Goal: Task Accomplishment & Management: Manage account settings

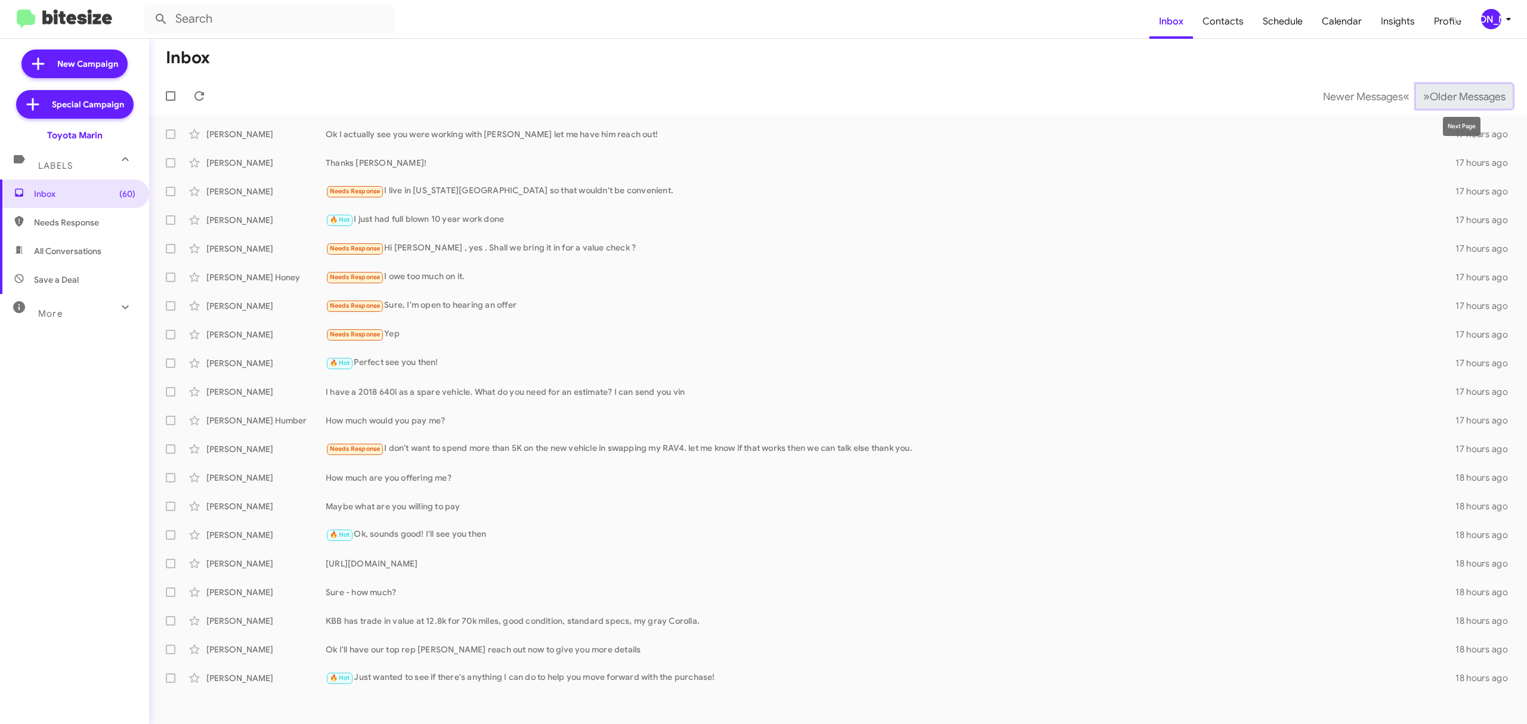
click at [1451, 96] on span "Older Messages" at bounding box center [1468, 96] width 76 height 13
click at [1373, 106] on button "Newer Messages « Previous" at bounding box center [1366, 96] width 101 height 24
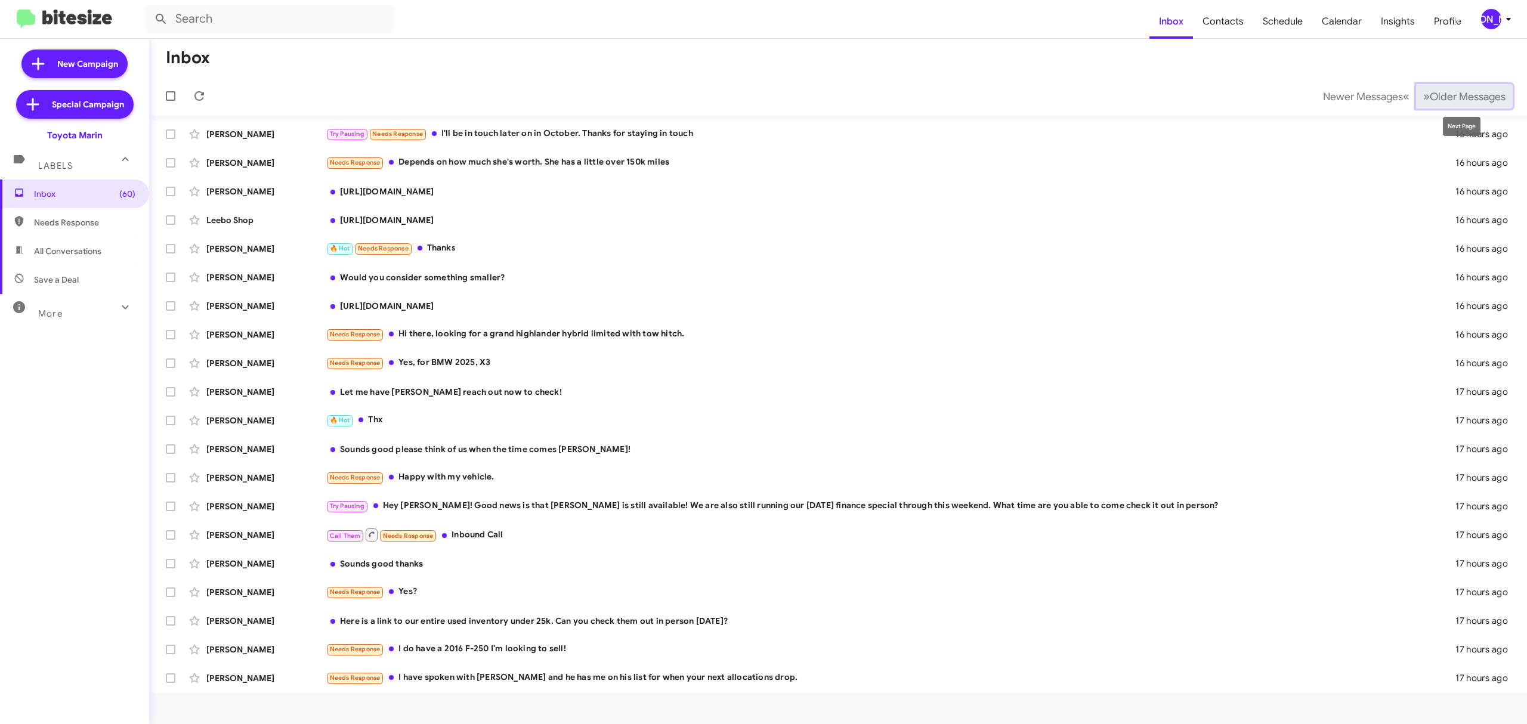
click at [1447, 100] on span "Older Messages" at bounding box center [1468, 96] width 76 height 13
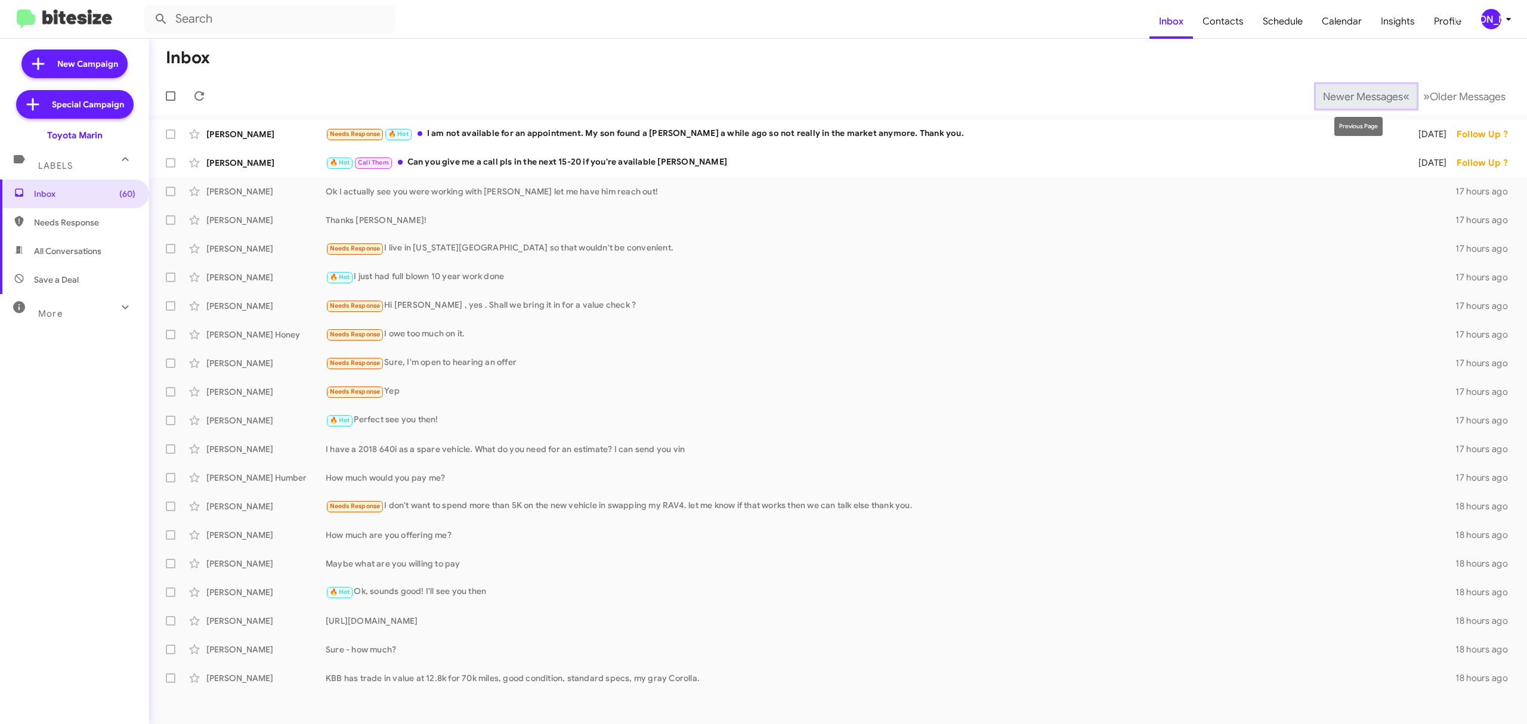
click at [1351, 99] on span "Newer Messages" at bounding box center [1363, 96] width 80 height 13
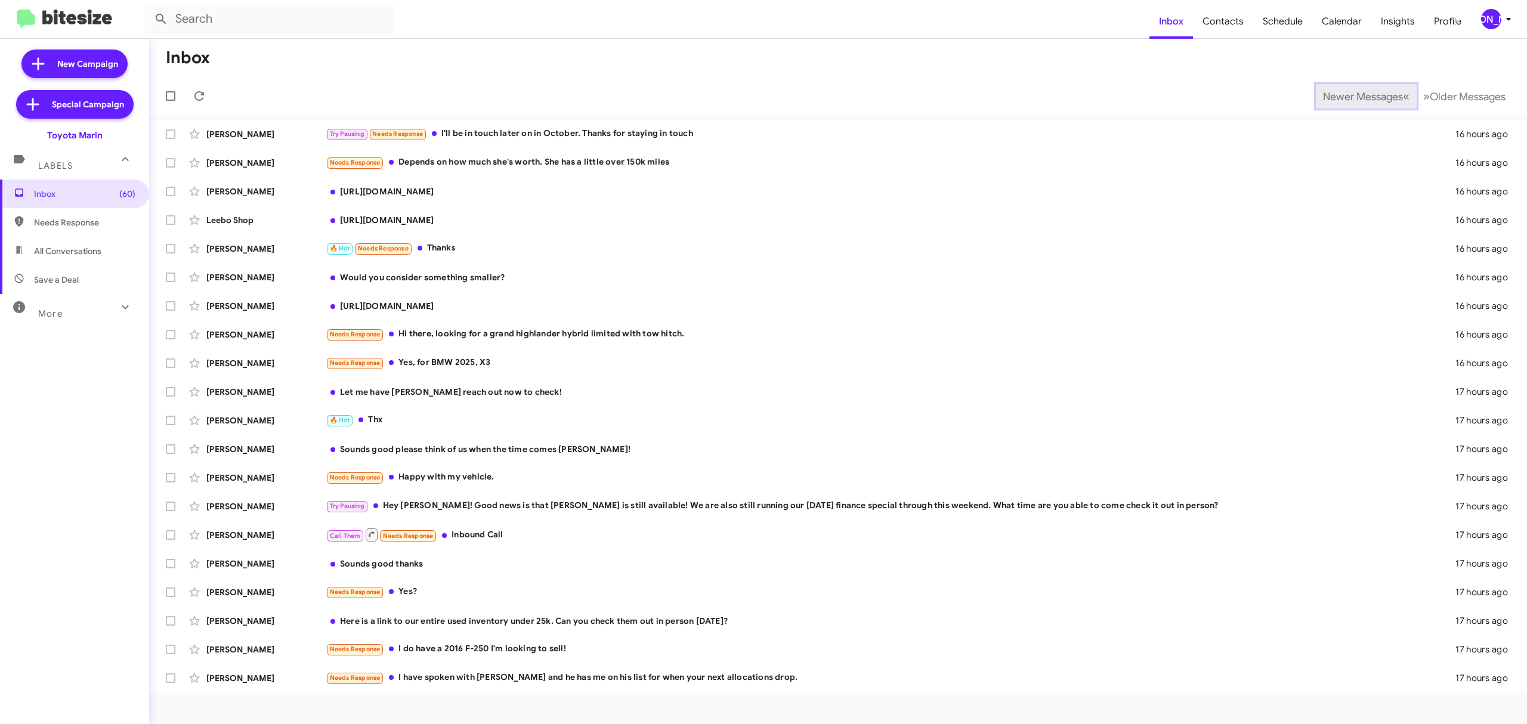
click at [1351, 100] on span "Newer Messages" at bounding box center [1363, 96] width 80 height 13
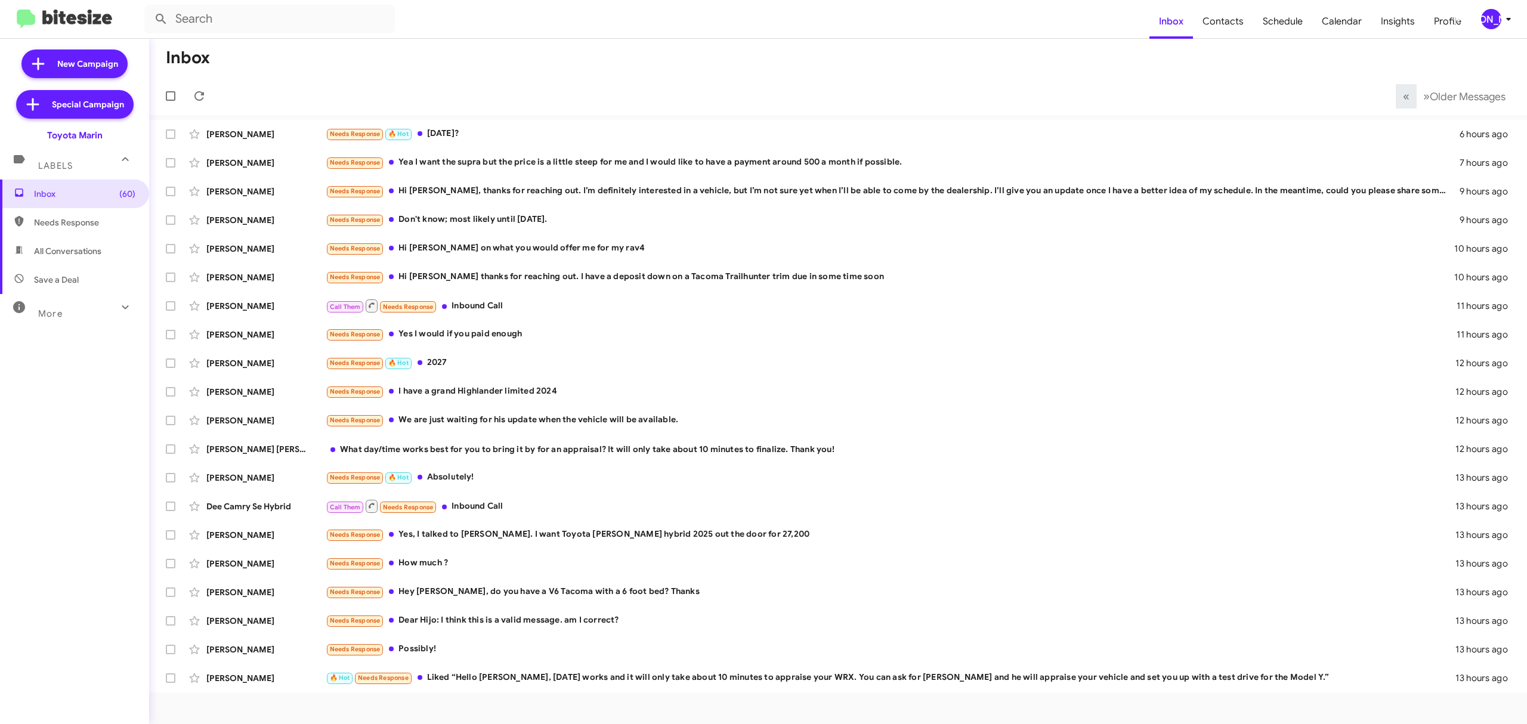
click at [1351, 100] on mat-toolbar-row "« Previous » Next Older Messages" at bounding box center [838, 96] width 1378 height 38
click at [253, 29] on input "text" at bounding box center [269, 19] width 251 height 29
click at [1461, 93] on span "Older Messages" at bounding box center [1468, 96] width 76 height 13
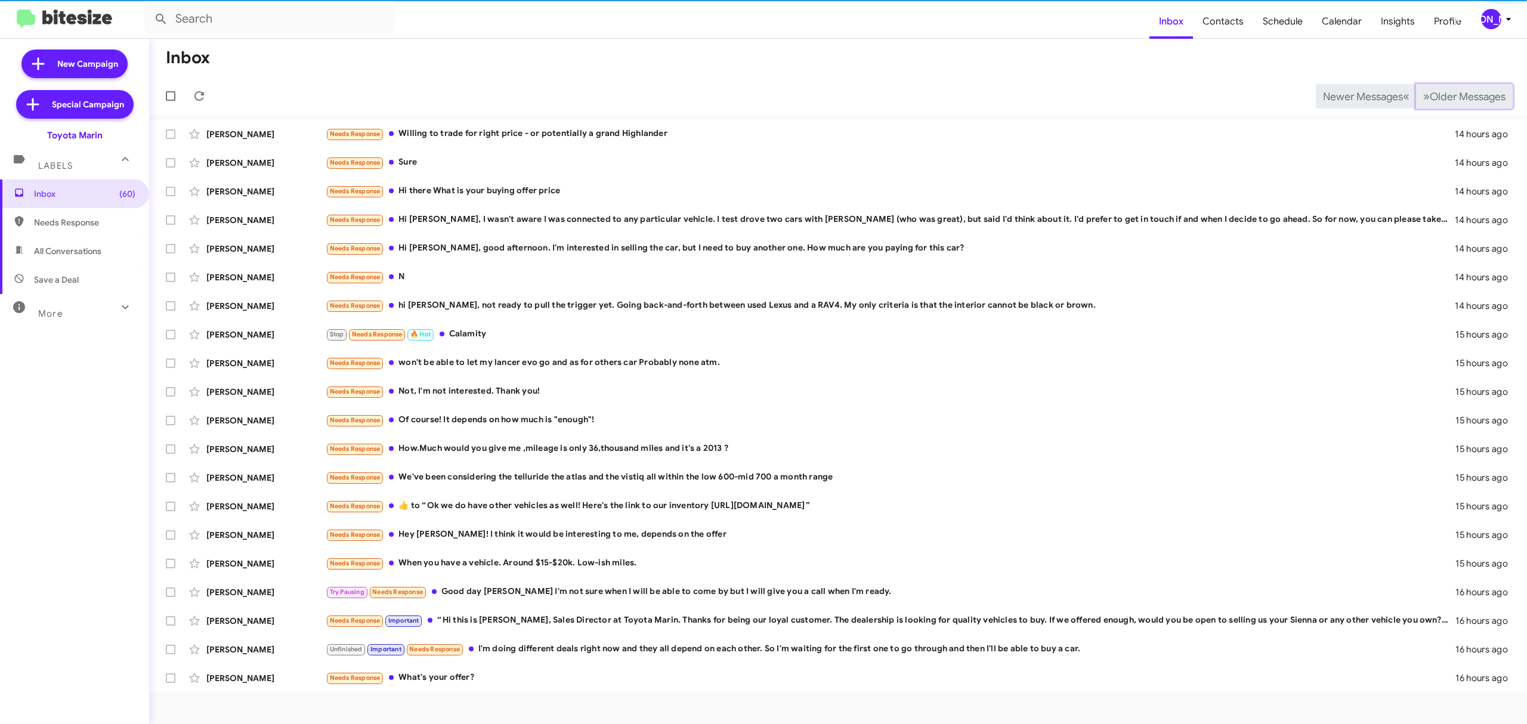
click at [1461, 93] on span "Older Messages" at bounding box center [1468, 96] width 76 height 13
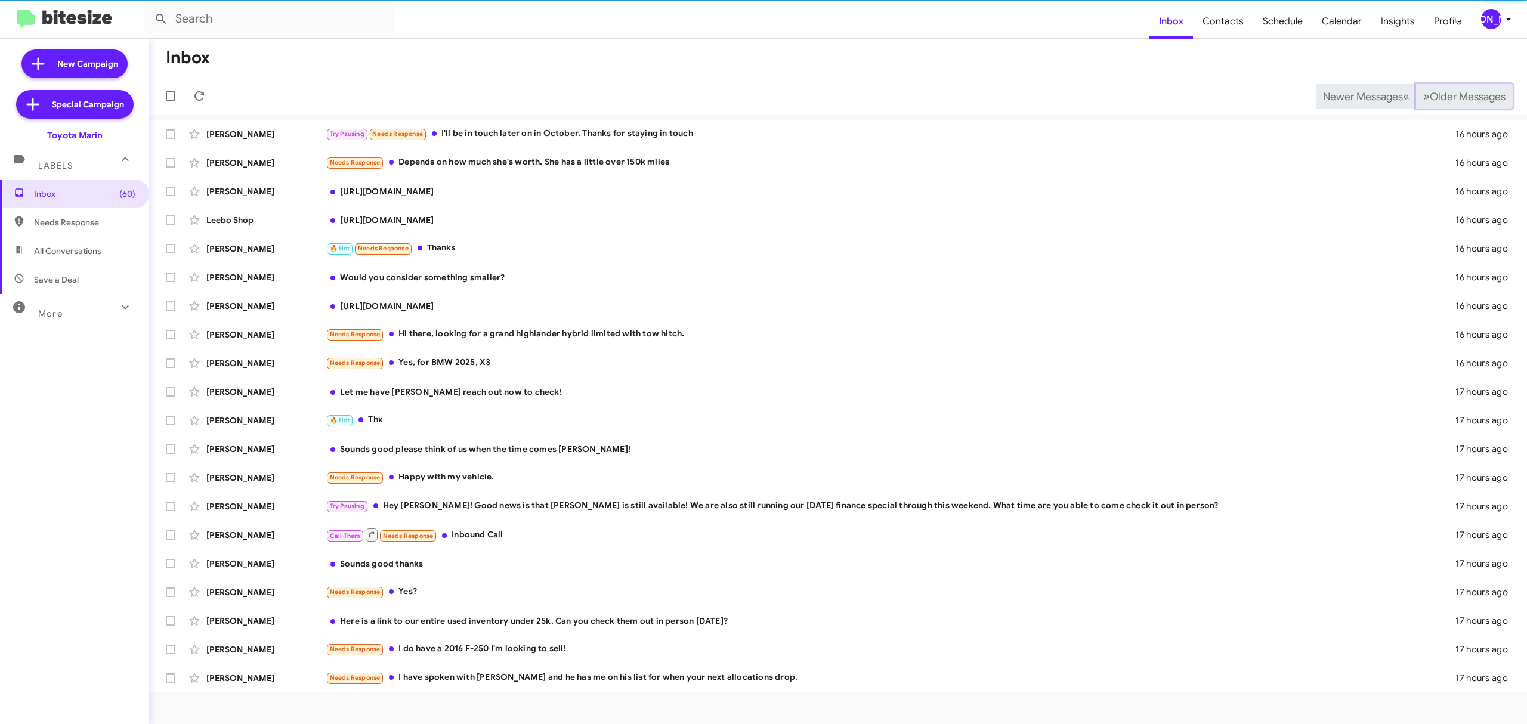
click at [1461, 93] on span "Older Messages" at bounding box center [1468, 96] width 76 height 13
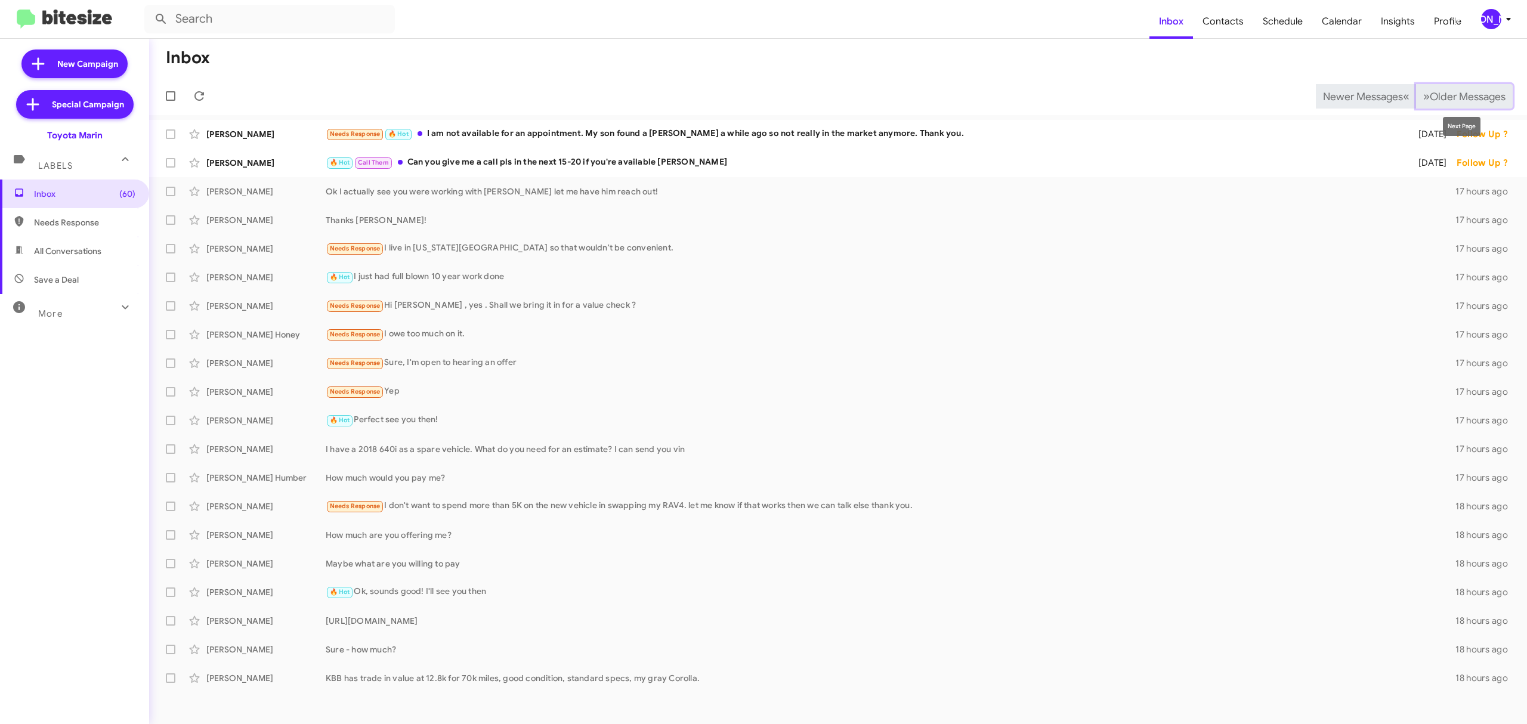
click at [1453, 100] on span "Older Messages" at bounding box center [1468, 96] width 76 height 13
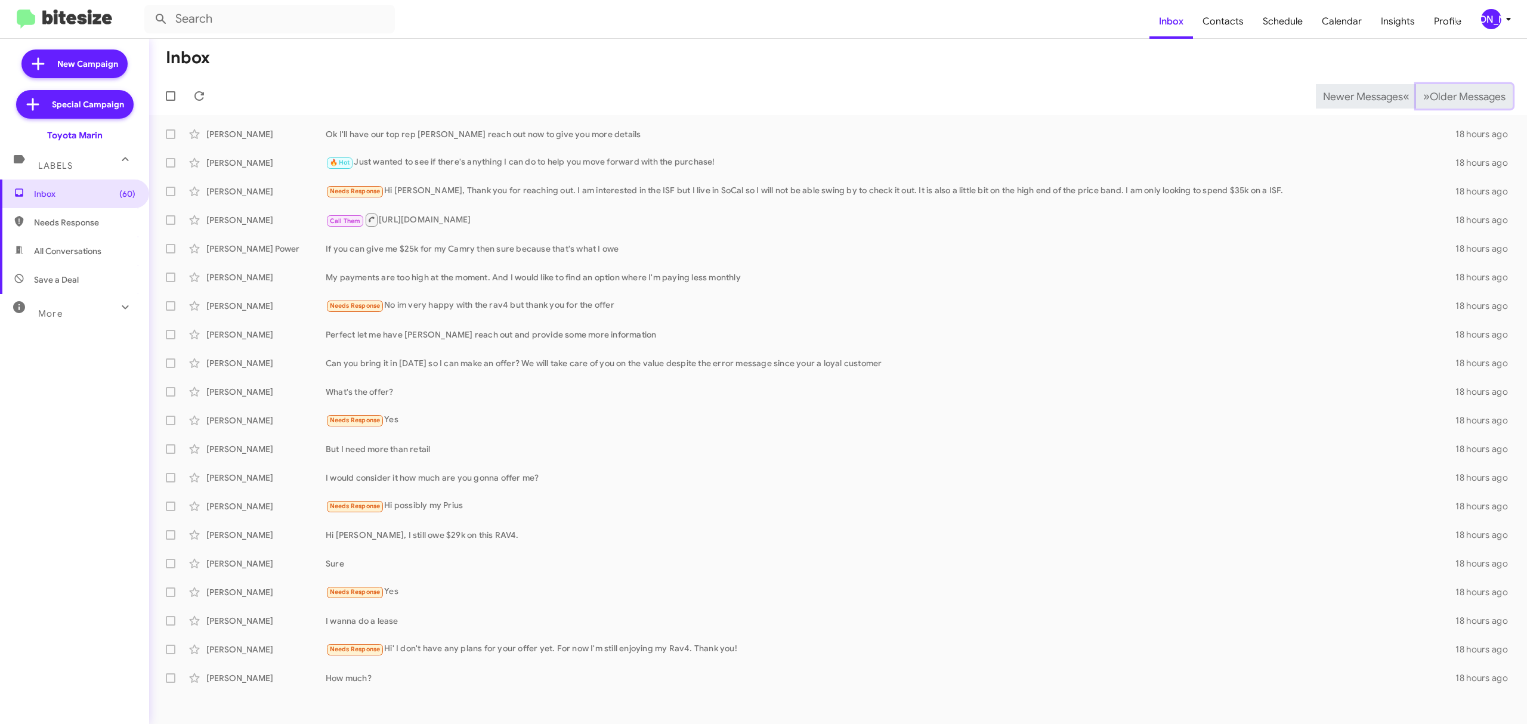
click at [1453, 100] on span "Older Messages" at bounding box center [1468, 96] width 76 height 13
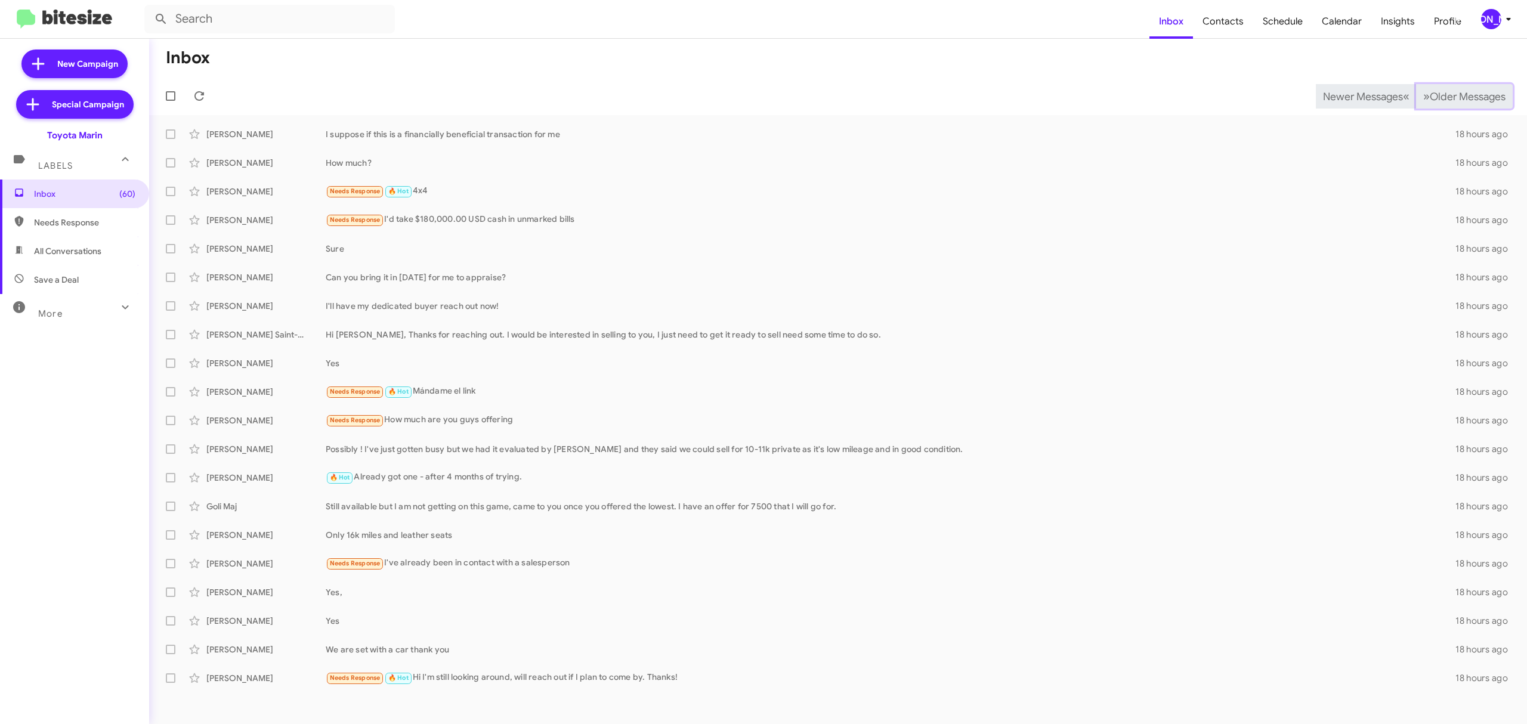
click at [1453, 100] on span "Older Messages" at bounding box center [1468, 96] width 76 height 13
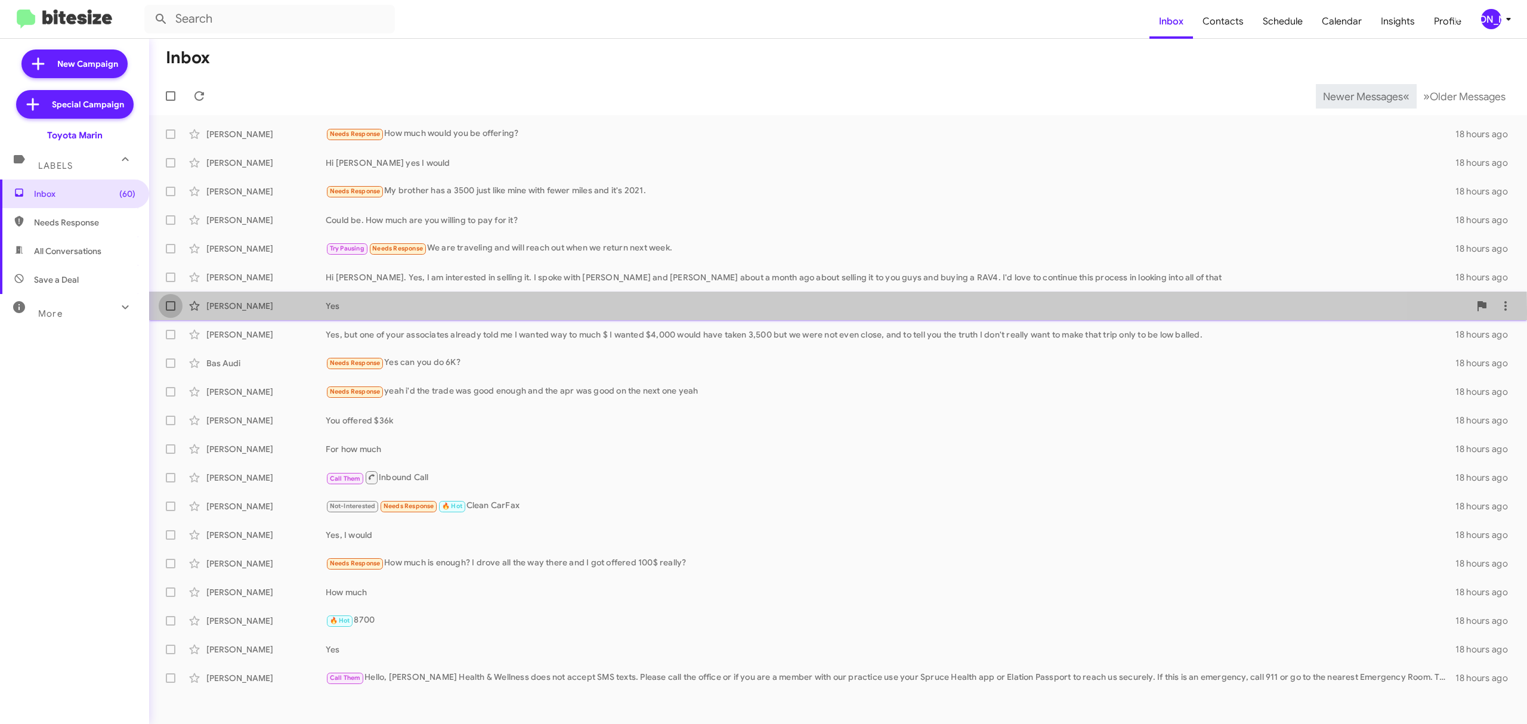
click at [179, 311] on label at bounding box center [171, 306] width 24 height 24
click at [171, 311] on input "checkbox" at bounding box center [170, 311] width 1 height 1
checkbox input "true"
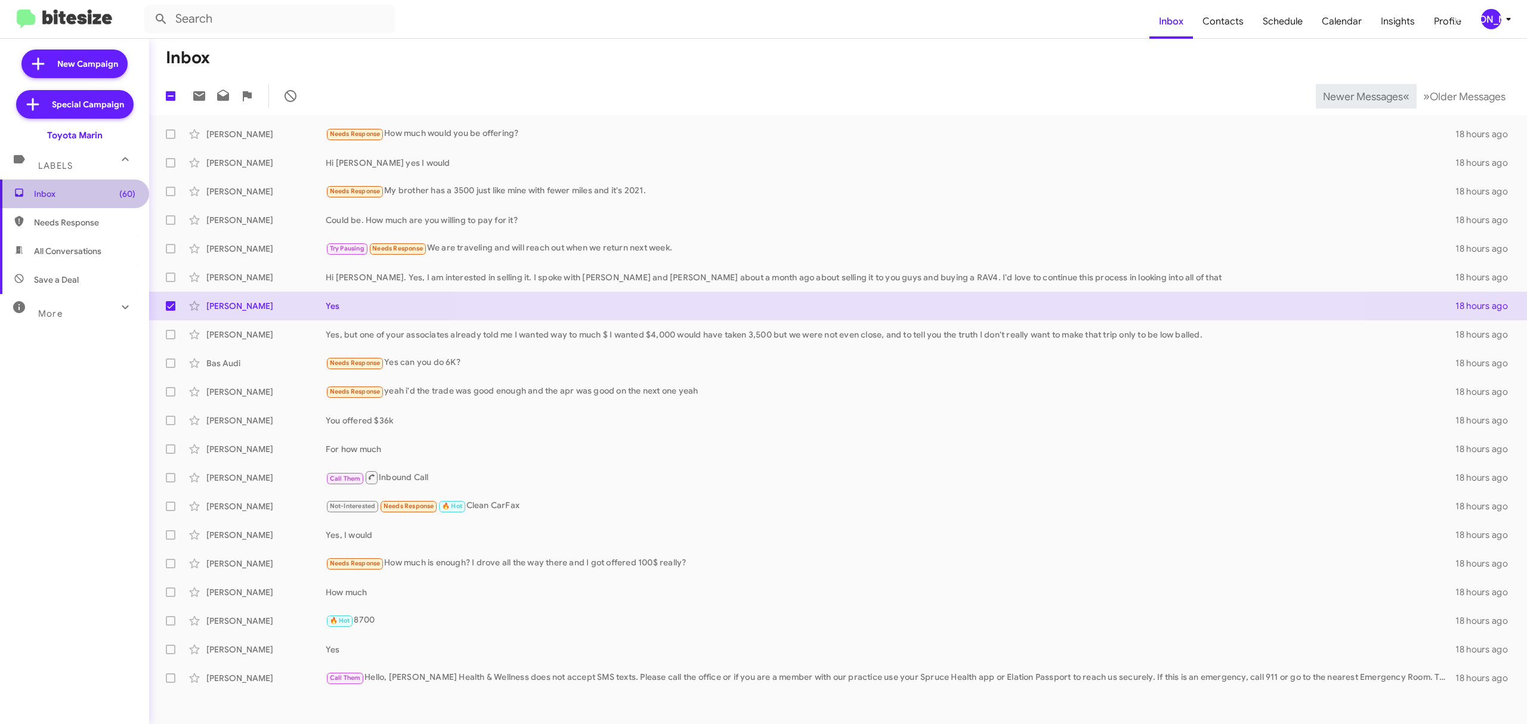
click at [75, 184] on span "Inbox (60)" at bounding box center [74, 194] width 149 height 29
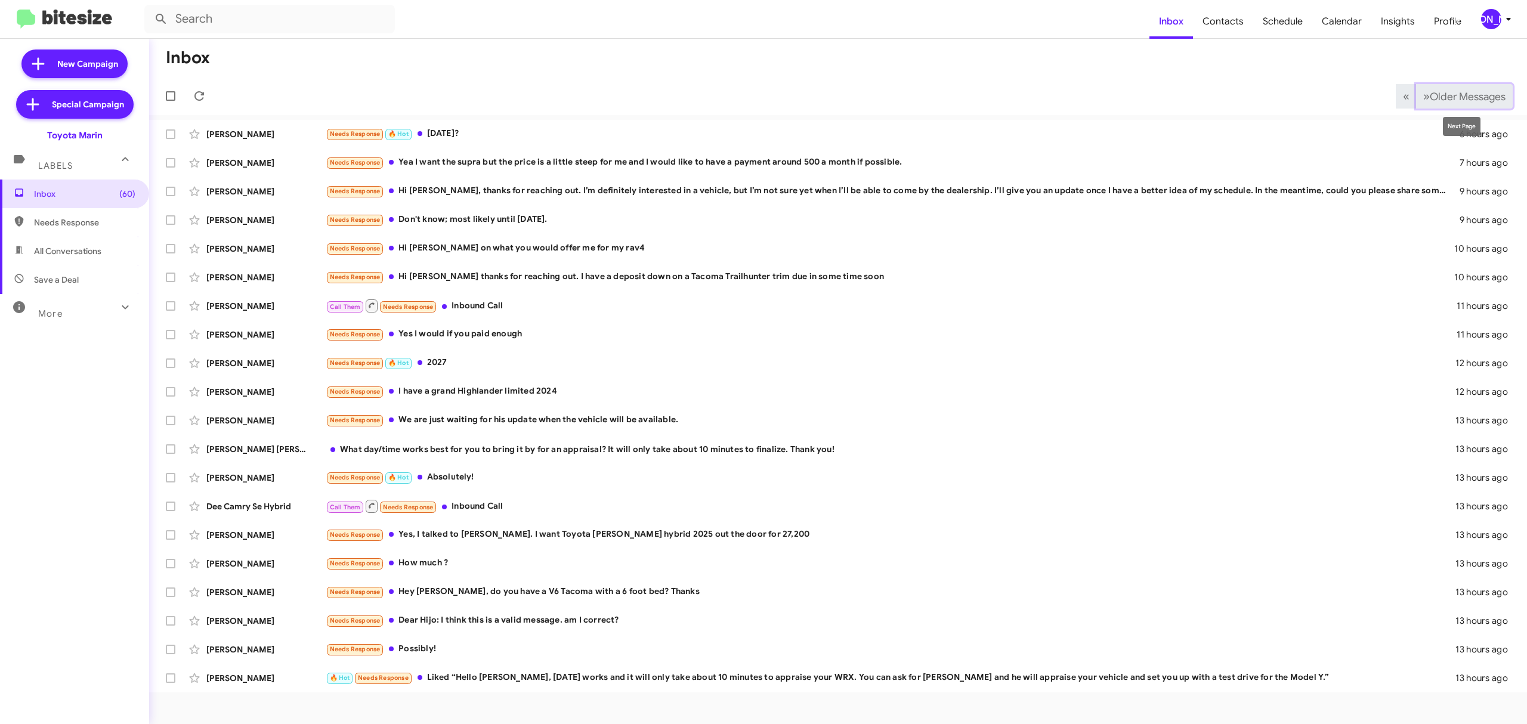
click at [1446, 92] on span "Older Messages" at bounding box center [1468, 96] width 76 height 13
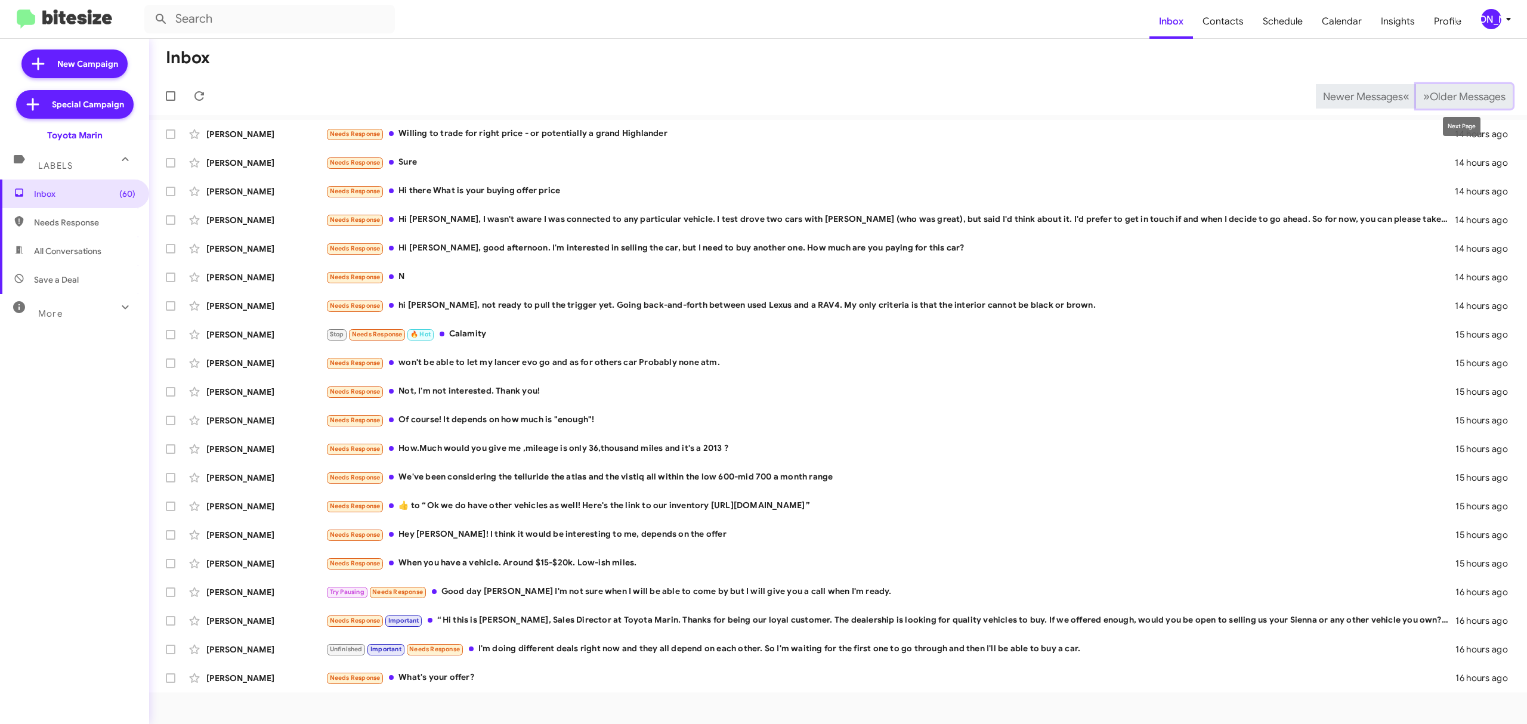
click at [1450, 100] on span "Older Messages" at bounding box center [1468, 96] width 76 height 13
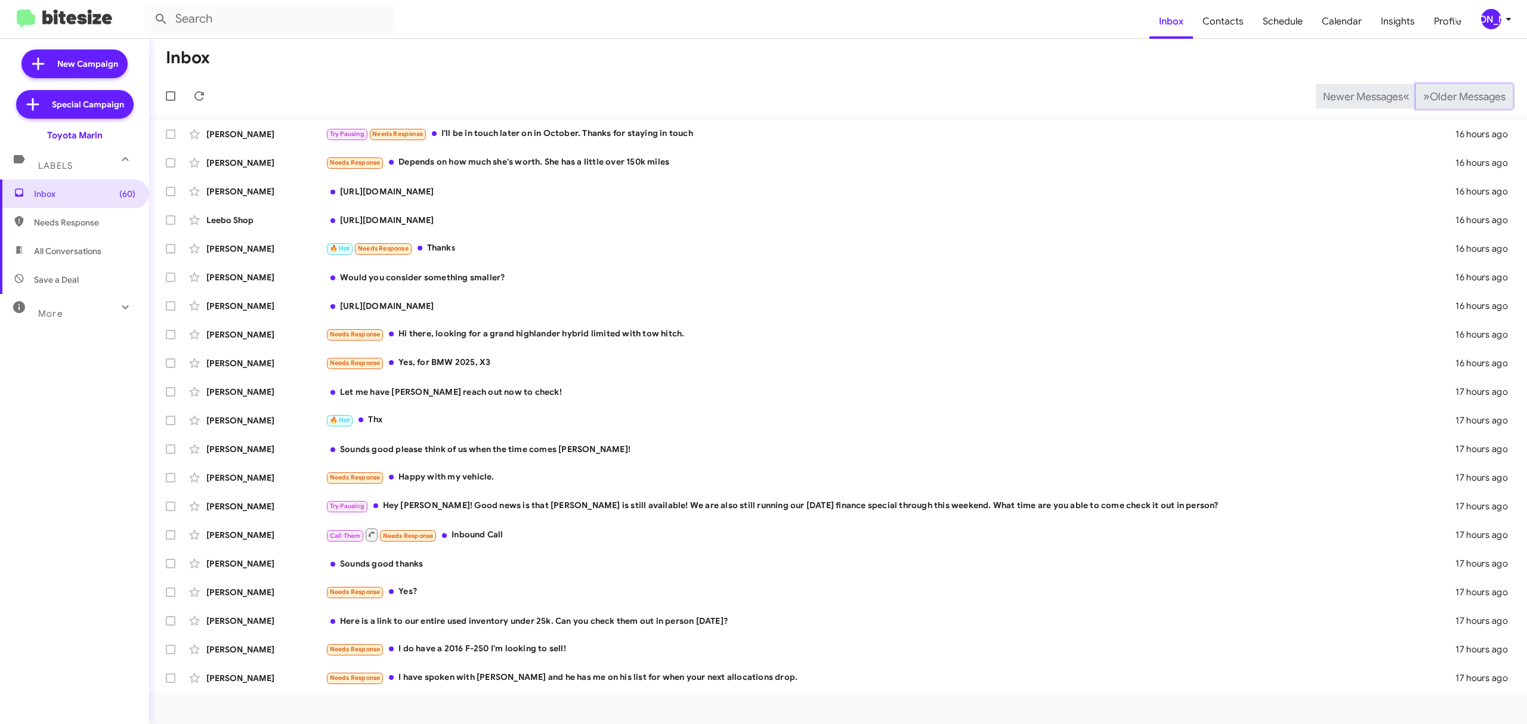
click at [1450, 99] on span "Older Messages" at bounding box center [1468, 96] width 76 height 13
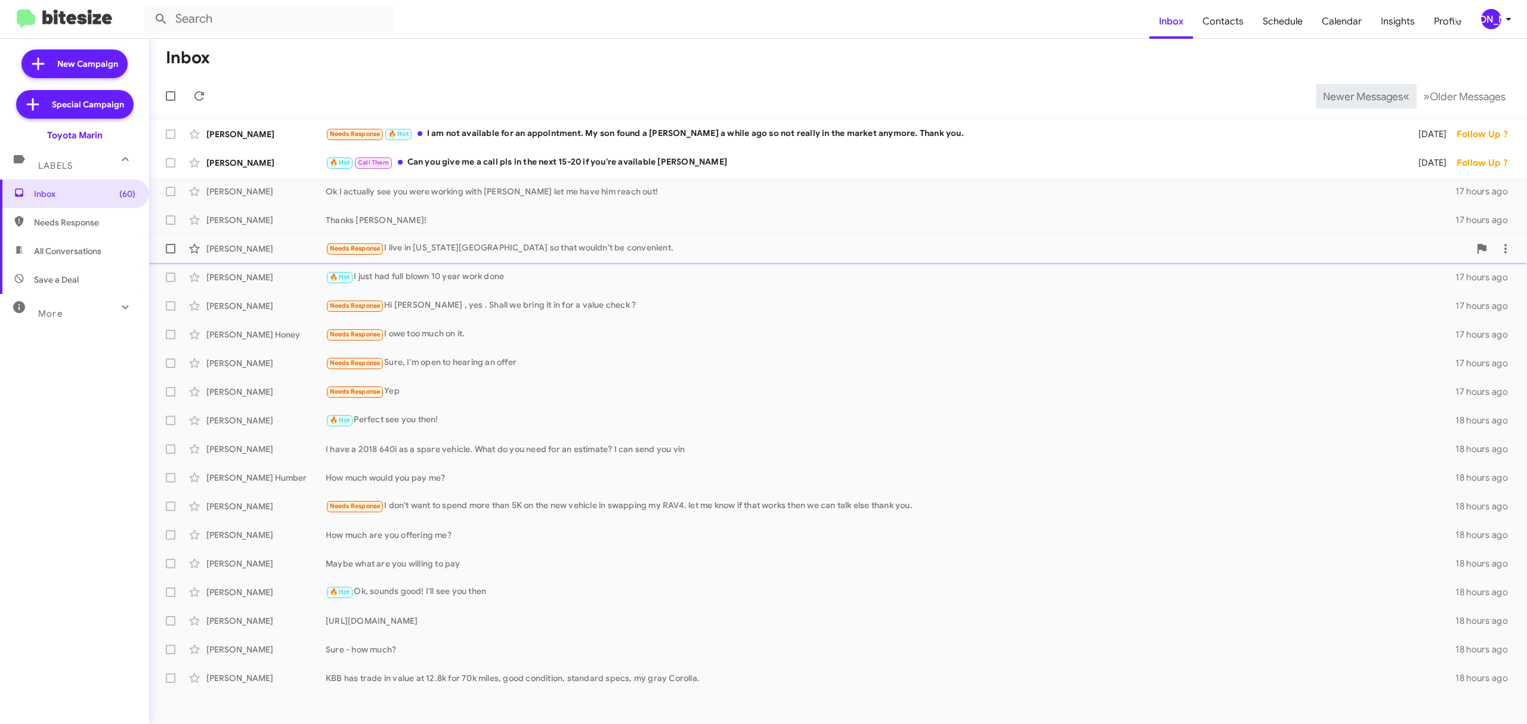
click at [567, 256] on div "Ryan Padden Needs Response I live in Washington State so that wouldn't be conve…" at bounding box center [838, 249] width 1359 height 24
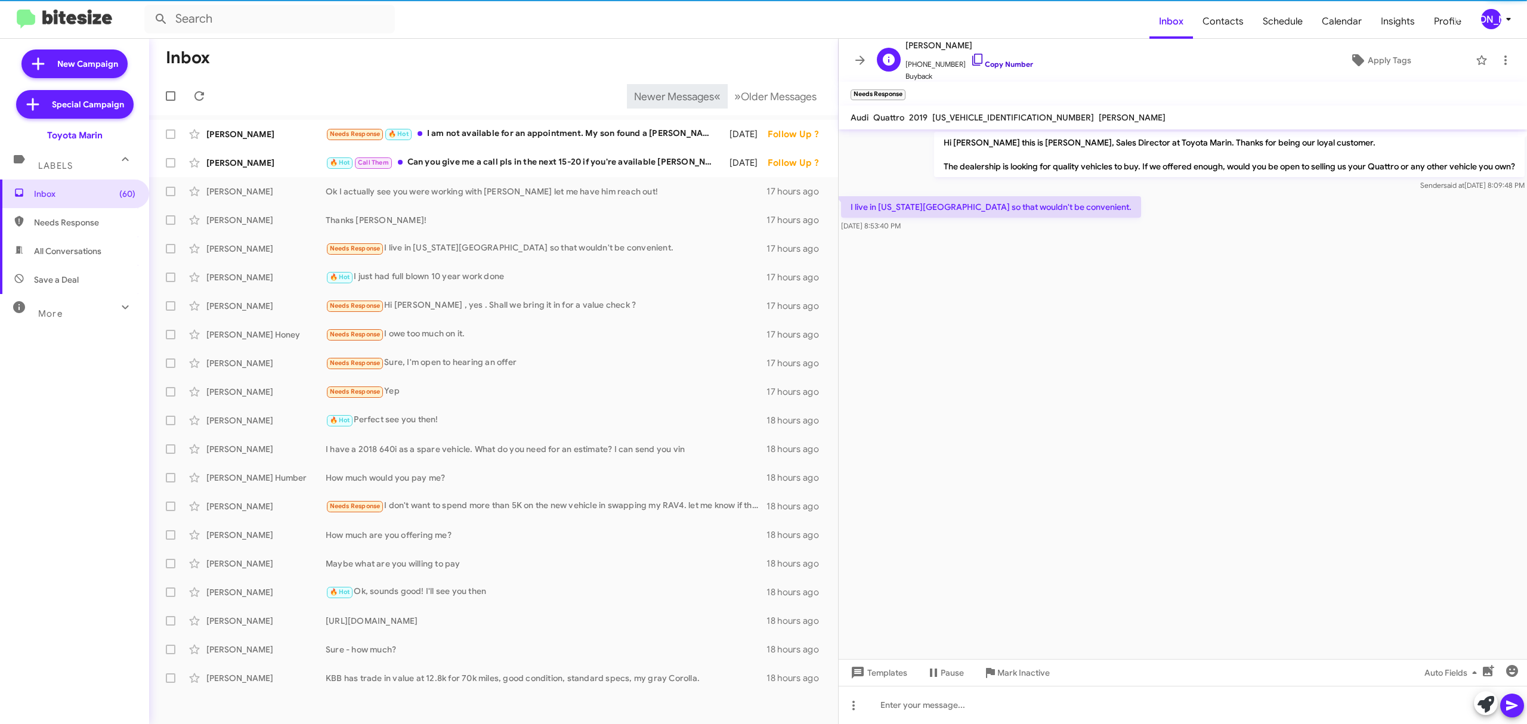
click at [996, 67] on link "Copy Number" at bounding box center [1002, 64] width 63 height 9
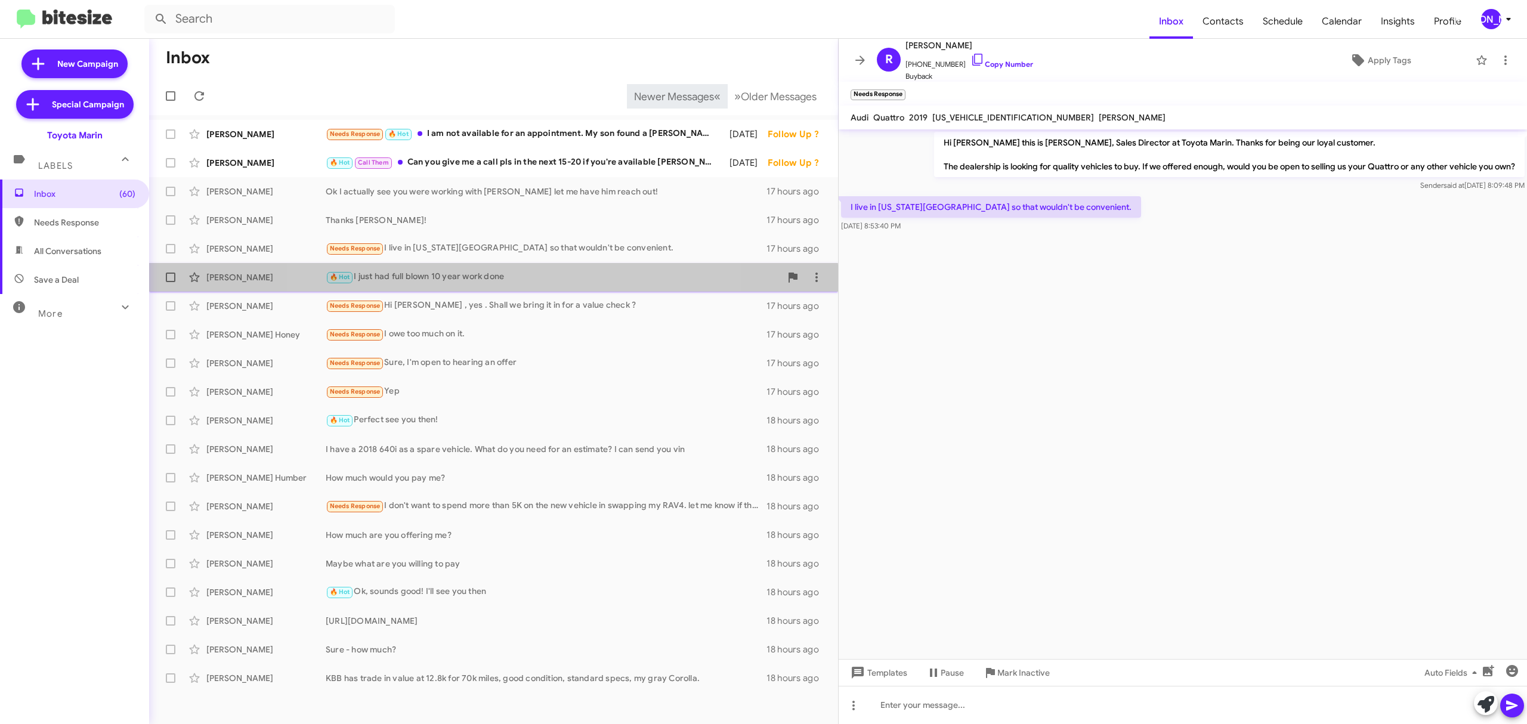
click at [487, 285] on div "David Devoto 🔥 Hot I just had full blown 10 year work done 17 hours ago" at bounding box center [494, 277] width 670 height 24
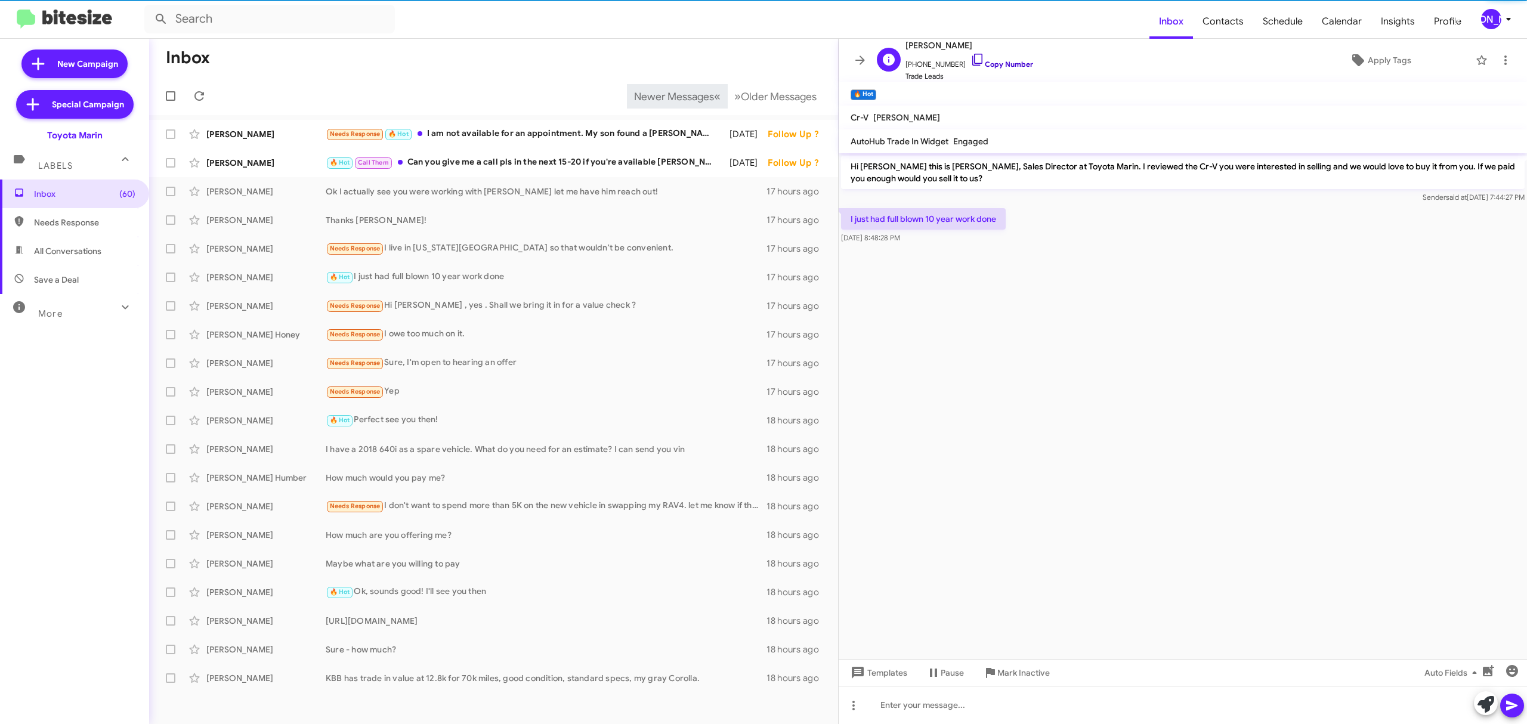
click at [996, 66] on link "Copy Number" at bounding box center [1002, 64] width 63 height 9
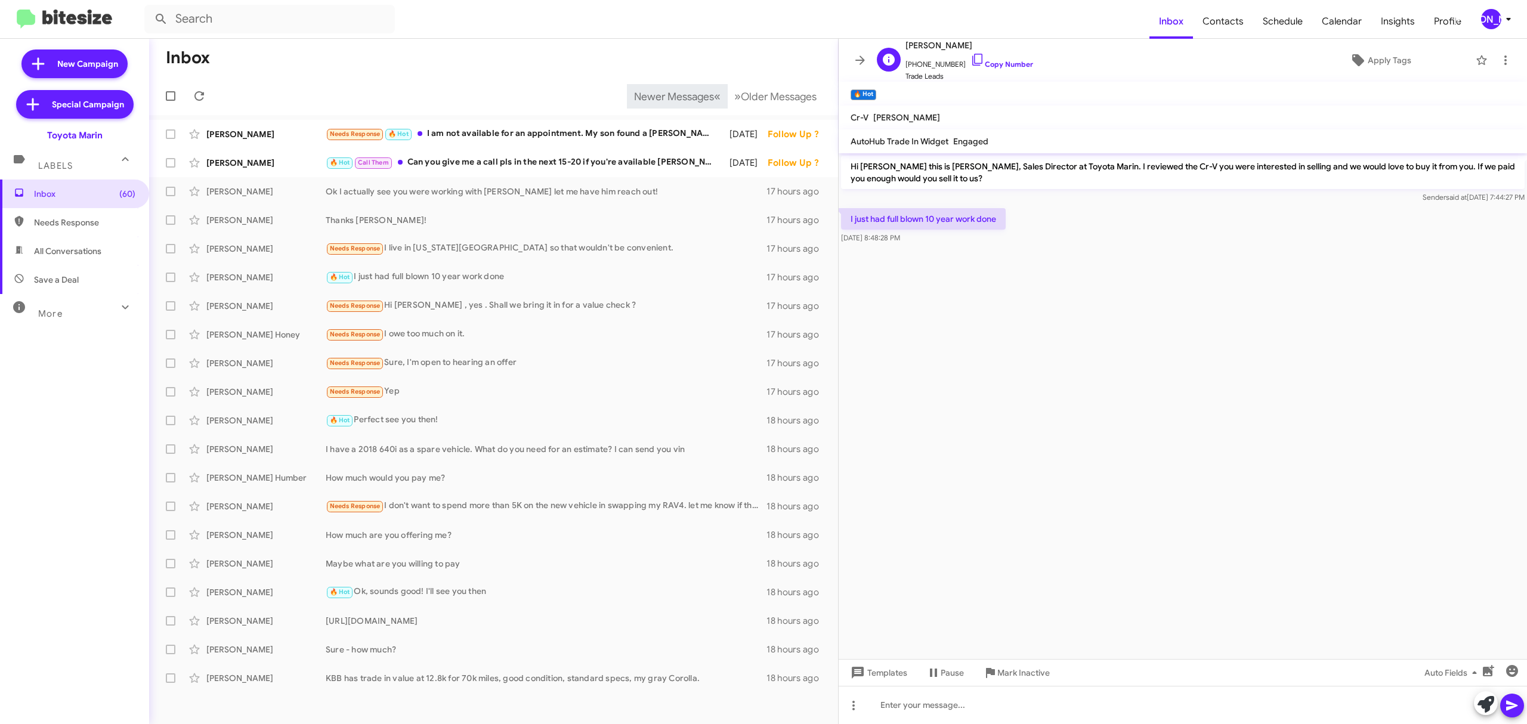
click at [996, 55] on span "+17072300747 Copy Number" at bounding box center [970, 61] width 128 height 18
click at [996, 58] on span "+17072300747 Copy Number" at bounding box center [970, 61] width 128 height 18
click at [416, 423] on div "🔥 Hot Perfect see you then!" at bounding box center [553, 420] width 455 height 14
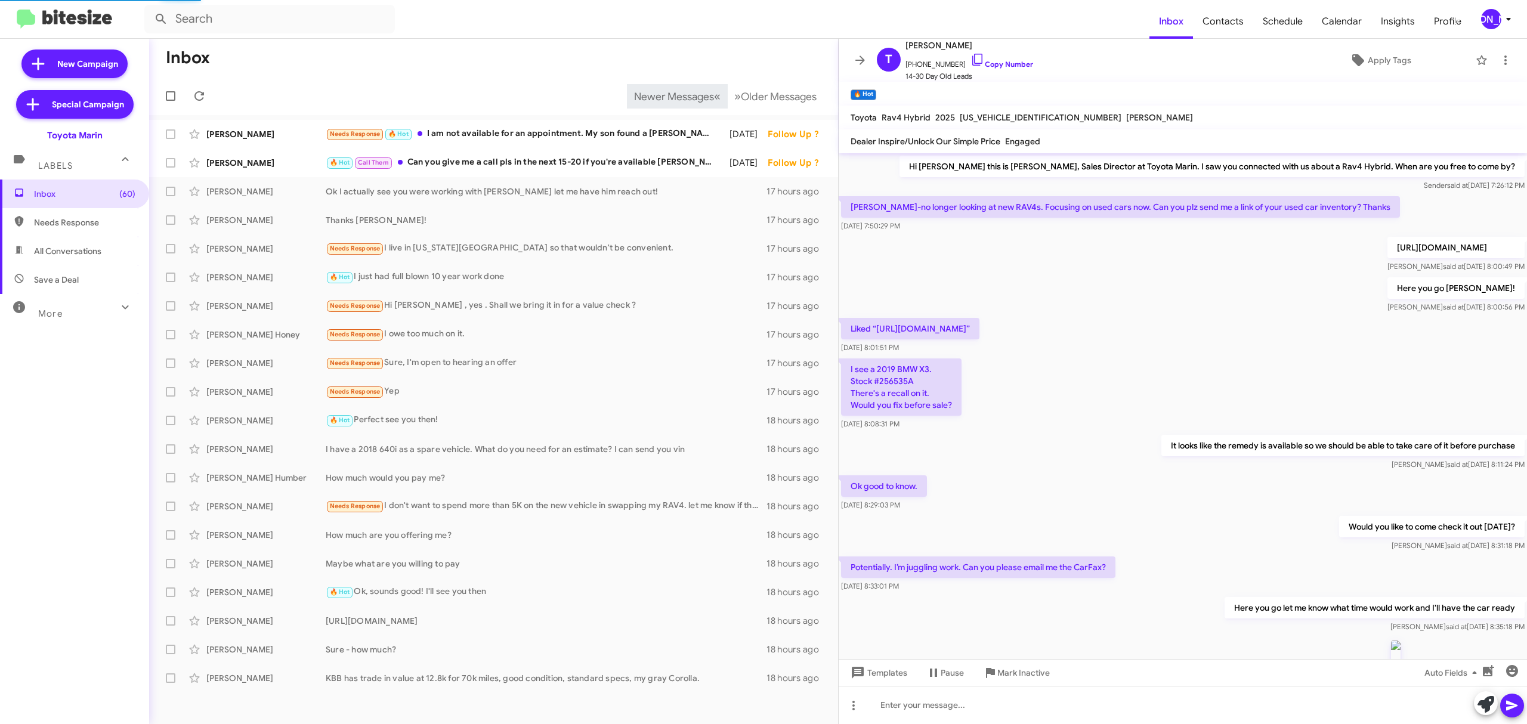
scroll to position [314, 0]
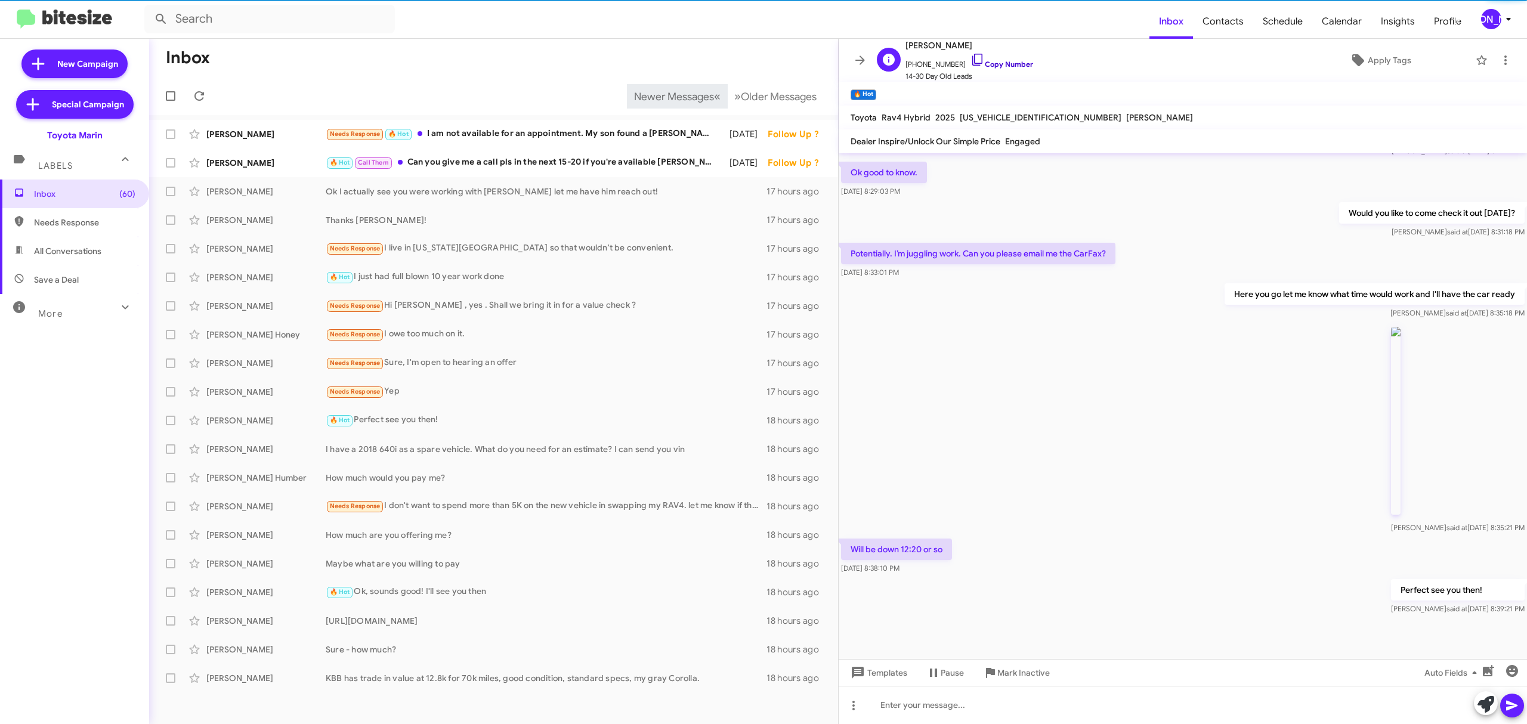
click at [1003, 65] on link "Copy Number" at bounding box center [1002, 64] width 63 height 9
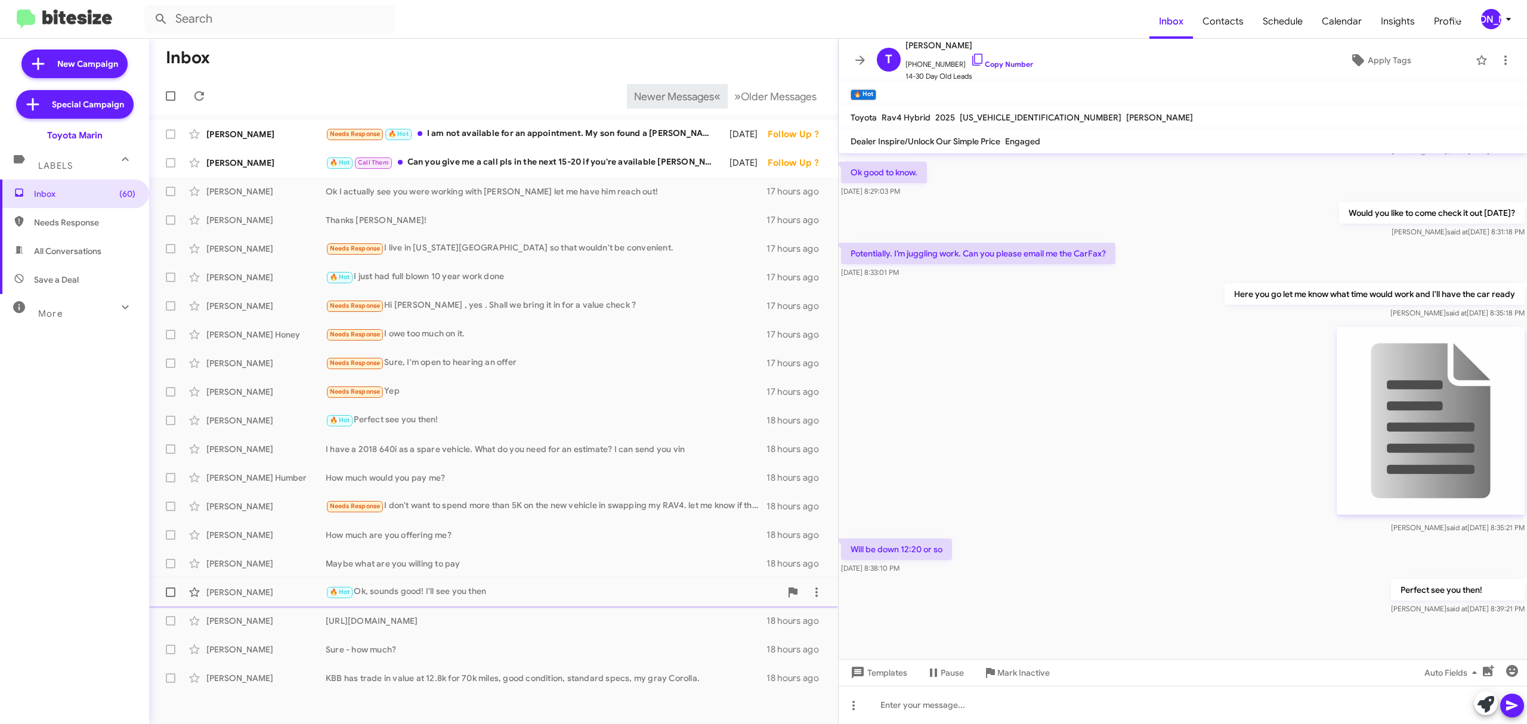
click at [464, 585] on div "🔥 Hot Ok, sounds good! I'll see you then" at bounding box center [553, 592] width 455 height 14
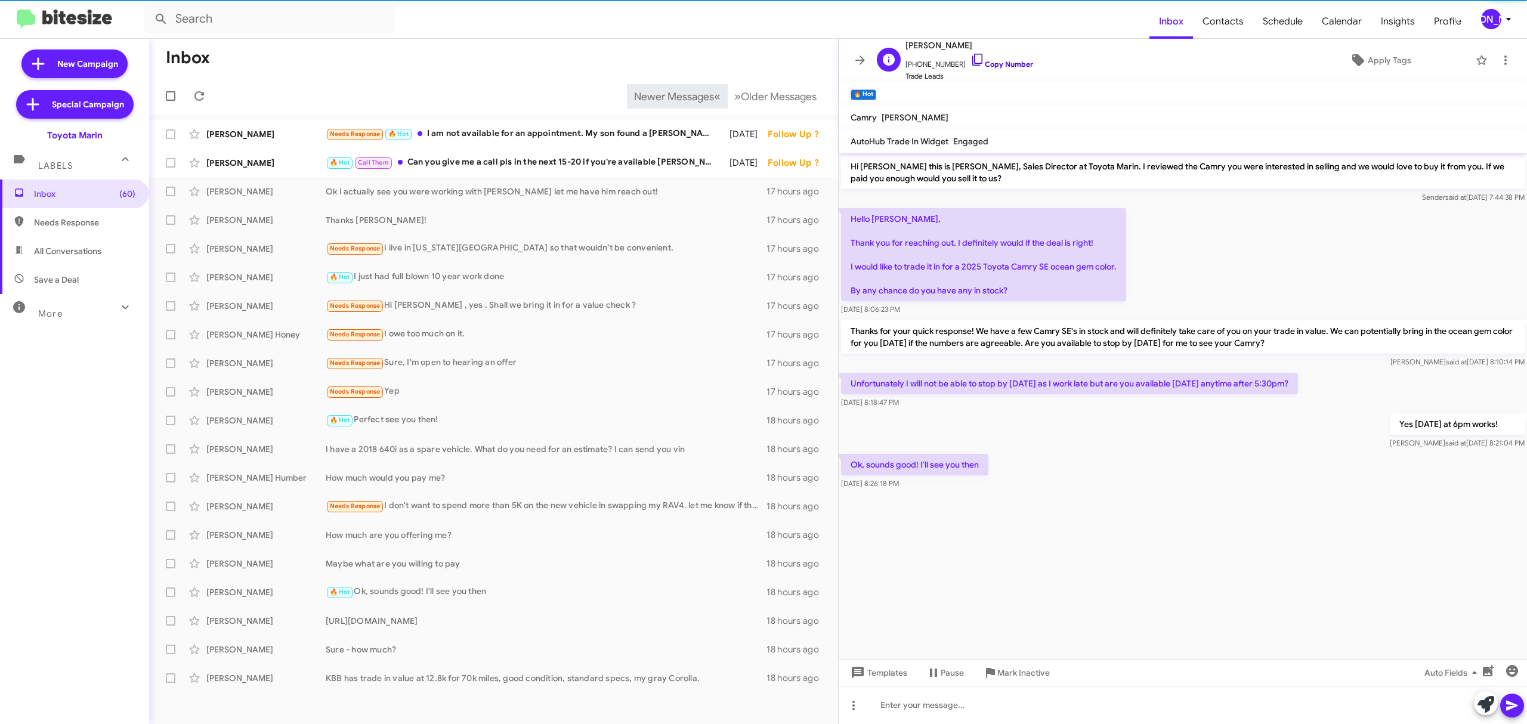
click at [1008, 67] on link "Copy Number" at bounding box center [1002, 64] width 63 height 9
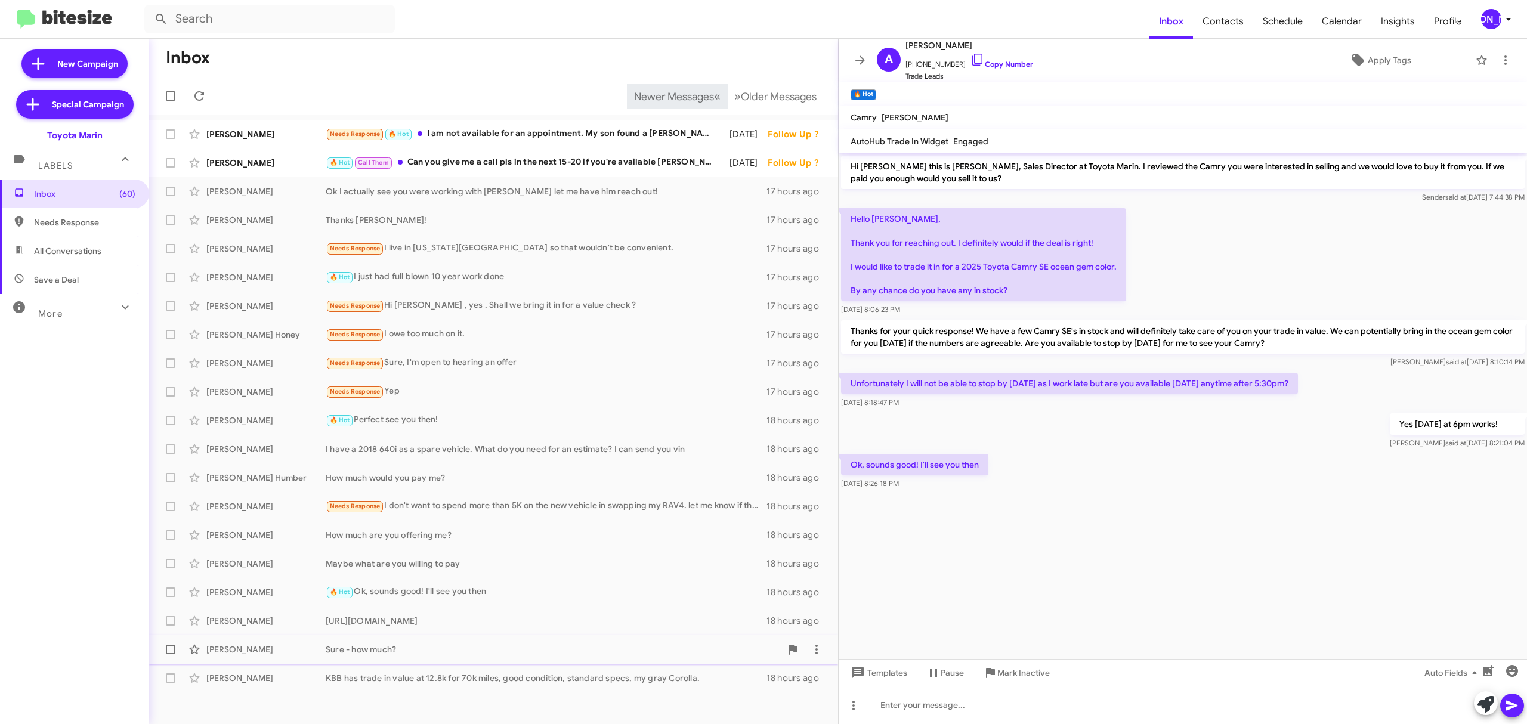
click at [404, 656] on div "Joe Castaing Sure - how much? 18 hours ago" at bounding box center [494, 650] width 670 height 24
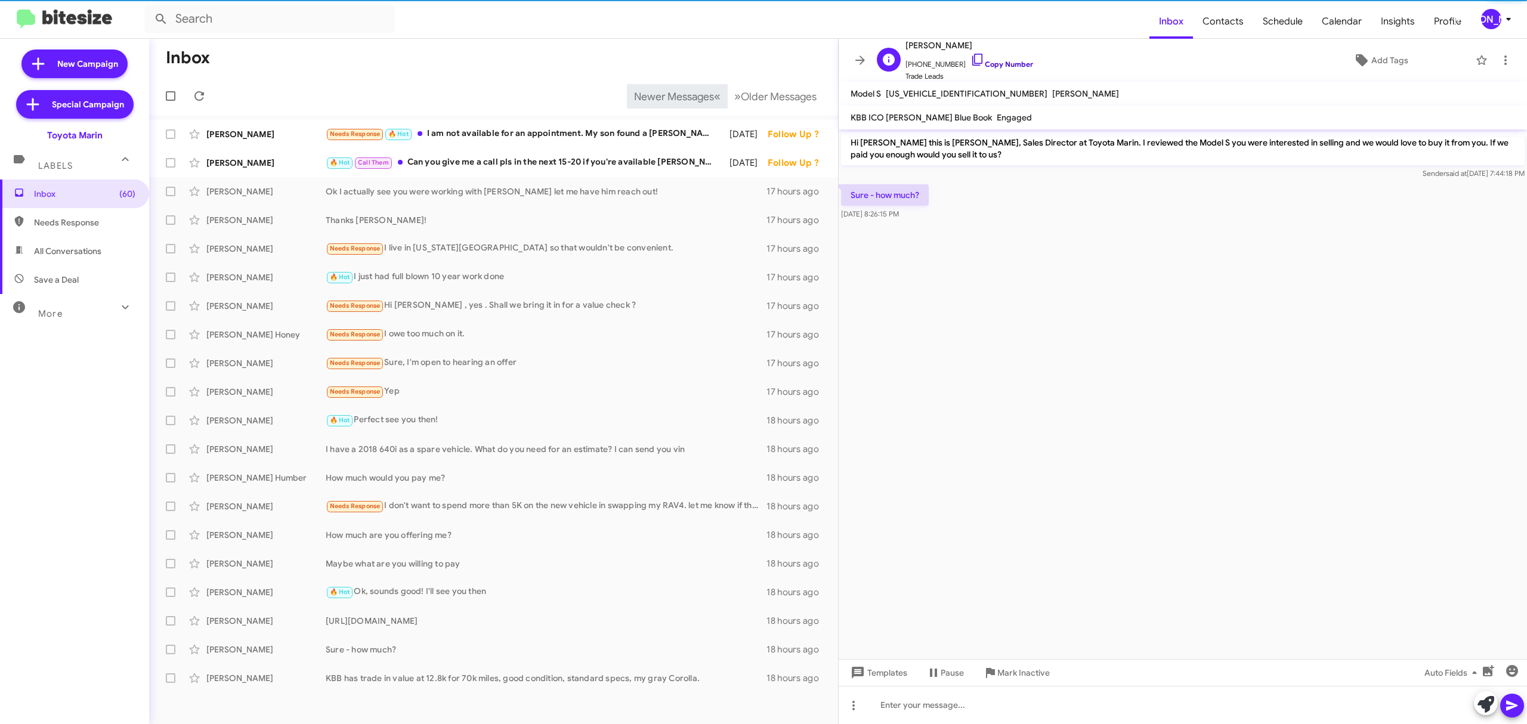
click at [1000, 60] on link "Copy Number" at bounding box center [1002, 64] width 63 height 9
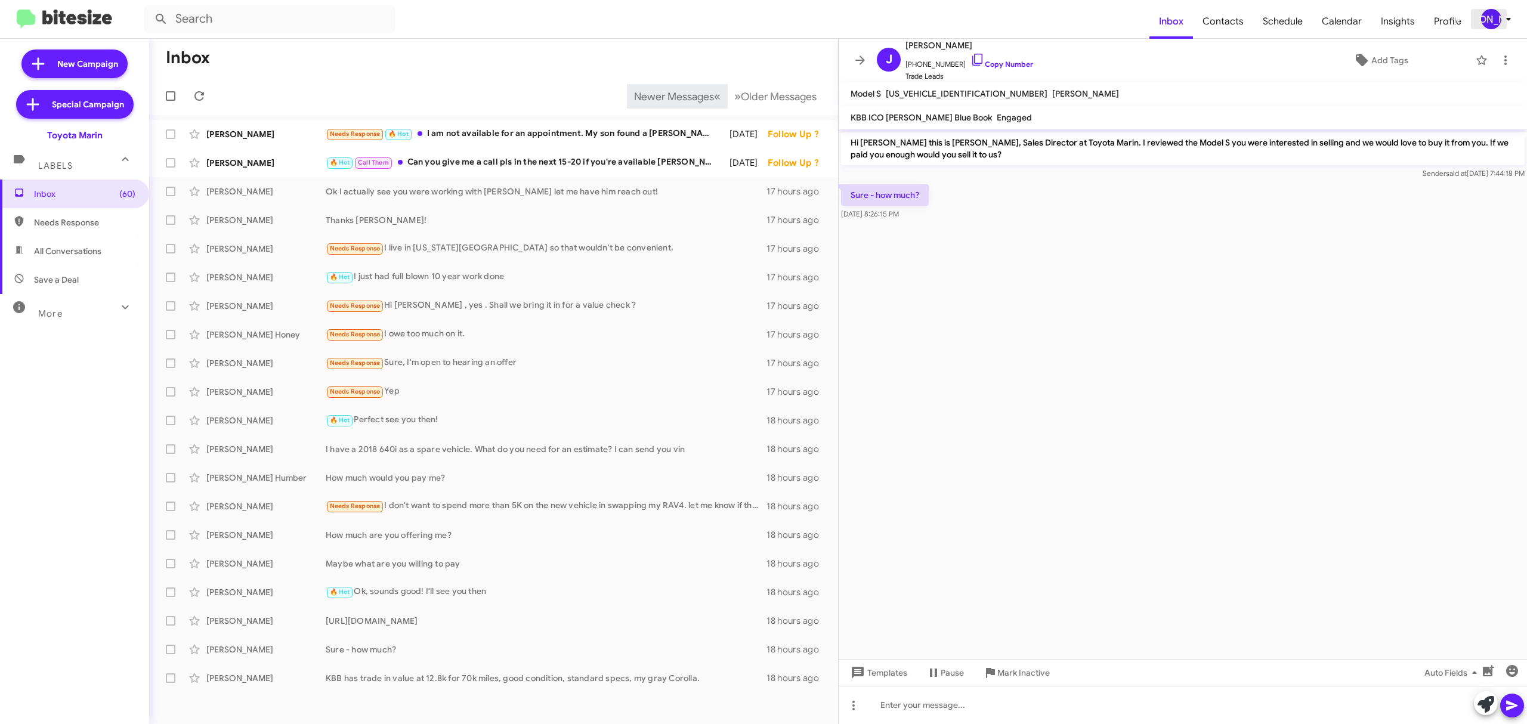
click at [1481, 21] on span "[PERSON_NAME]" at bounding box center [1499, 19] width 36 height 20
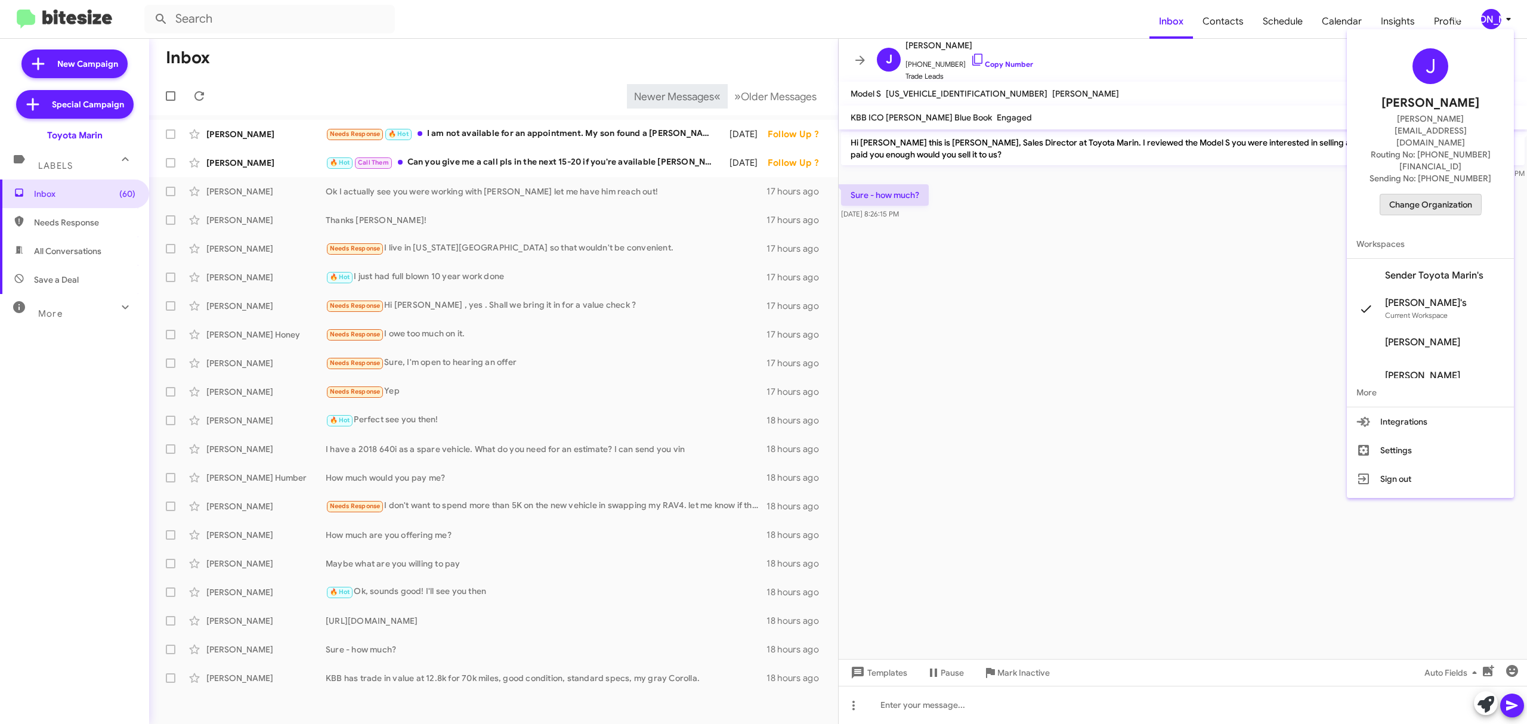
click at [1416, 194] on span "Change Organization" at bounding box center [1430, 204] width 83 height 20
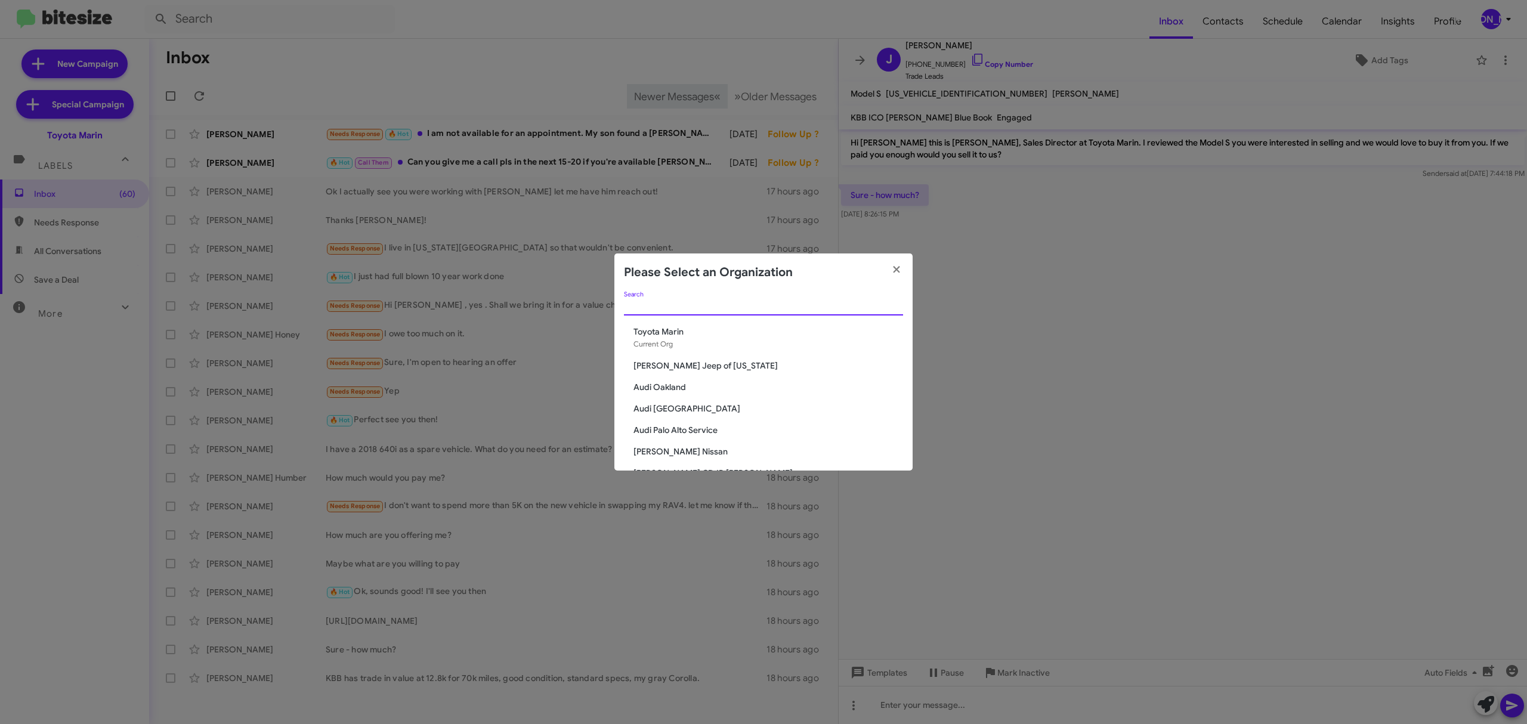
click at [793, 308] on input "Search" at bounding box center [763, 307] width 279 height 10
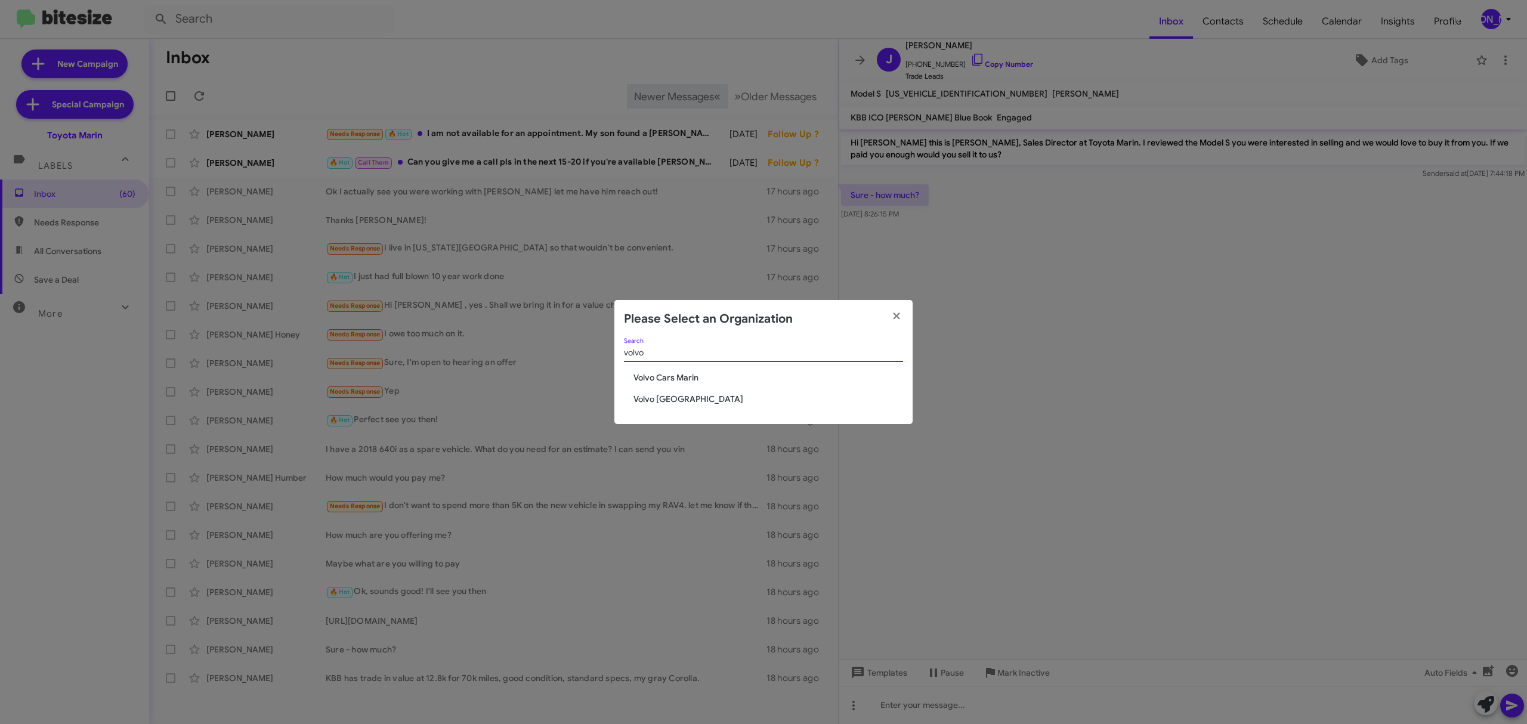
type input "volvo"
click at [678, 377] on span "Volvo Cars Marin" at bounding box center [769, 378] width 270 height 12
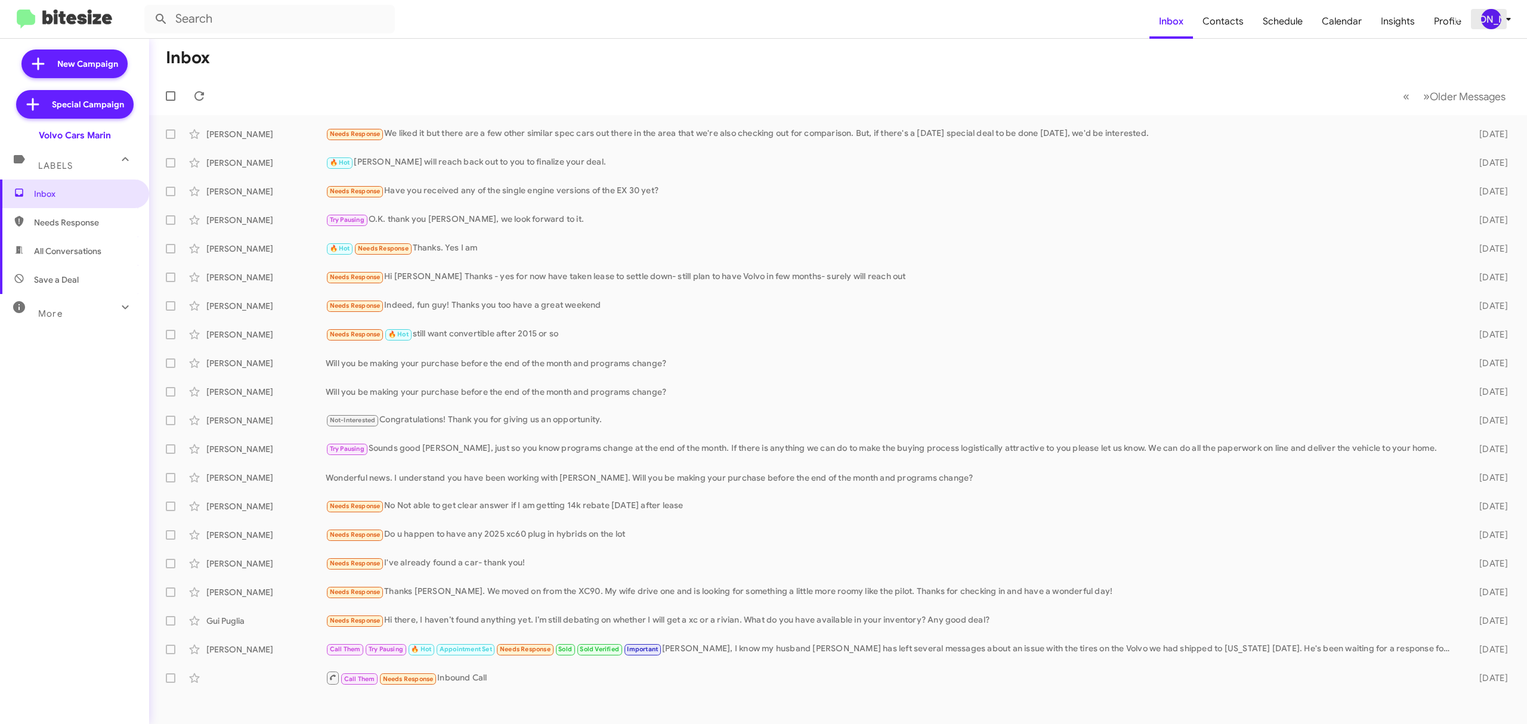
click at [1492, 17] on div "[PERSON_NAME]" at bounding box center [1491, 19] width 20 height 20
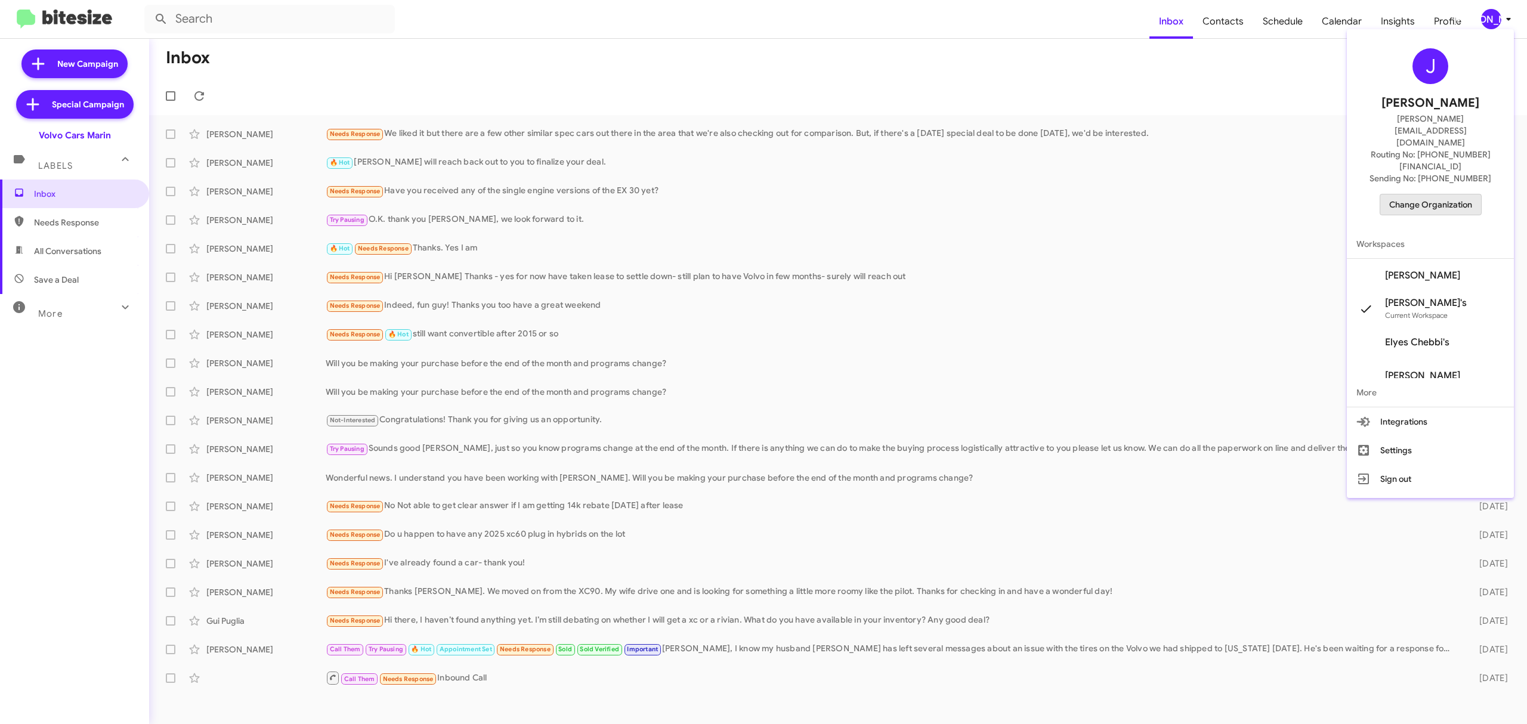
click at [1444, 194] on span "Change Organization" at bounding box center [1430, 204] width 83 height 20
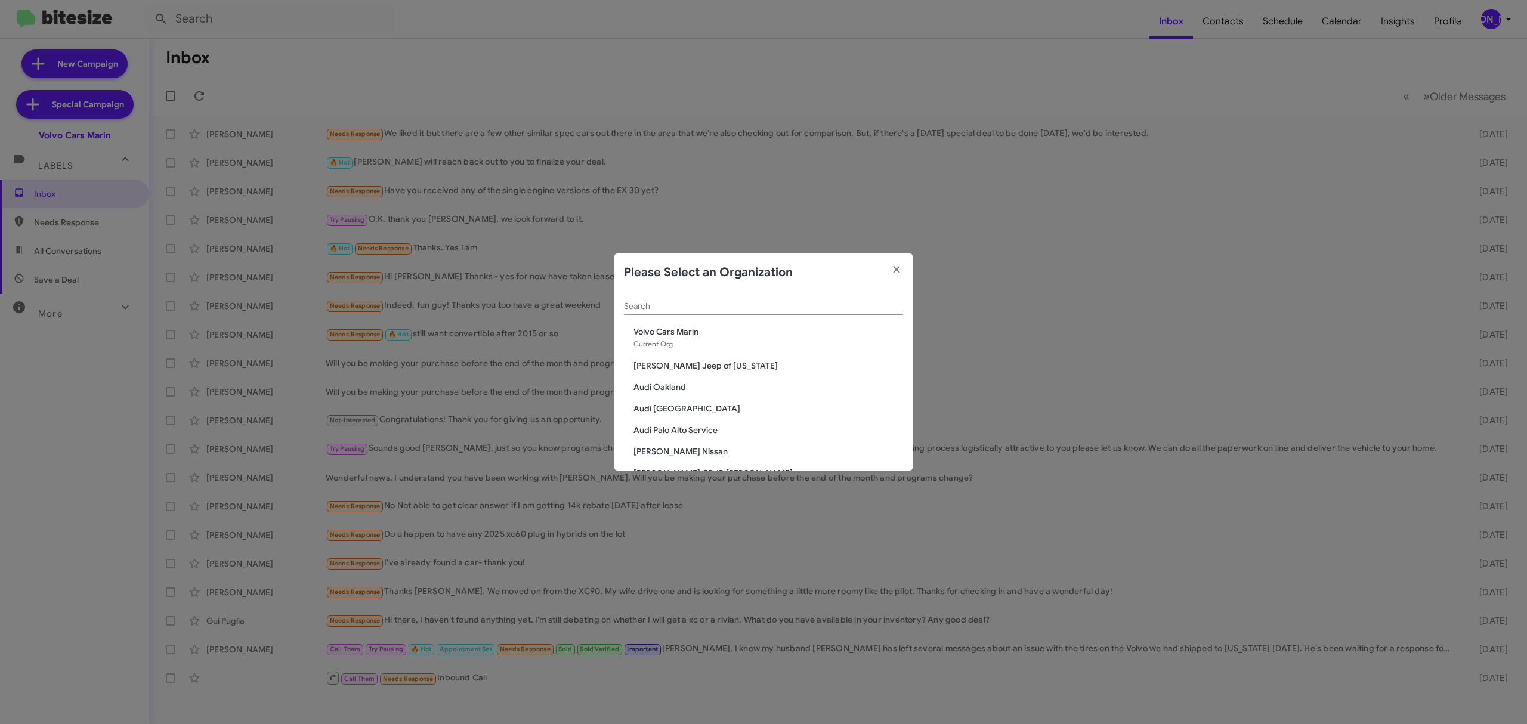
click at [761, 304] on input "Search" at bounding box center [763, 307] width 279 height 10
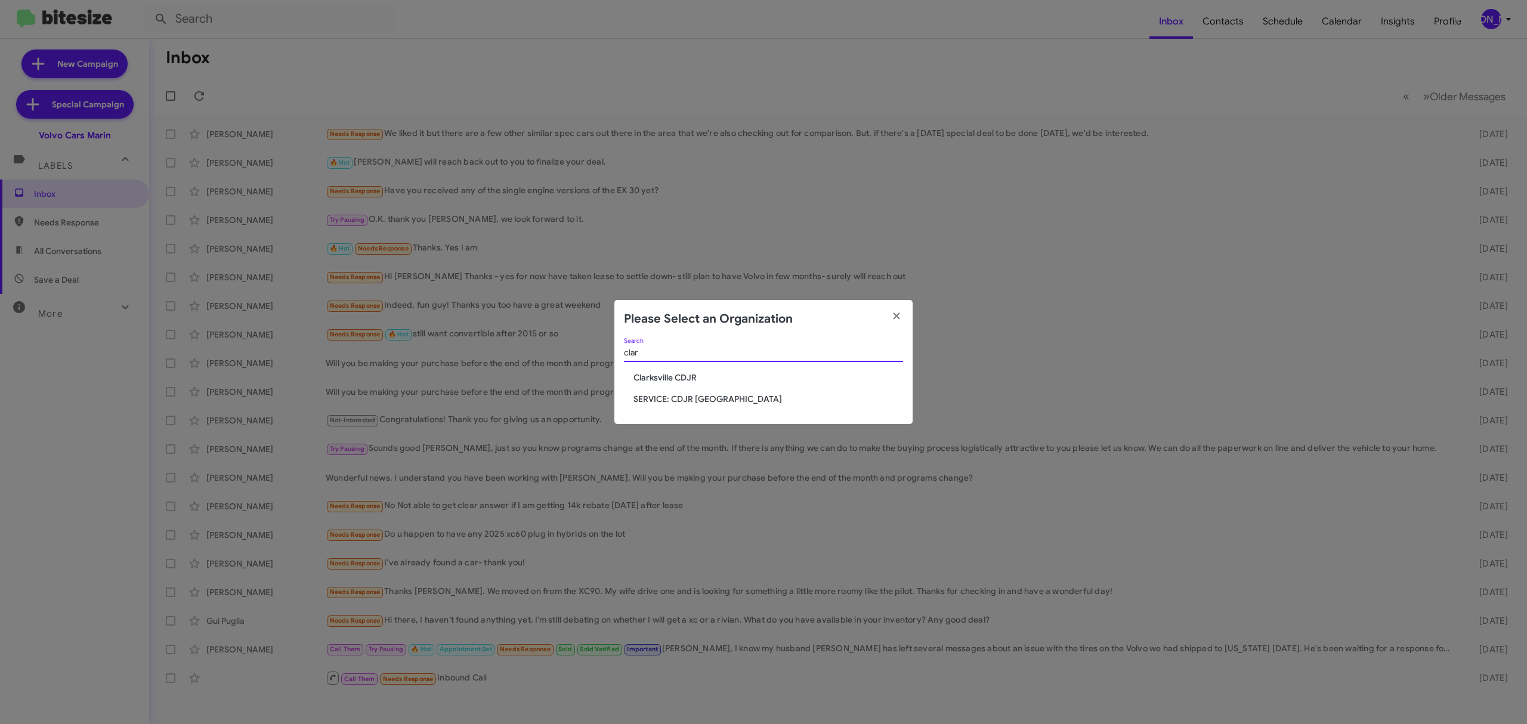
type input "clar"
click at [673, 378] on span "Clarksville CDJR" at bounding box center [769, 378] width 270 height 12
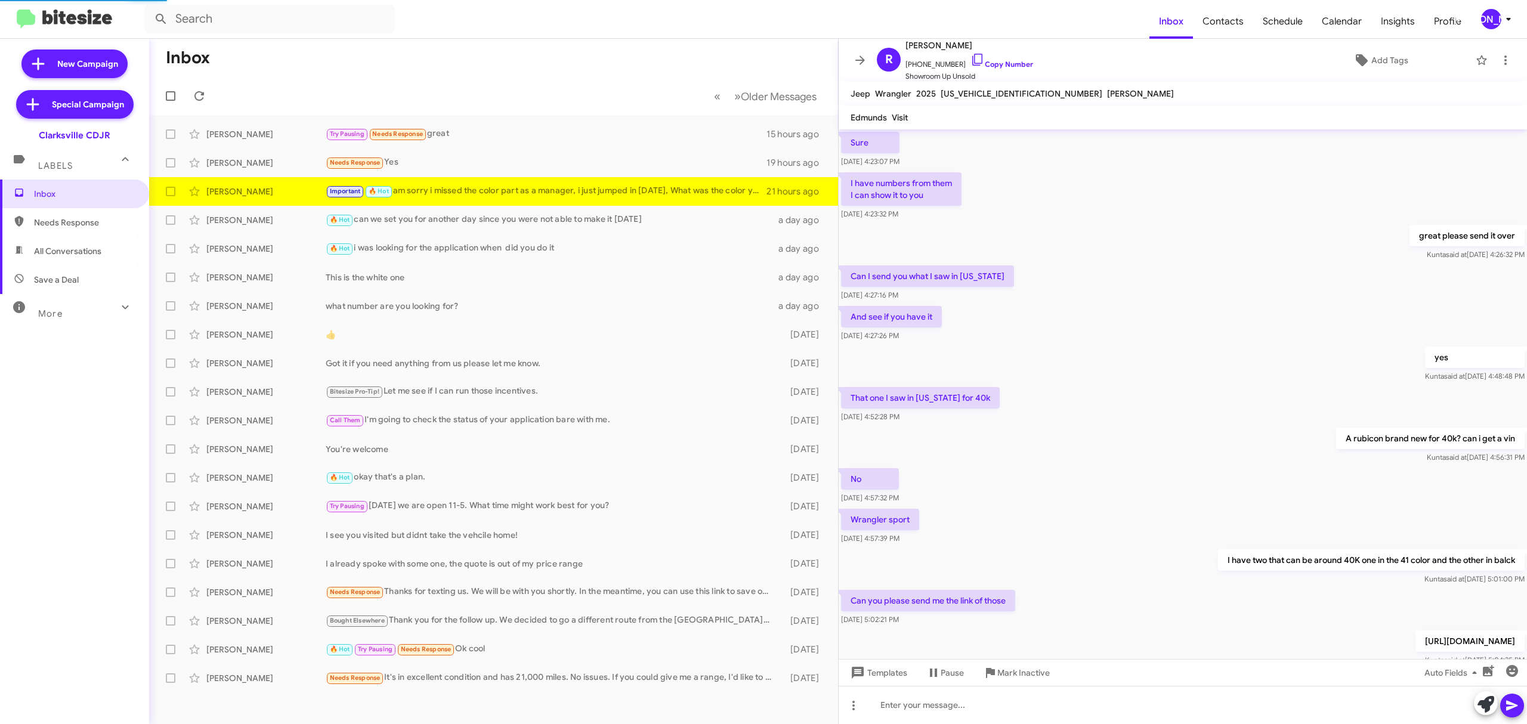
scroll to position [365, 0]
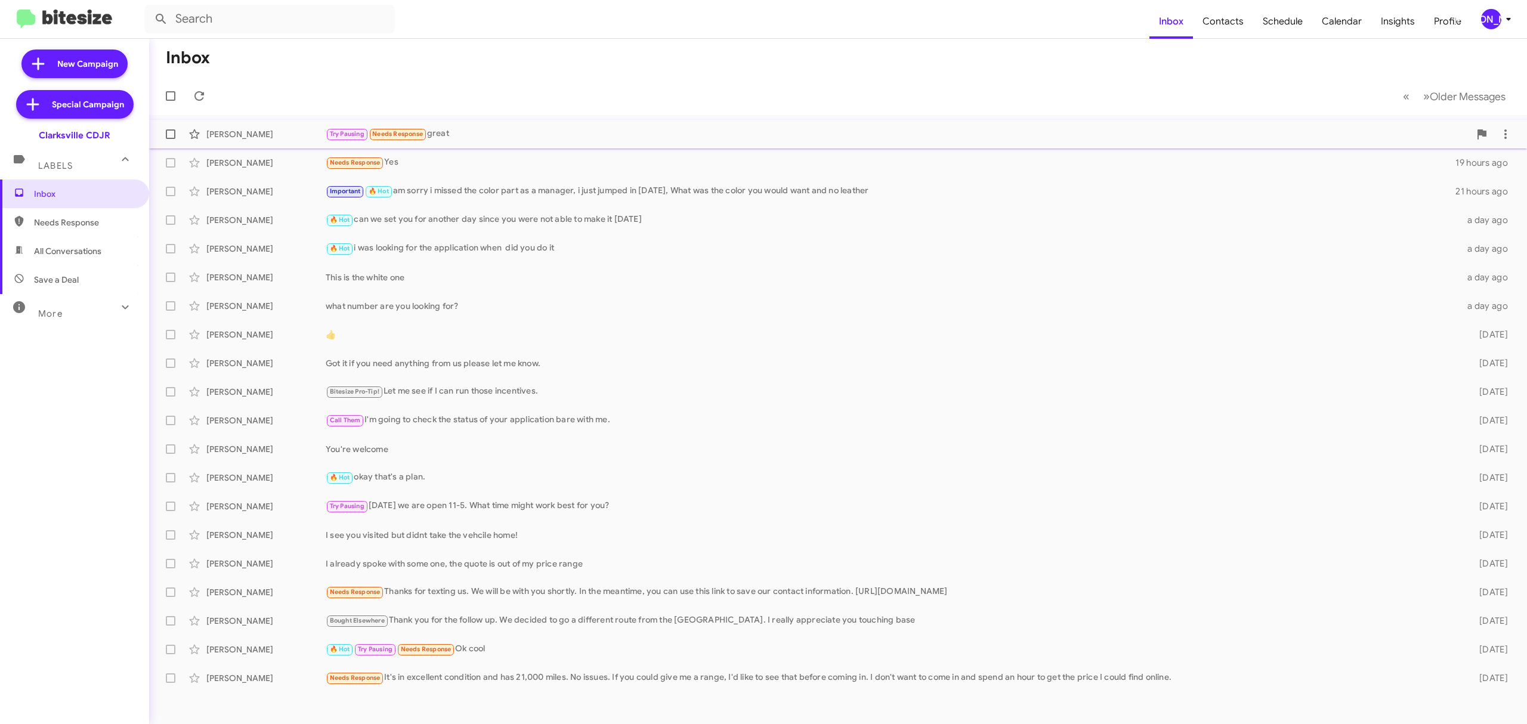
click at [177, 134] on label at bounding box center [171, 134] width 24 height 24
click at [171, 139] on input "checkbox" at bounding box center [170, 139] width 1 height 1
checkbox input "true"
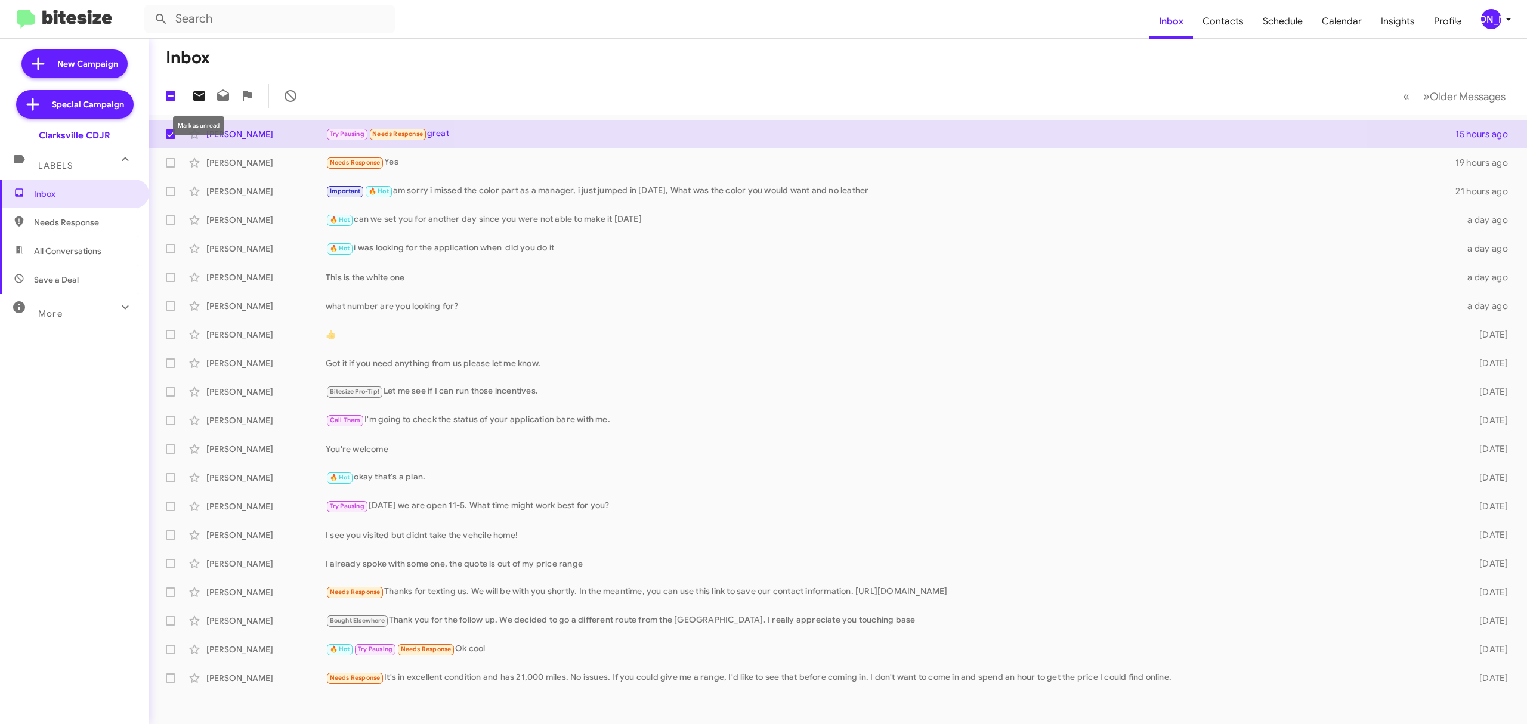
click at [199, 95] on icon at bounding box center [199, 96] width 14 height 14
click at [1496, 23] on div "[PERSON_NAME]" at bounding box center [1491, 19] width 20 height 20
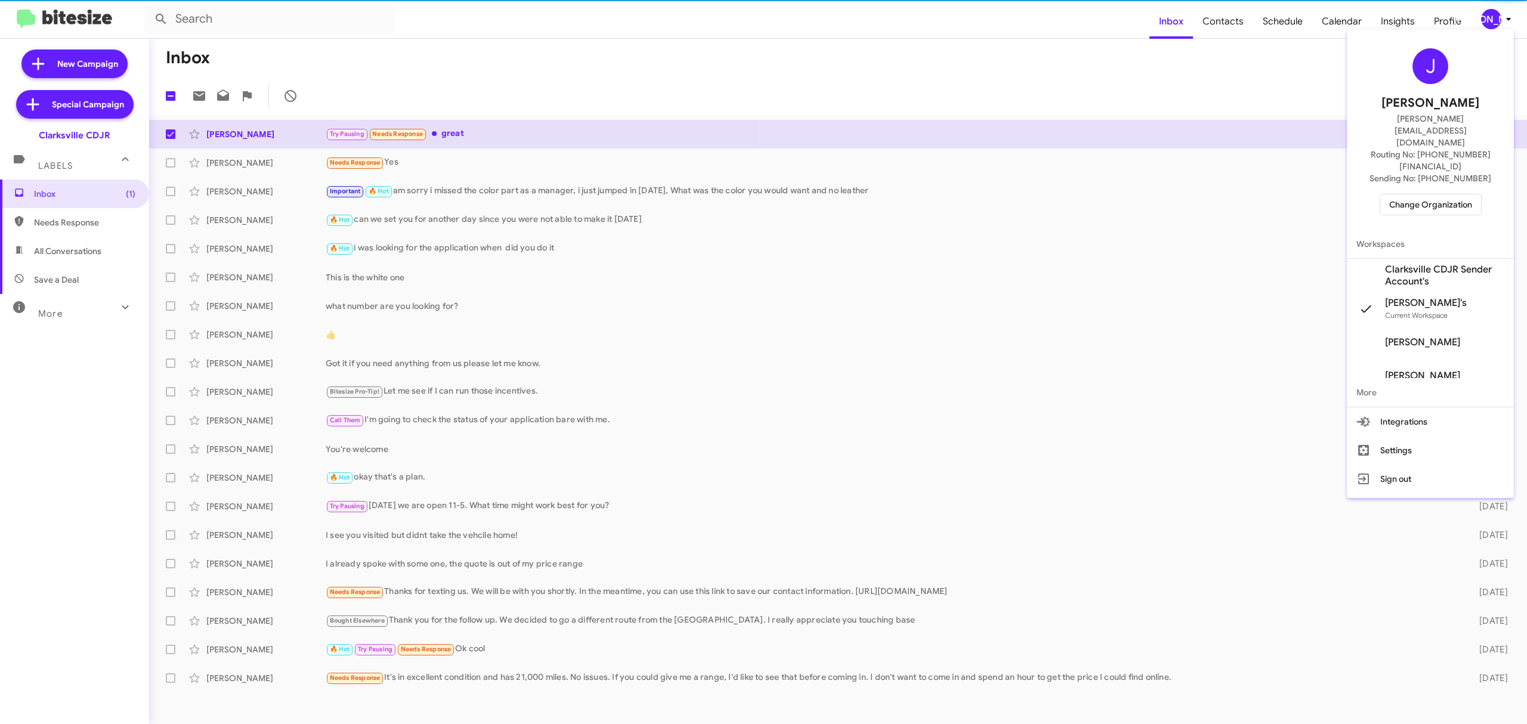
click at [1414, 194] on span "Change Organization" at bounding box center [1430, 204] width 83 height 20
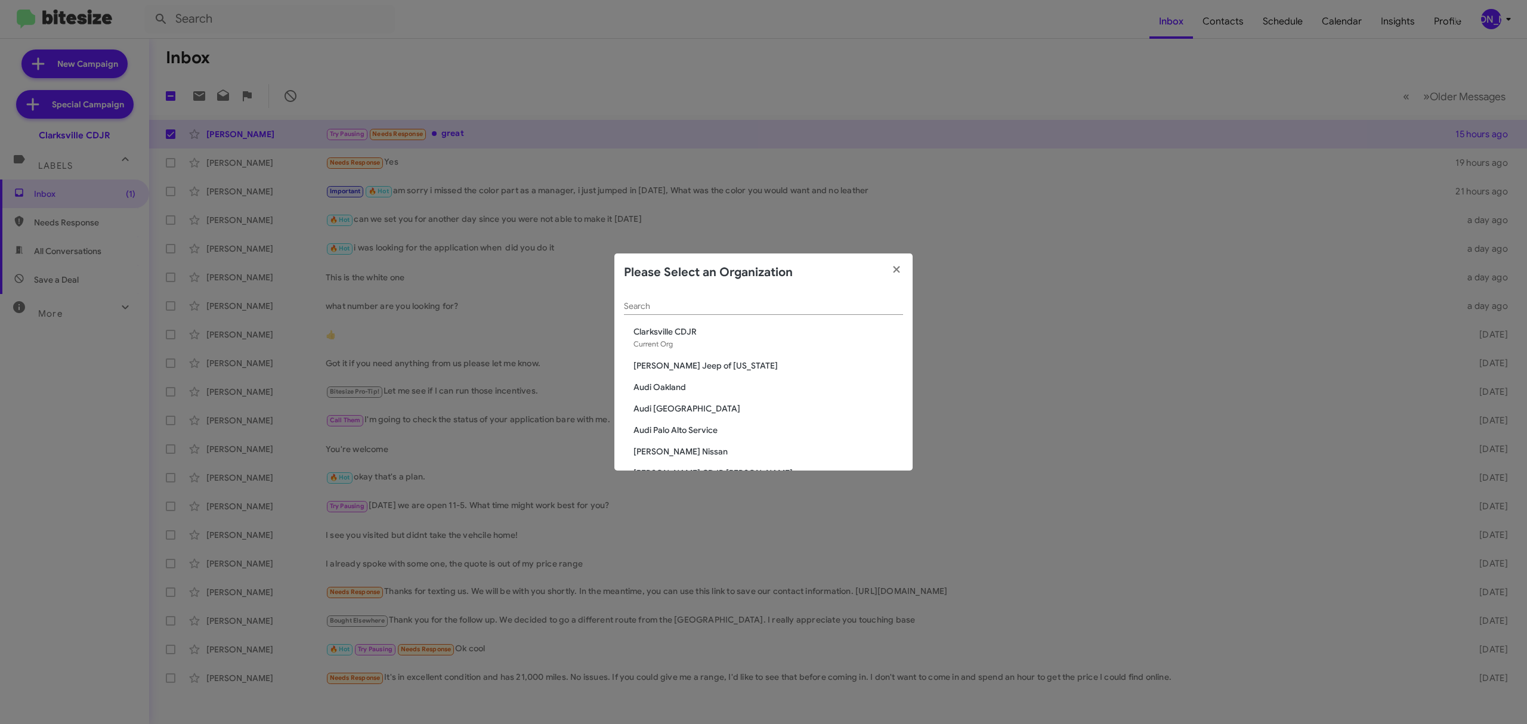
click at [737, 311] on div "Search" at bounding box center [763, 303] width 279 height 23
click at [738, 309] on input "Search" at bounding box center [763, 307] width 279 height 10
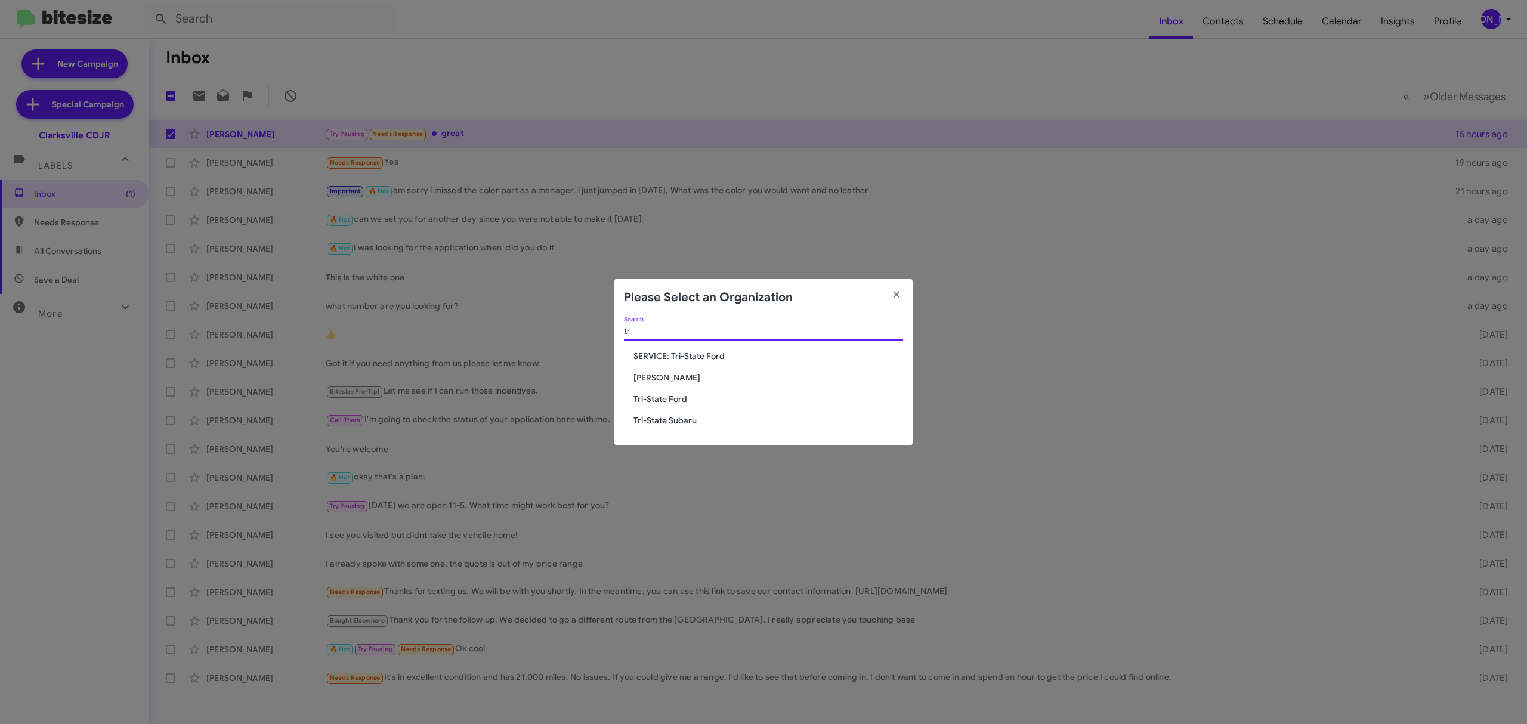
type input "tr"
click at [675, 425] on span "Tri-State Subaru" at bounding box center [769, 421] width 270 height 12
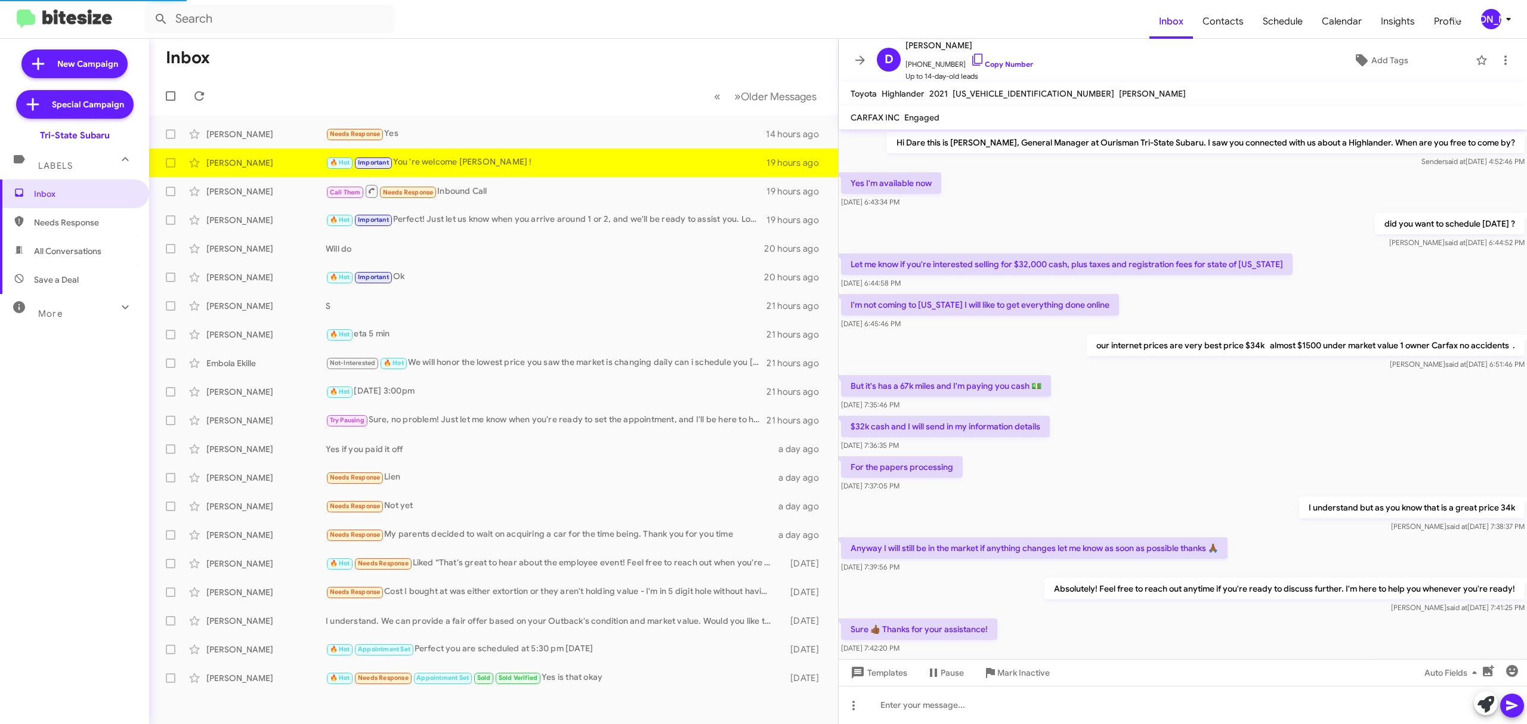
scroll to position [80, 0]
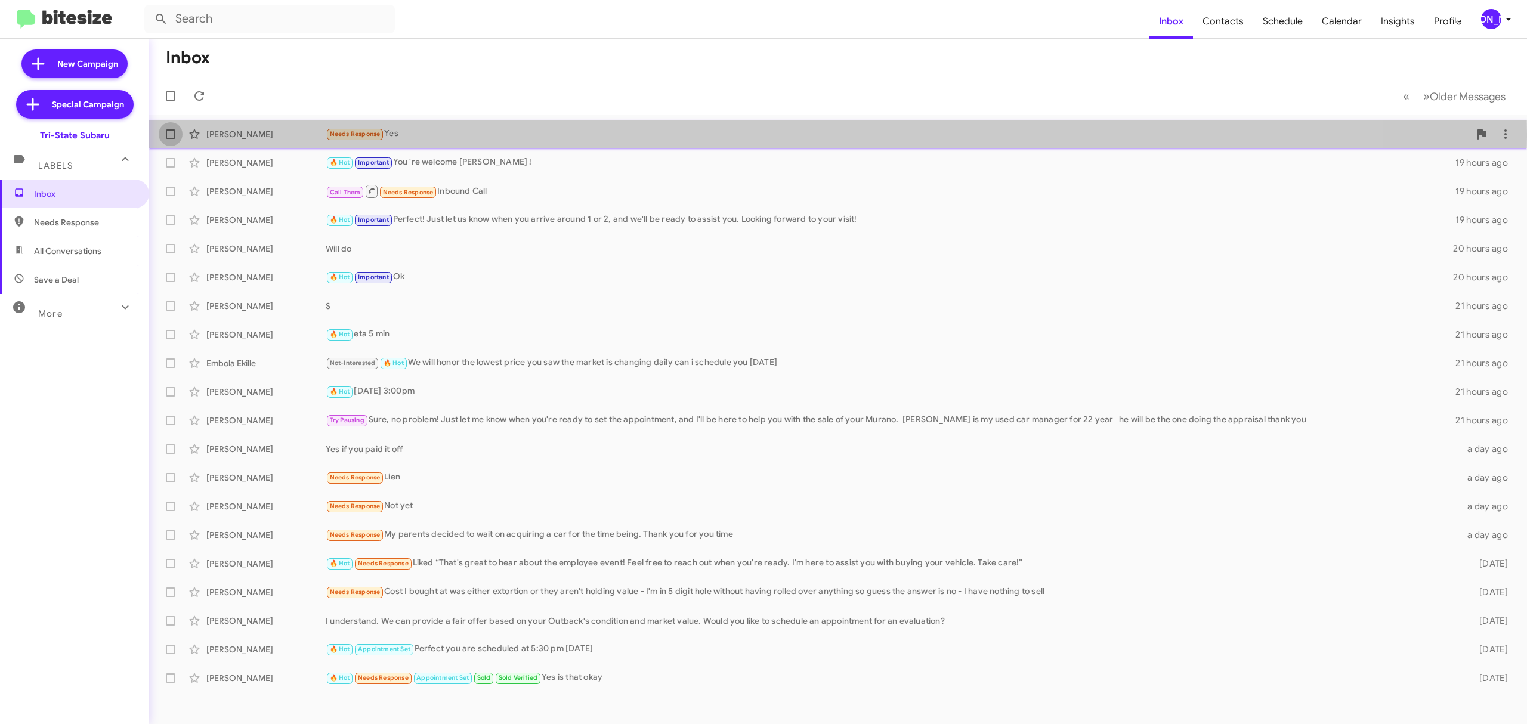
click at [167, 134] on span at bounding box center [171, 134] width 10 height 10
click at [170, 139] on input "checkbox" at bounding box center [170, 139] width 1 height 1
checkbox input "true"
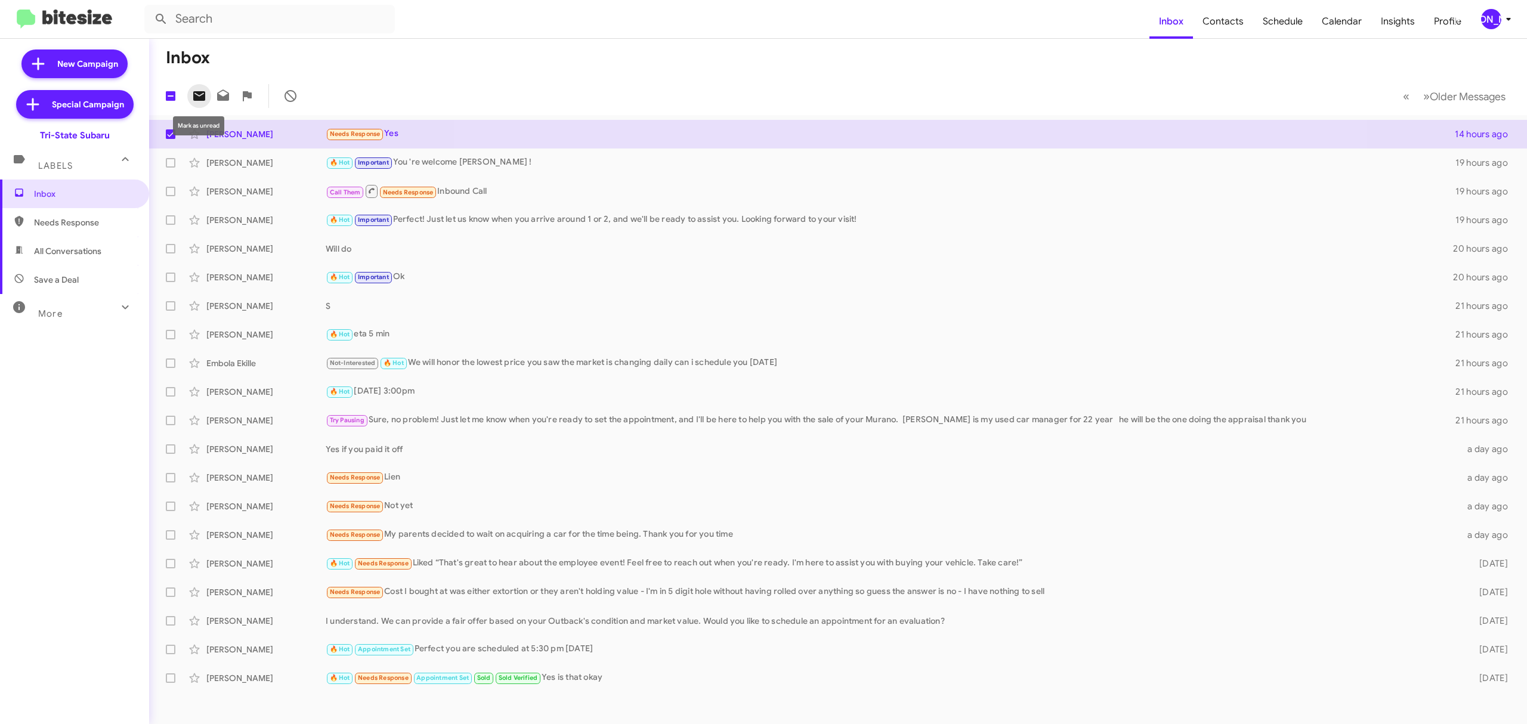
click at [196, 103] on icon at bounding box center [199, 96] width 14 height 14
click at [1485, 18] on div "[PERSON_NAME]" at bounding box center [1491, 19] width 20 height 20
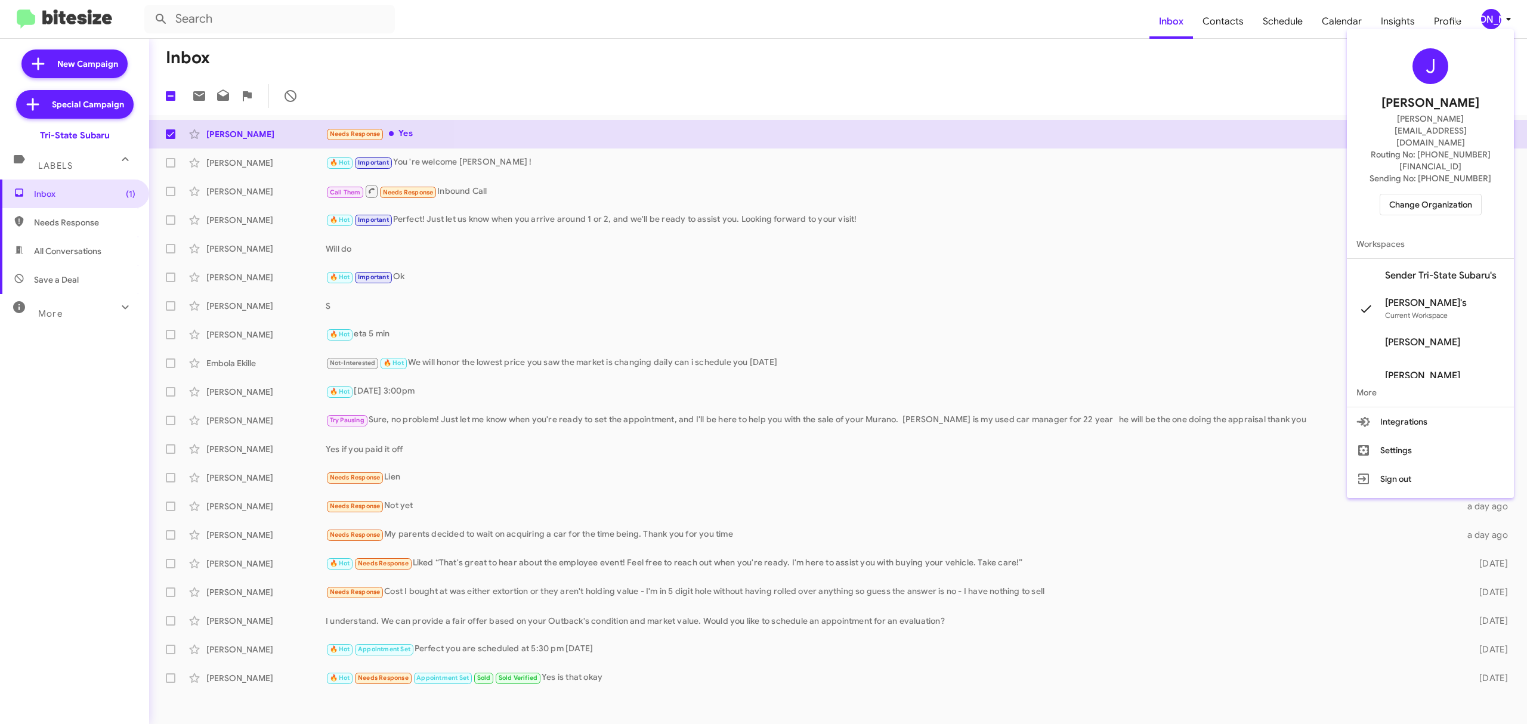
click at [1411, 194] on span "Change Organization" at bounding box center [1430, 204] width 83 height 20
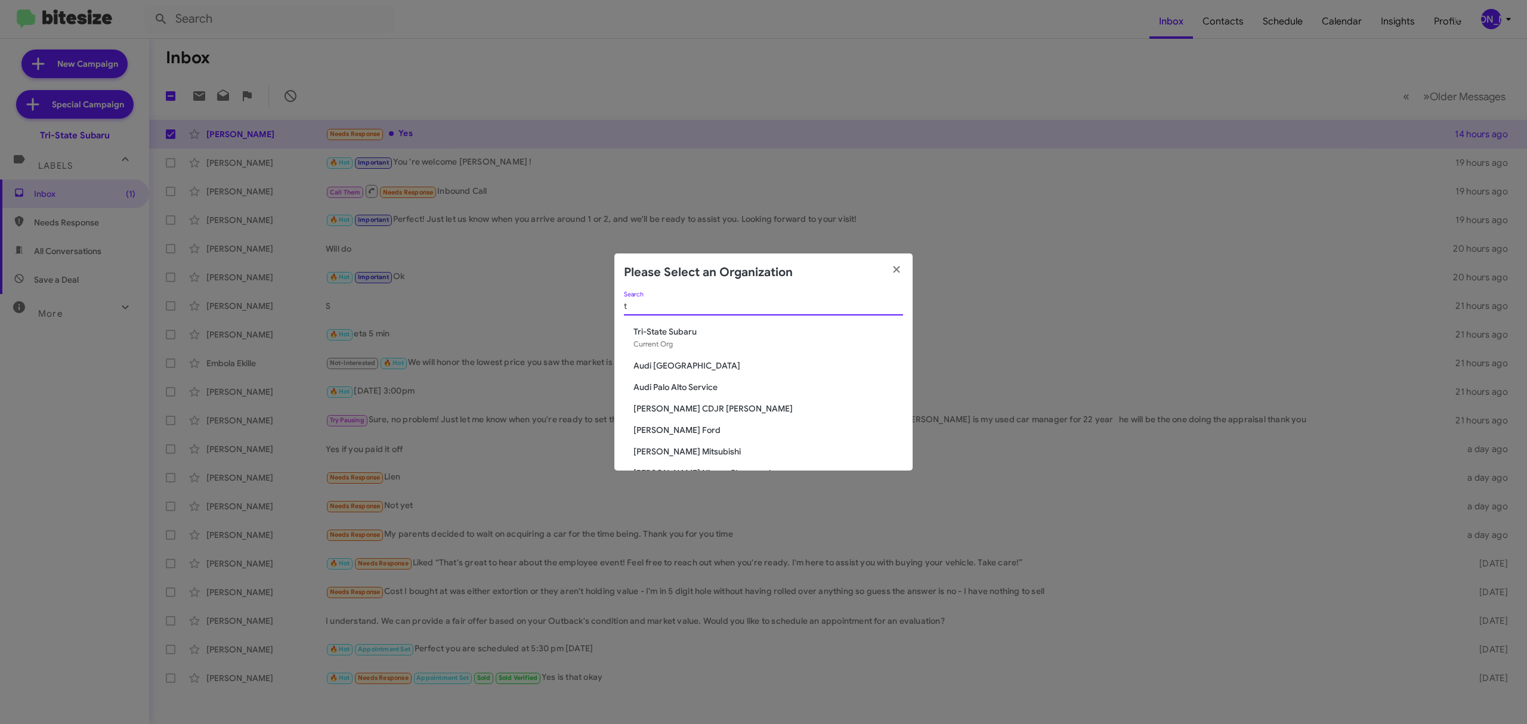
click at [783, 306] on input "t" at bounding box center [763, 307] width 279 height 10
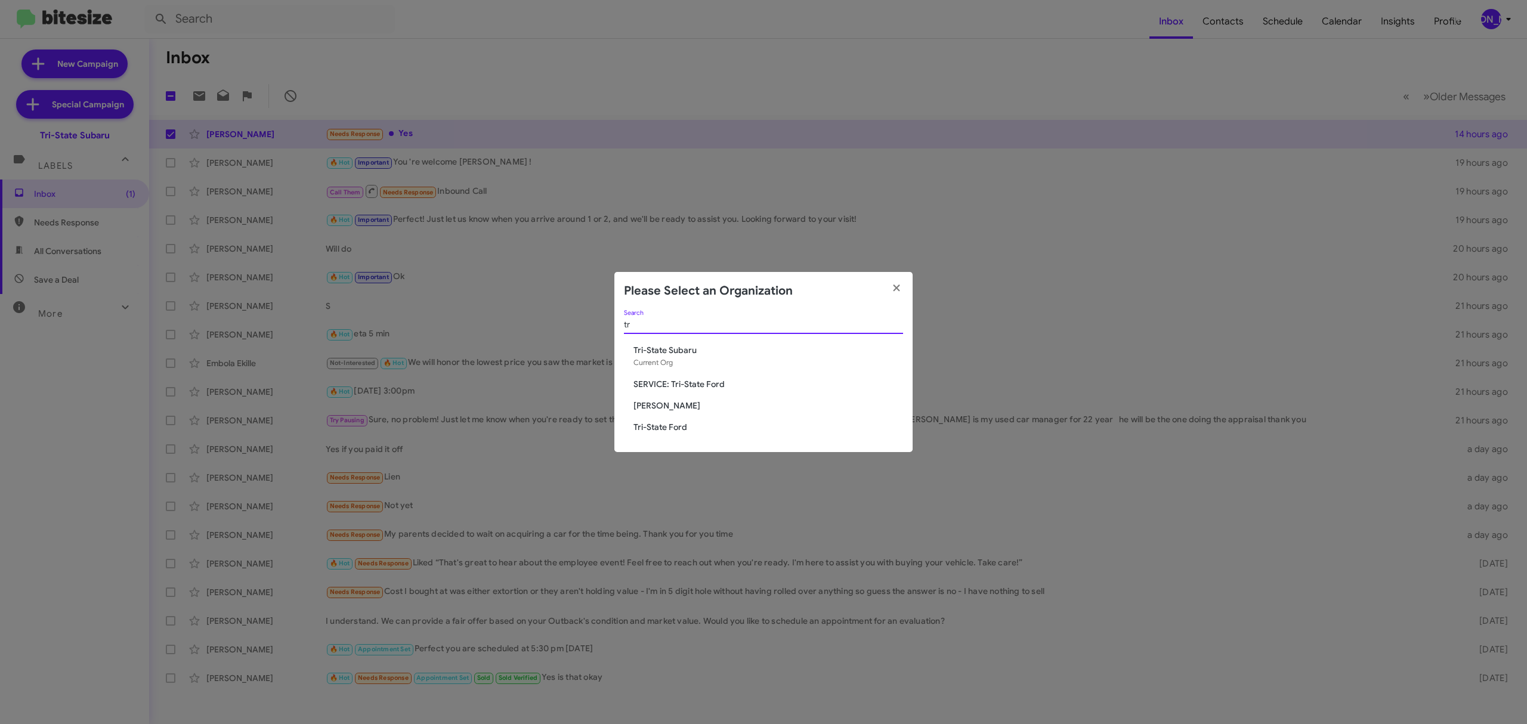
type input "tr"
click at [669, 423] on span "Tri-State Ford" at bounding box center [769, 427] width 270 height 12
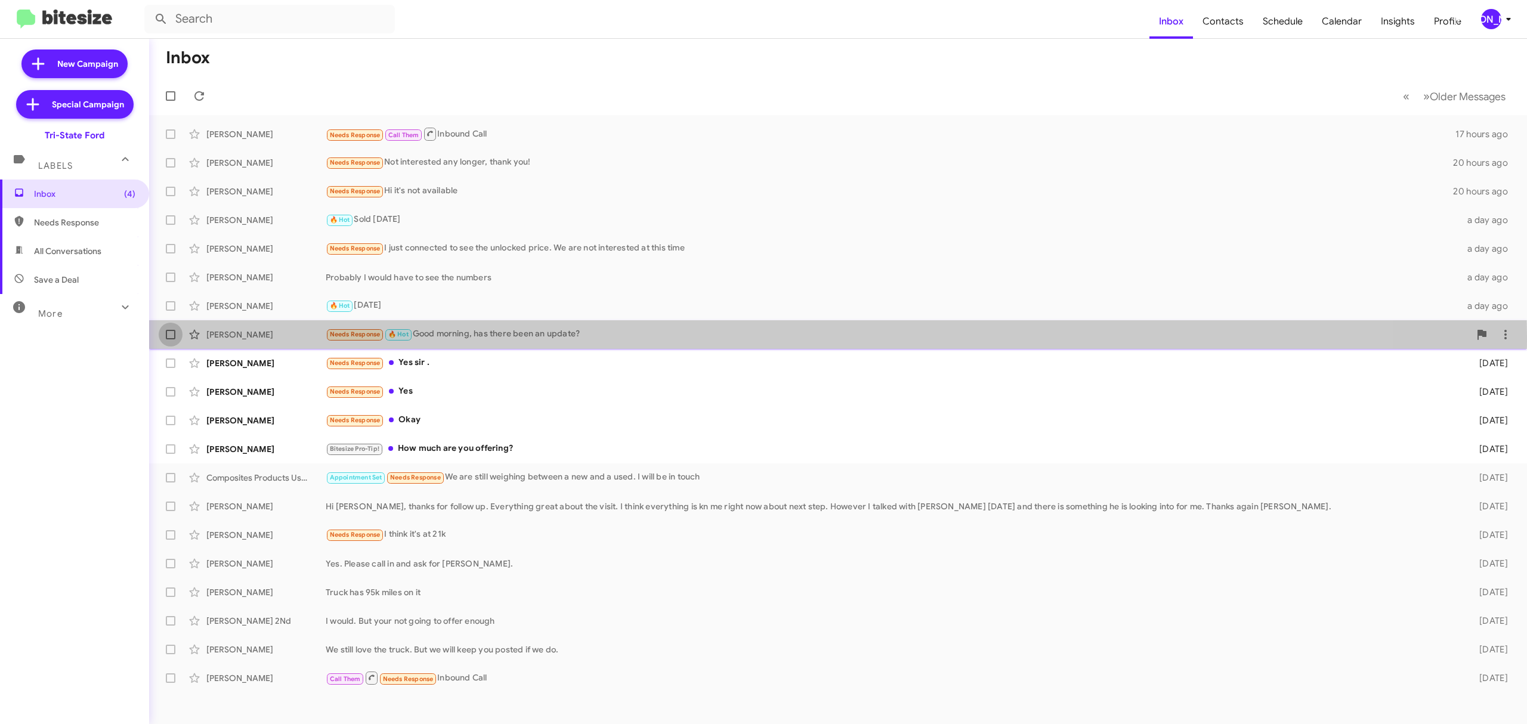
click at [172, 336] on span at bounding box center [171, 335] width 10 height 10
click at [171, 339] on input "checkbox" at bounding box center [170, 339] width 1 height 1
checkbox input "true"
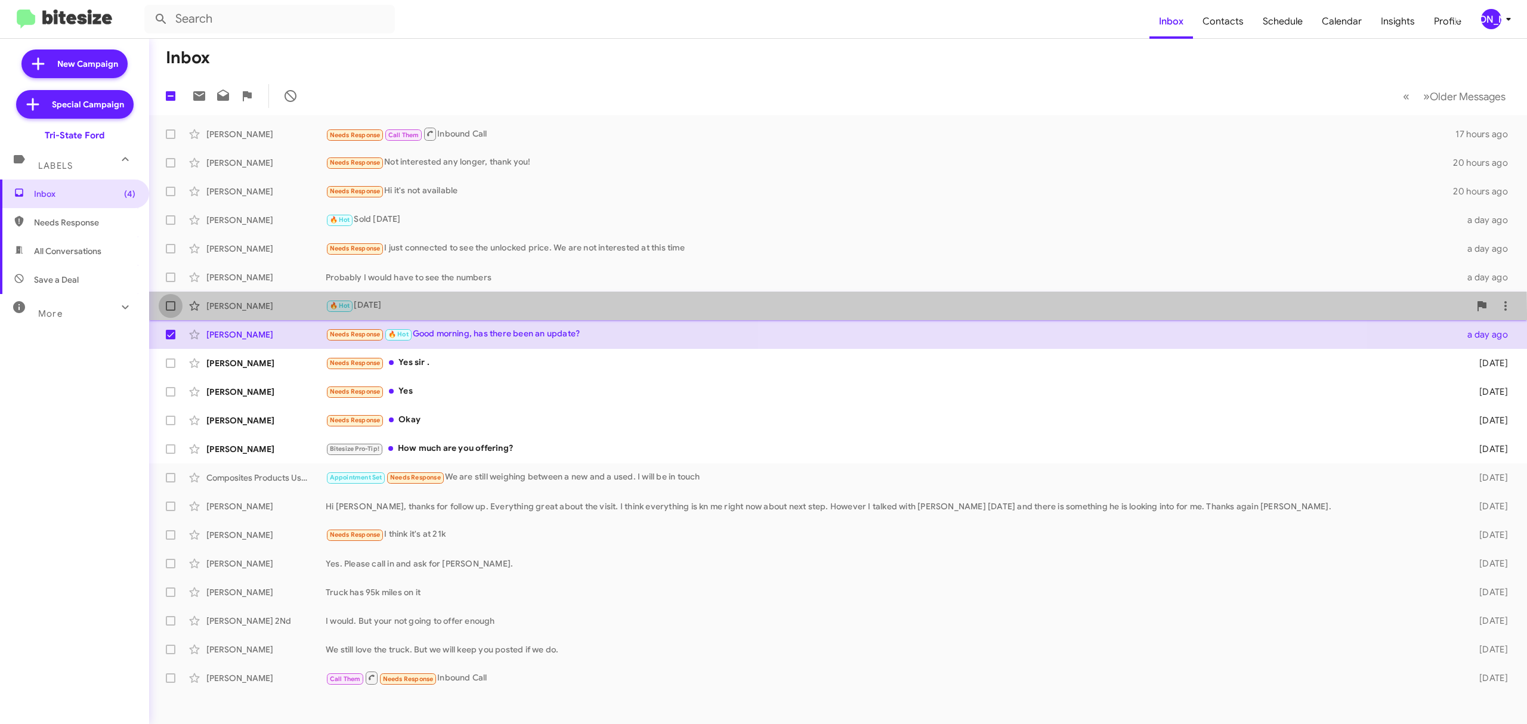
click at [171, 314] on label at bounding box center [171, 306] width 24 height 24
click at [171, 311] on input "checkbox" at bounding box center [170, 311] width 1 height 1
checkbox input "true"
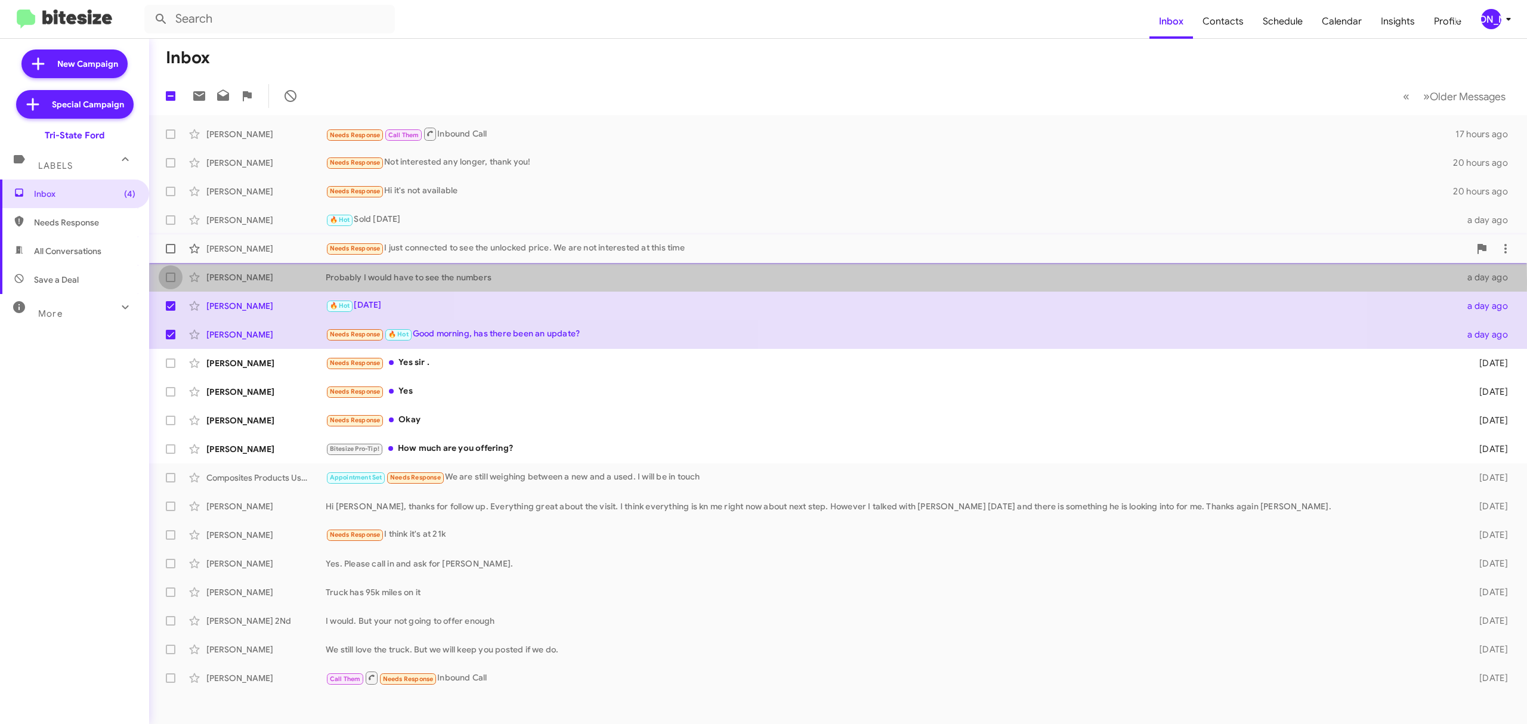
drag, startPoint x: 171, startPoint y: 280, endPoint x: 172, endPoint y: 245, distance: 35.8
click at [172, 245] on mat-action-list "Chris P Needs Response Call Them Inbound Call 17 hours ago George Mullin Needs …" at bounding box center [838, 403] width 1378 height 577
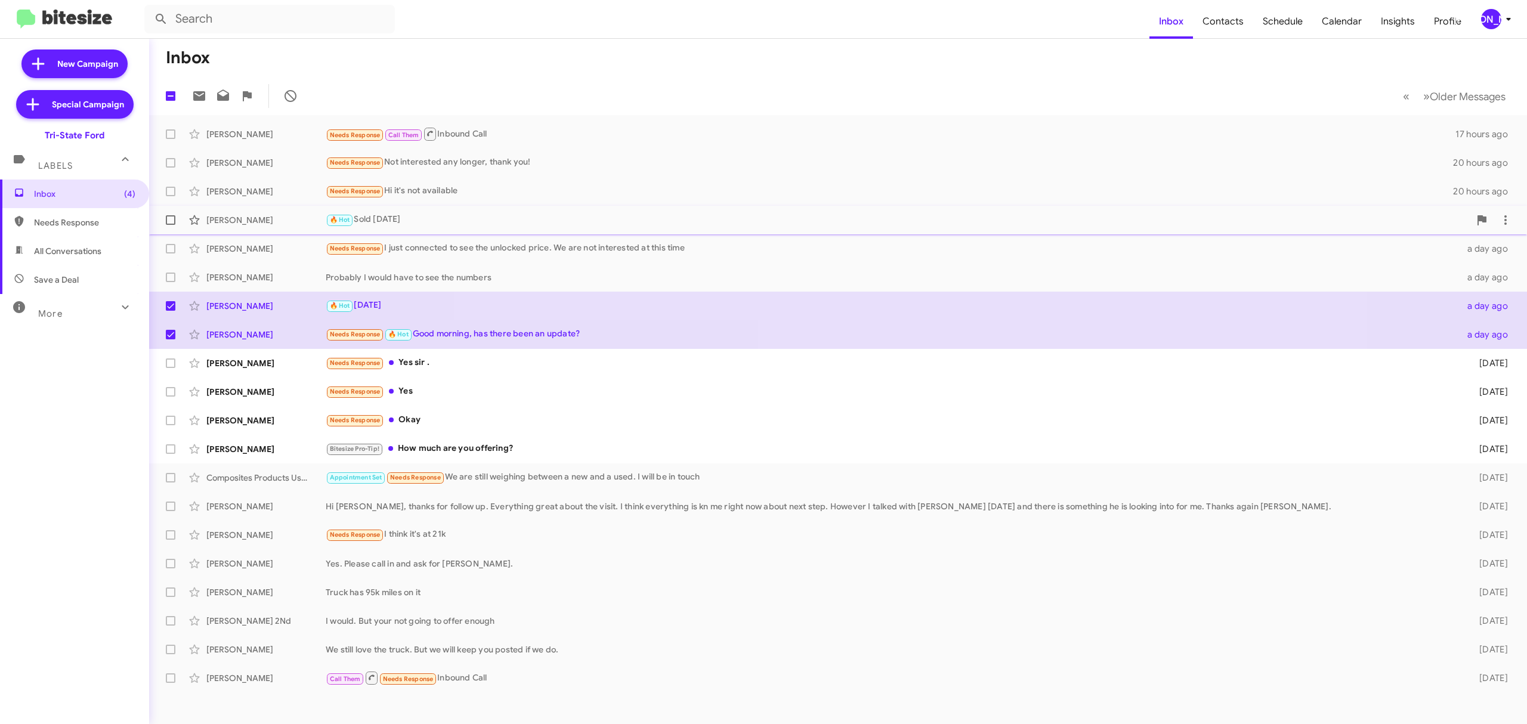
drag, startPoint x: 172, startPoint y: 245, endPoint x: 172, endPoint y: 218, distance: 26.2
click at [172, 218] on mat-action-list "Chris P Needs Response Call Them Inbound Call 17 hours ago George Mullin Needs …" at bounding box center [838, 403] width 1378 height 577
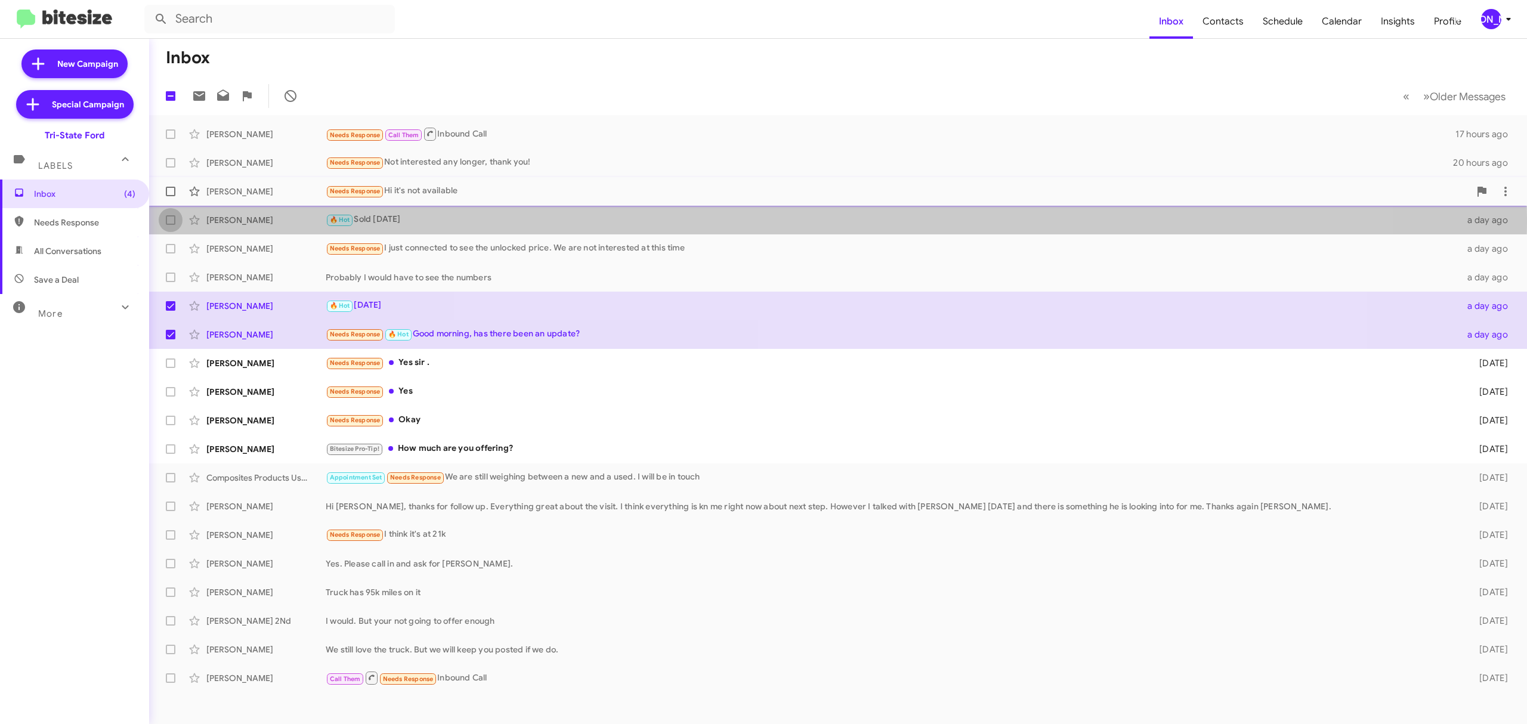
drag, startPoint x: 172, startPoint y: 218, endPoint x: 169, endPoint y: 185, distance: 33.5
click at [169, 185] on mat-action-list "Chris P Needs Response Call Them Inbound Call 17 hours ago George Mullin Needs …" at bounding box center [838, 403] width 1378 height 577
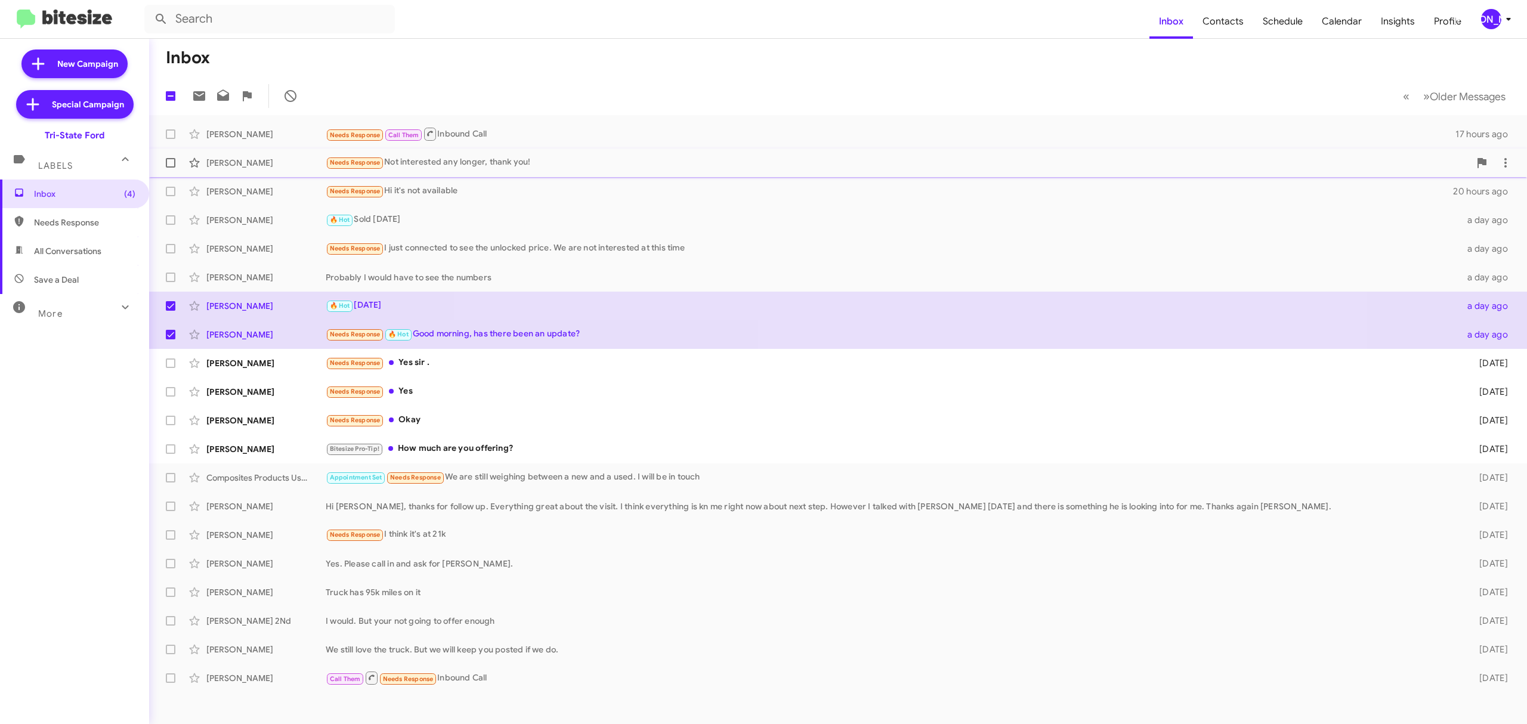
drag, startPoint x: 169, startPoint y: 185, endPoint x: 169, endPoint y: 149, distance: 35.8
click at [169, 149] on mat-action-list "Chris P Needs Response Call Them Inbound Call 17 hours ago George Mullin Needs …" at bounding box center [838, 403] width 1378 height 577
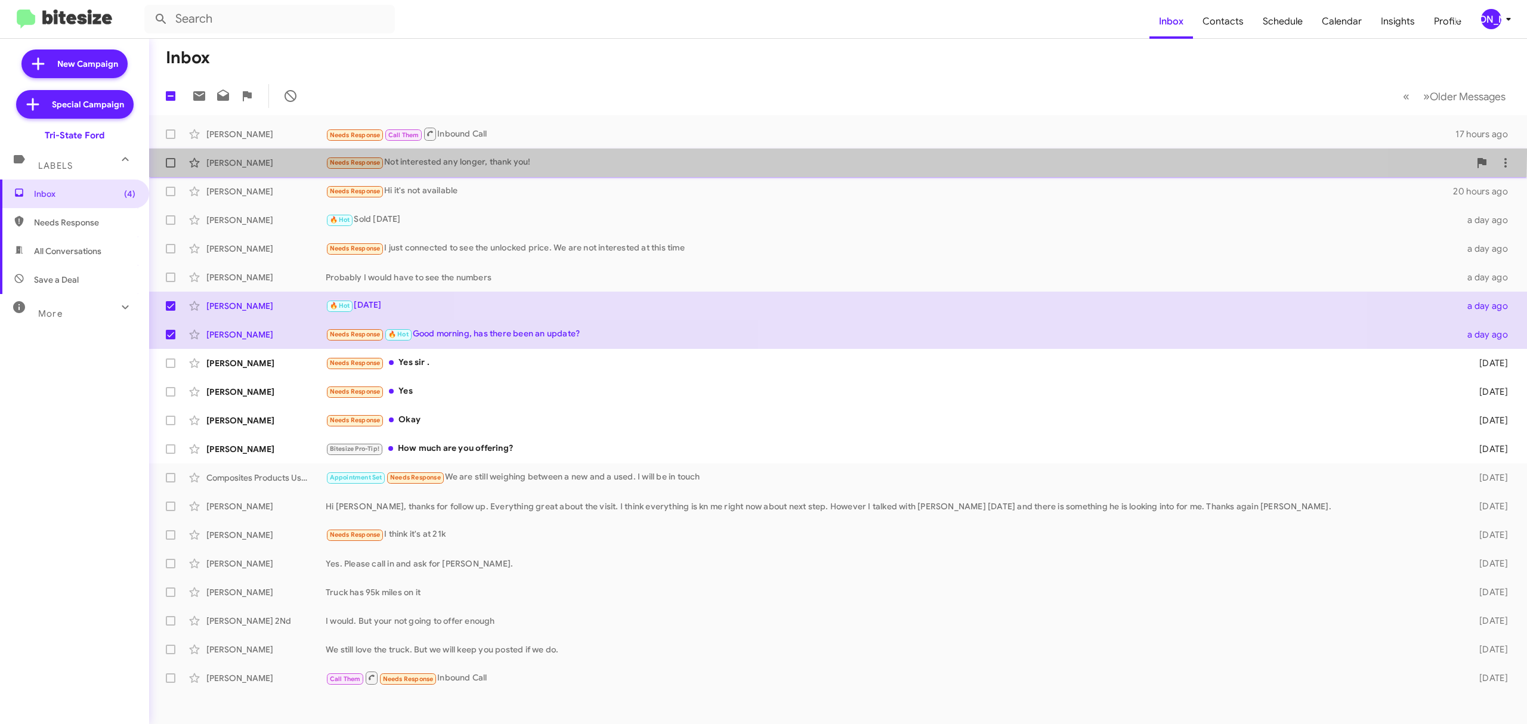
click at [169, 149] on span "George Mullin Needs Response Not interested any longer, thank you! 20 hours ago" at bounding box center [838, 163] width 1378 height 29
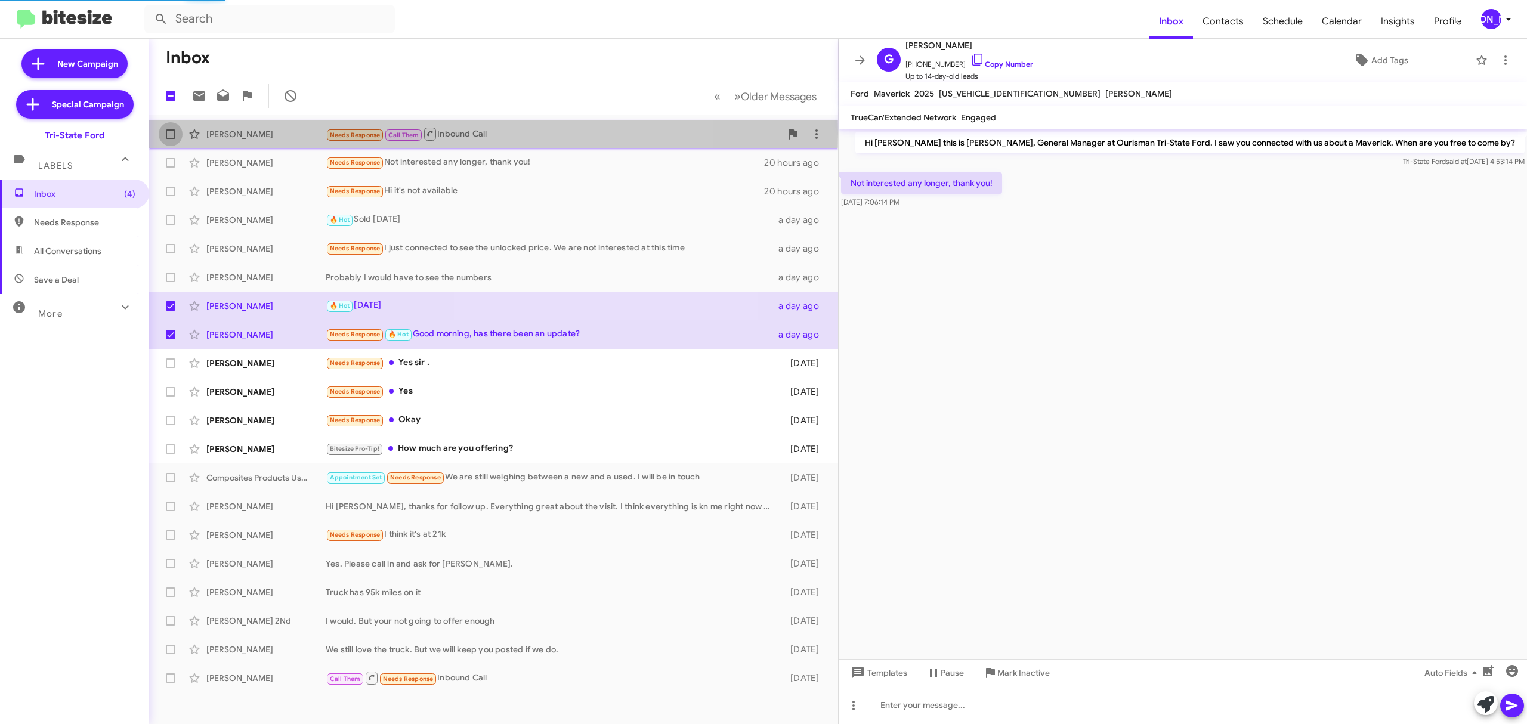
click at [169, 134] on span at bounding box center [171, 134] width 10 height 10
click at [170, 139] on input "checkbox" at bounding box center [170, 139] width 1 height 1
checkbox input "true"
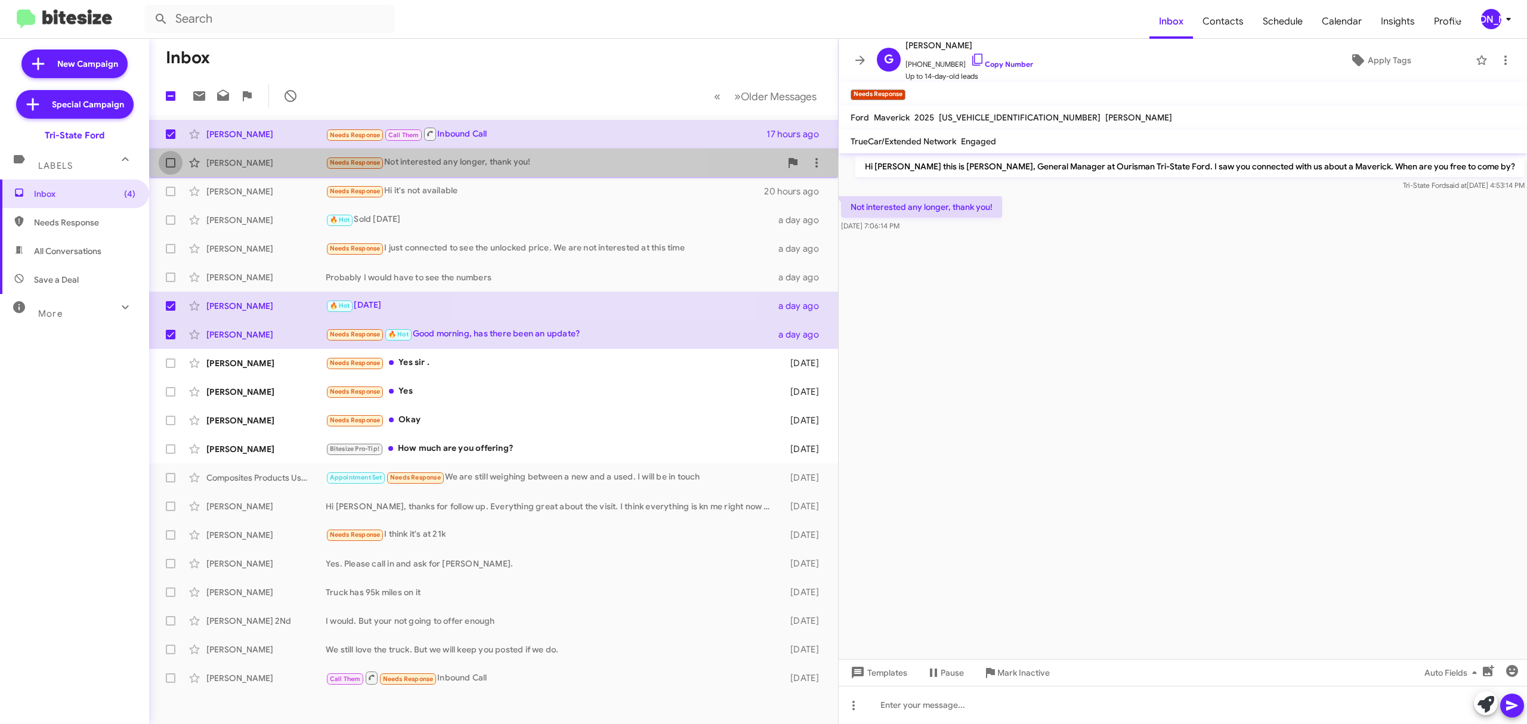
click at [167, 172] on label at bounding box center [171, 163] width 24 height 24
click at [170, 168] on input "checkbox" at bounding box center [170, 168] width 1 height 1
checkbox input "true"
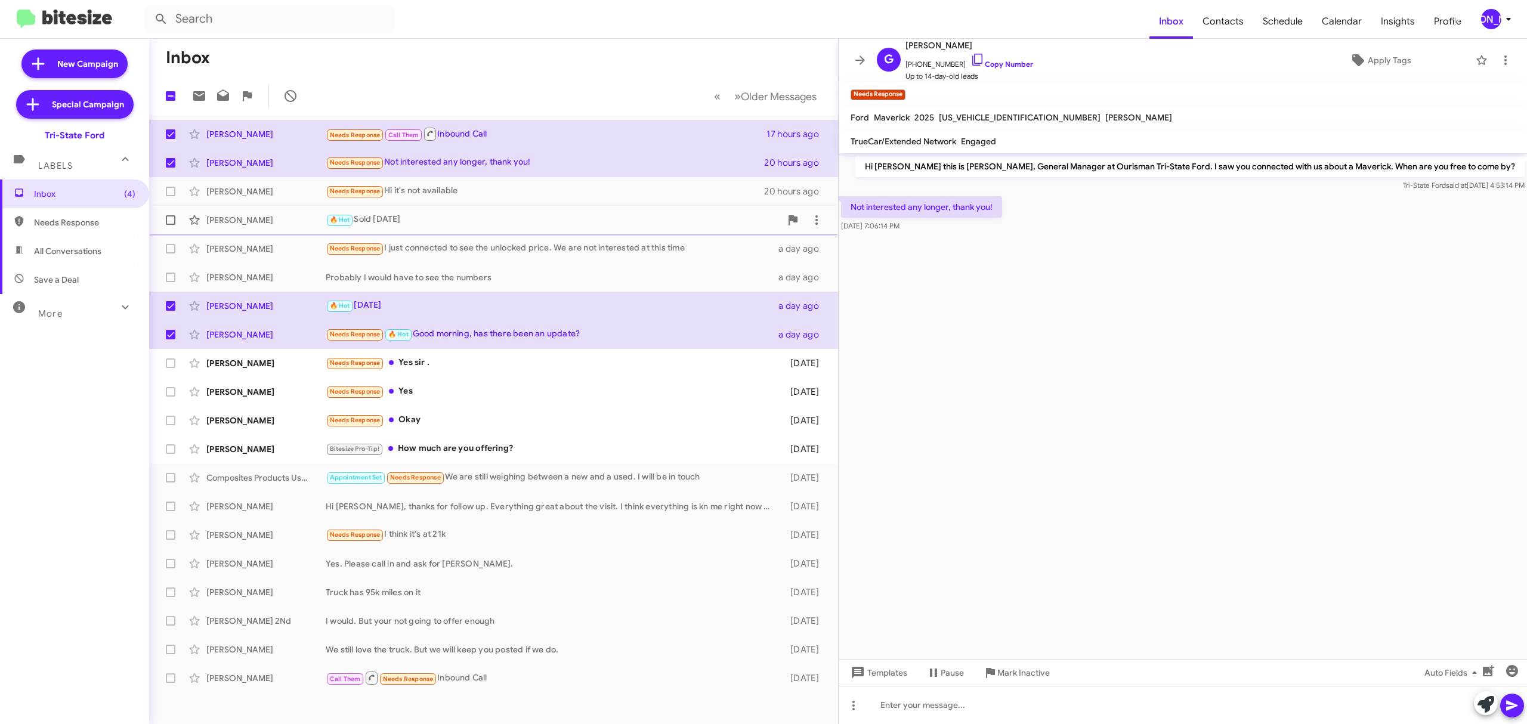
drag, startPoint x: 168, startPoint y: 193, endPoint x: 168, endPoint y: 218, distance: 24.5
click at [168, 218] on mat-action-list "Chris P Needs Response Call Them Inbound Call 17 hours ago George Mullin Needs …" at bounding box center [493, 403] width 689 height 577
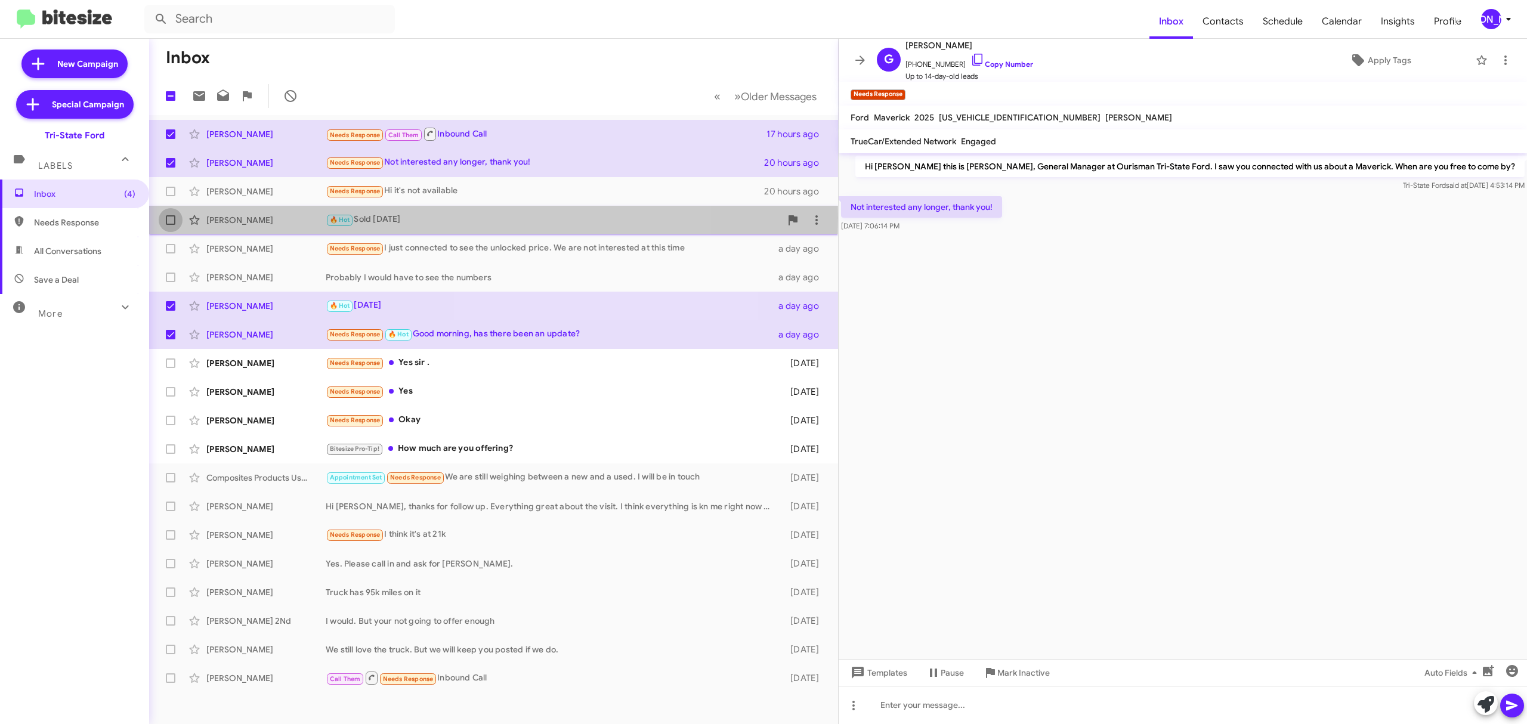
click at [168, 218] on span at bounding box center [171, 220] width 10 height 10
click at [170, 225] on input "checkbox" at bounding box center [170, 225] width 1 height 1
checkbox input "true"
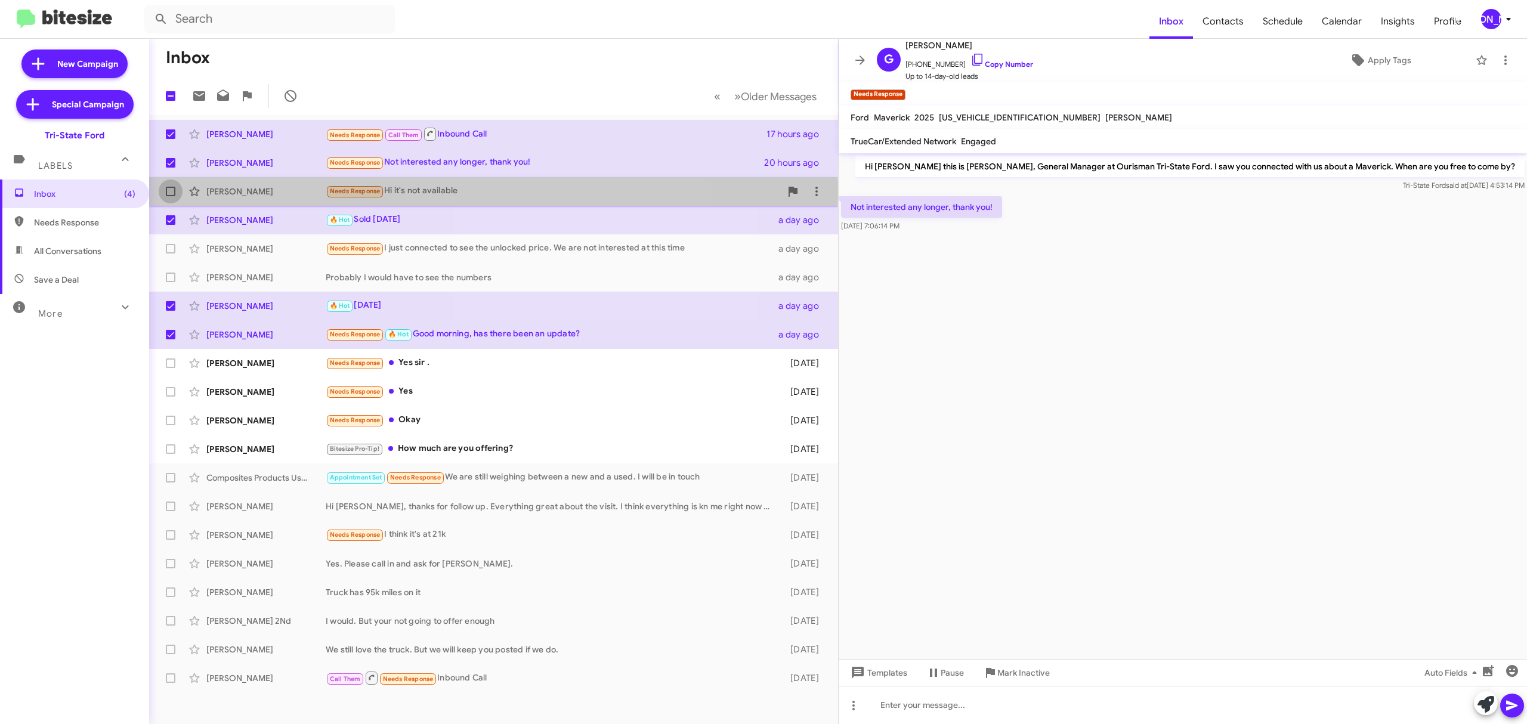
click at [168, 194] on span at bounding box center [171, 192] width 10 height 10
click at [170, 196] on input "checkbox" at bounding box center [170, 196] width 1 height 1
checkbox input "true"
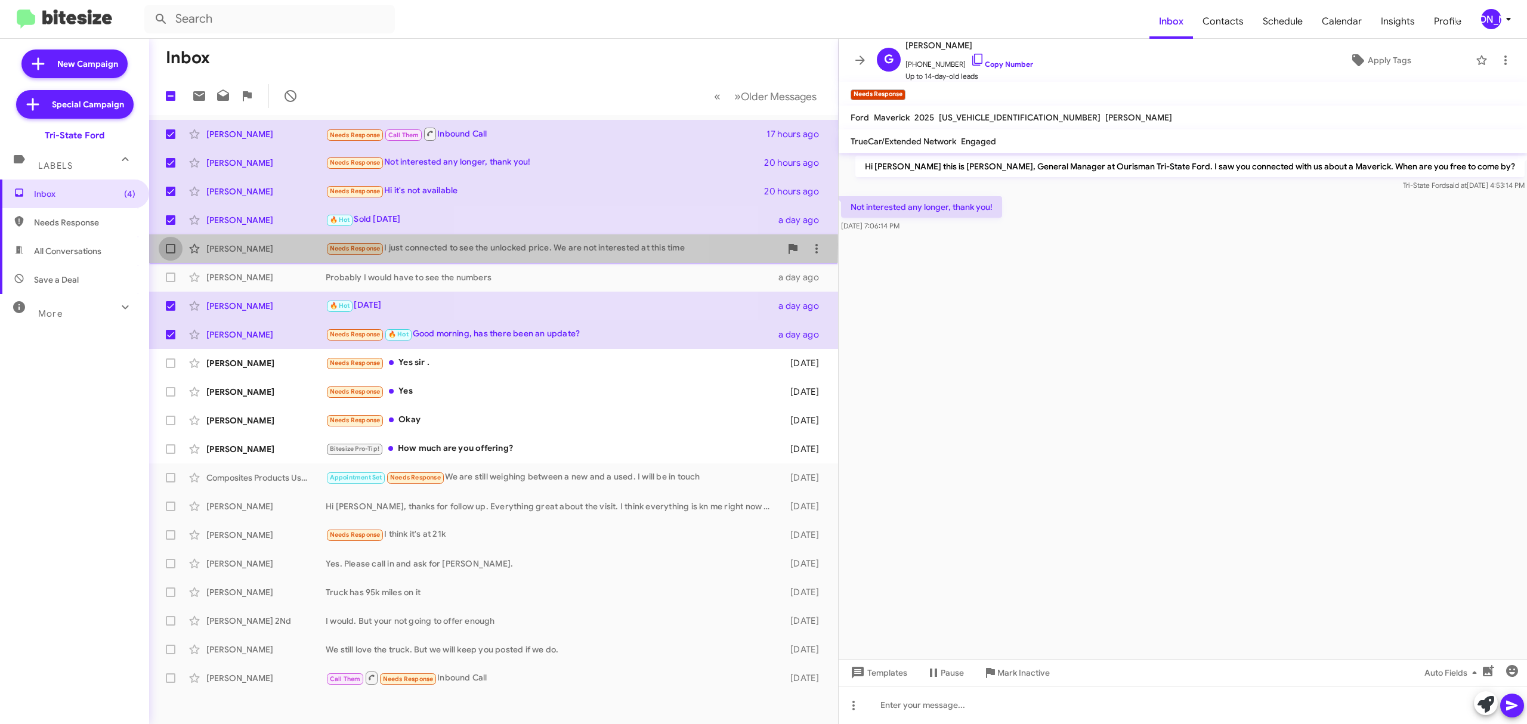
click at [167, 245] on span at bounding box center [171, 249] width 10 height 10
click at [170, 254] on input "checkbox" at bounding box center [170, 254] width 1 height 1
checkbox input "true"
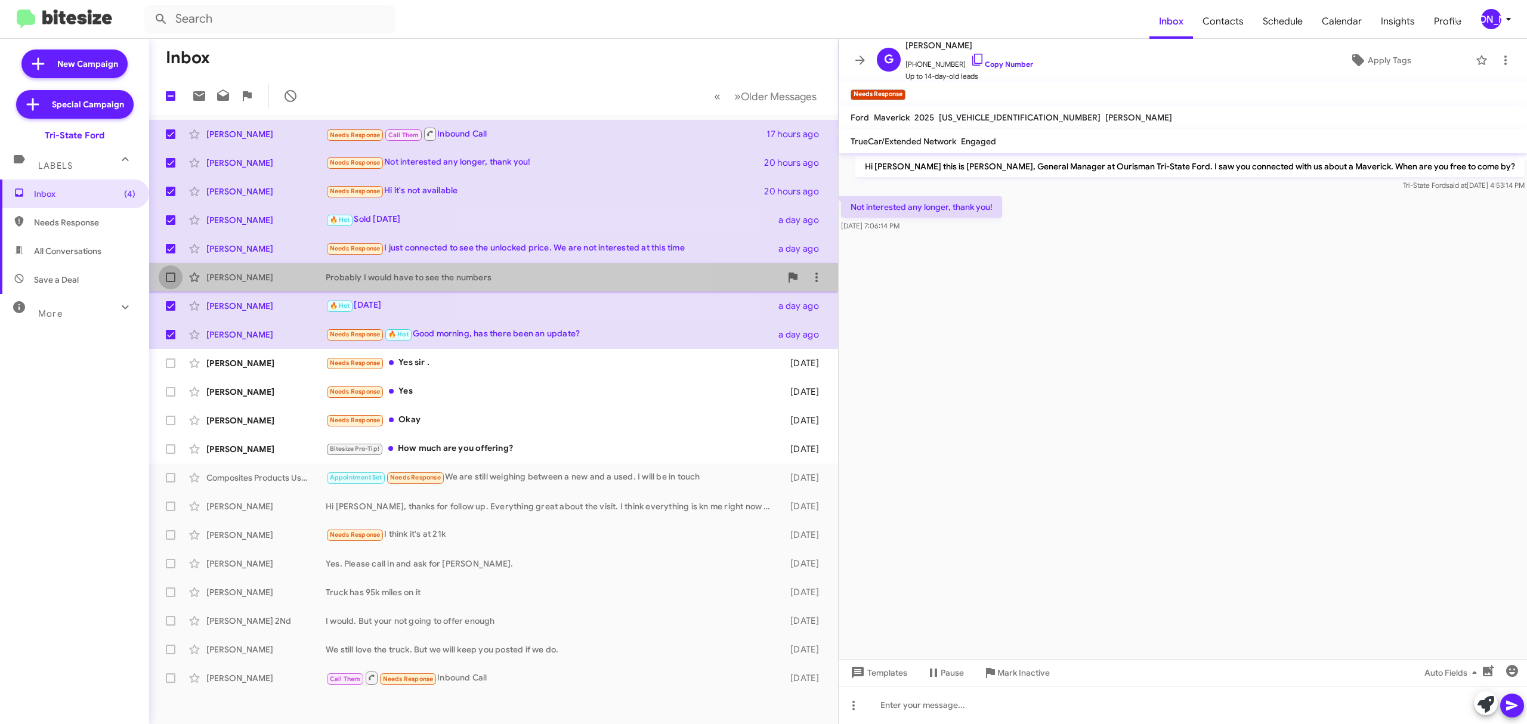
click at [170, 270] on label at bounding box center [171, 277] width 24 height 24
click at [170, 282] on input "checkbox" at bounding box center [170, 282] width 1 height 1
checkbox input "true"
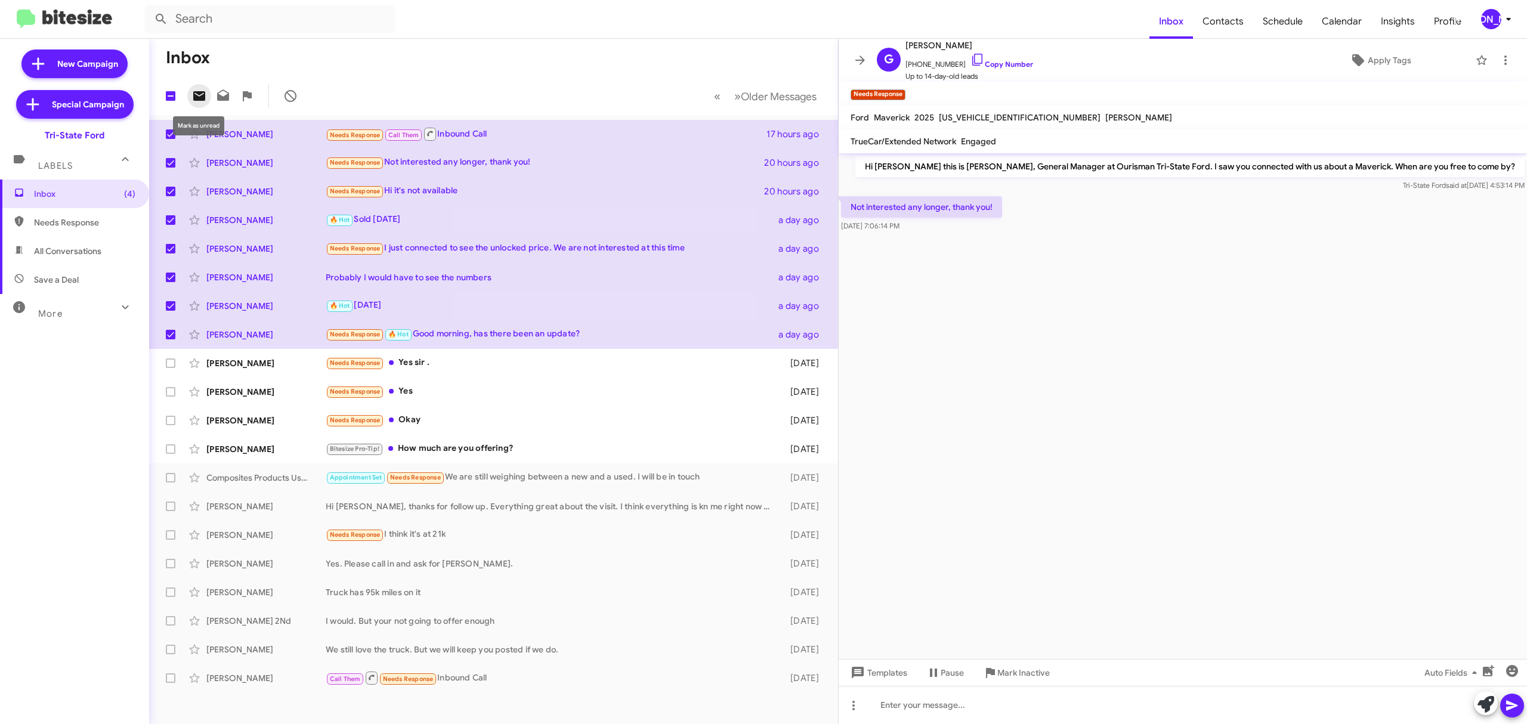
click at [194, 91] on icon at bounding box center [199, 96] width 14 height 14
click at [1493, 24] on div "[PERSON_NAME]" at bounding box center [1491, 19] width 20 height 20
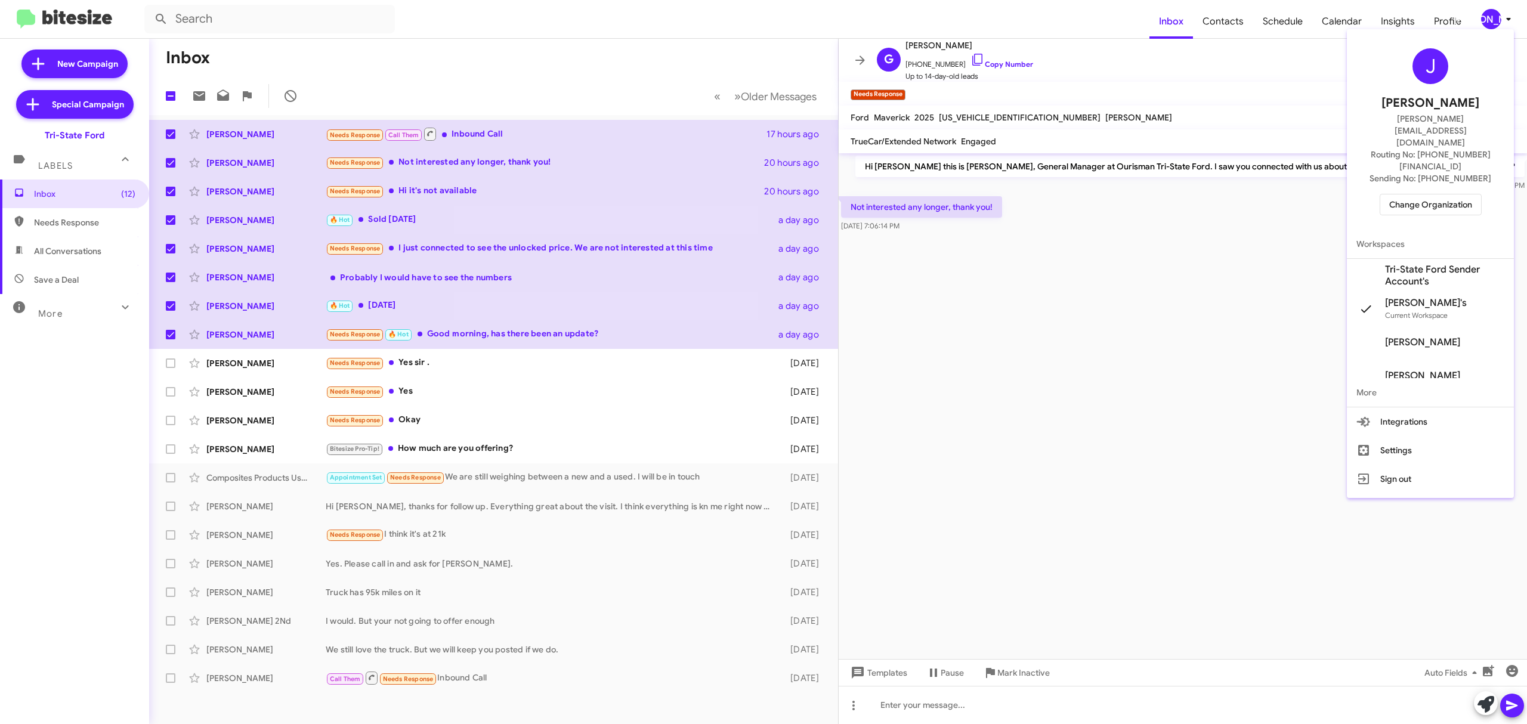
click at [1432, 194] on span "Change Organization" at bounding box center [1430, 204] width 83 height 20
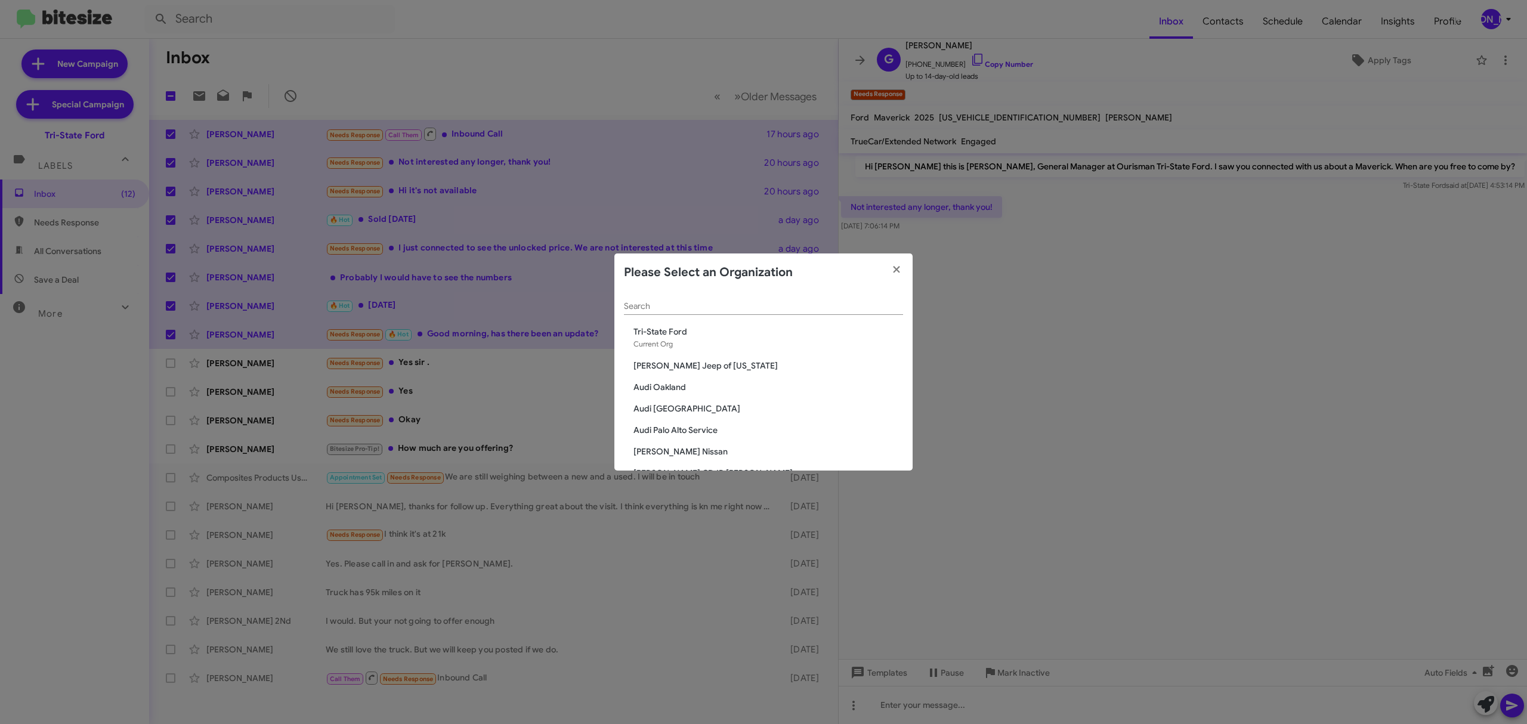
click at [655, 311] on div "Search" at bounding box center [763, 303] width 279 height 23
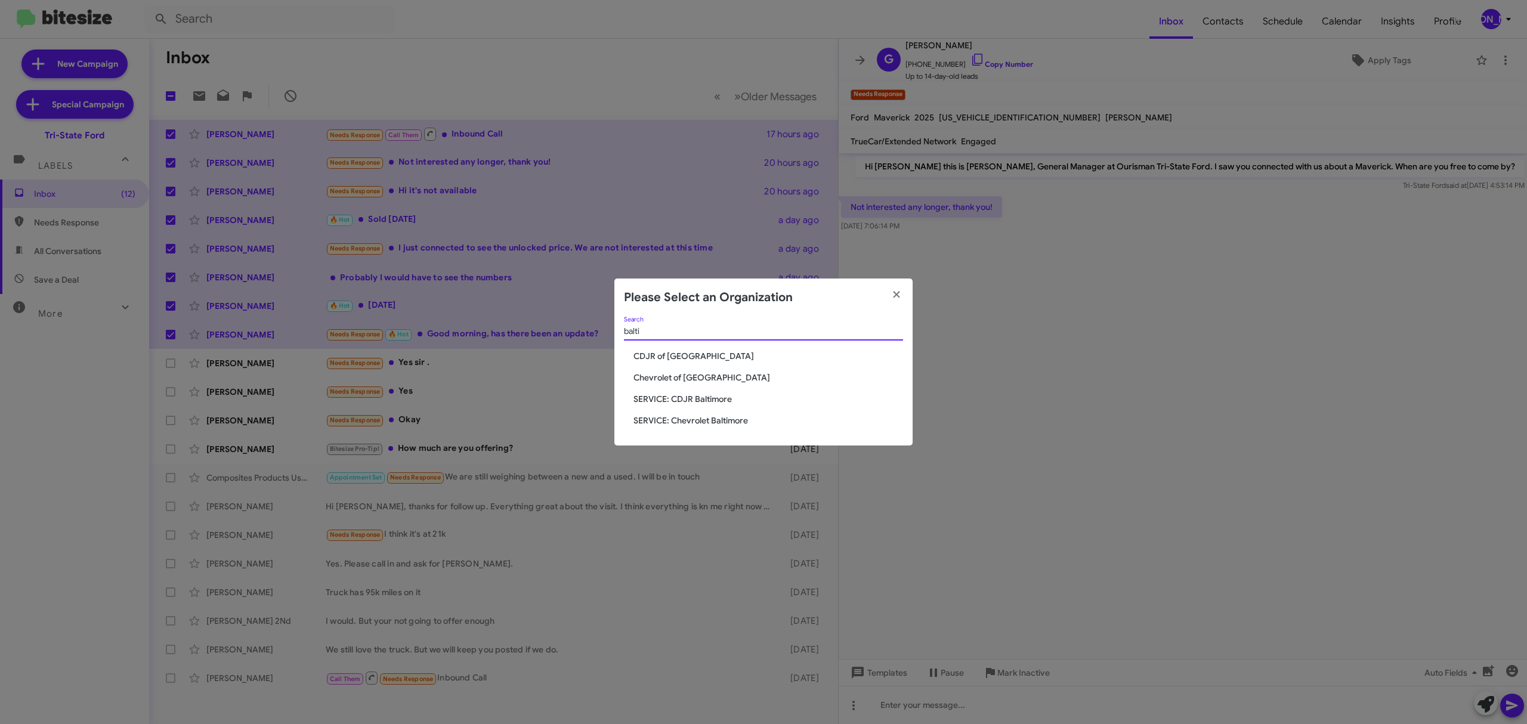
type input "balti"
click at [691, 359] on span "CDJR of [GEOGRAPHIC_DATA]" at bounding box center [769, 356] width 270 height 12
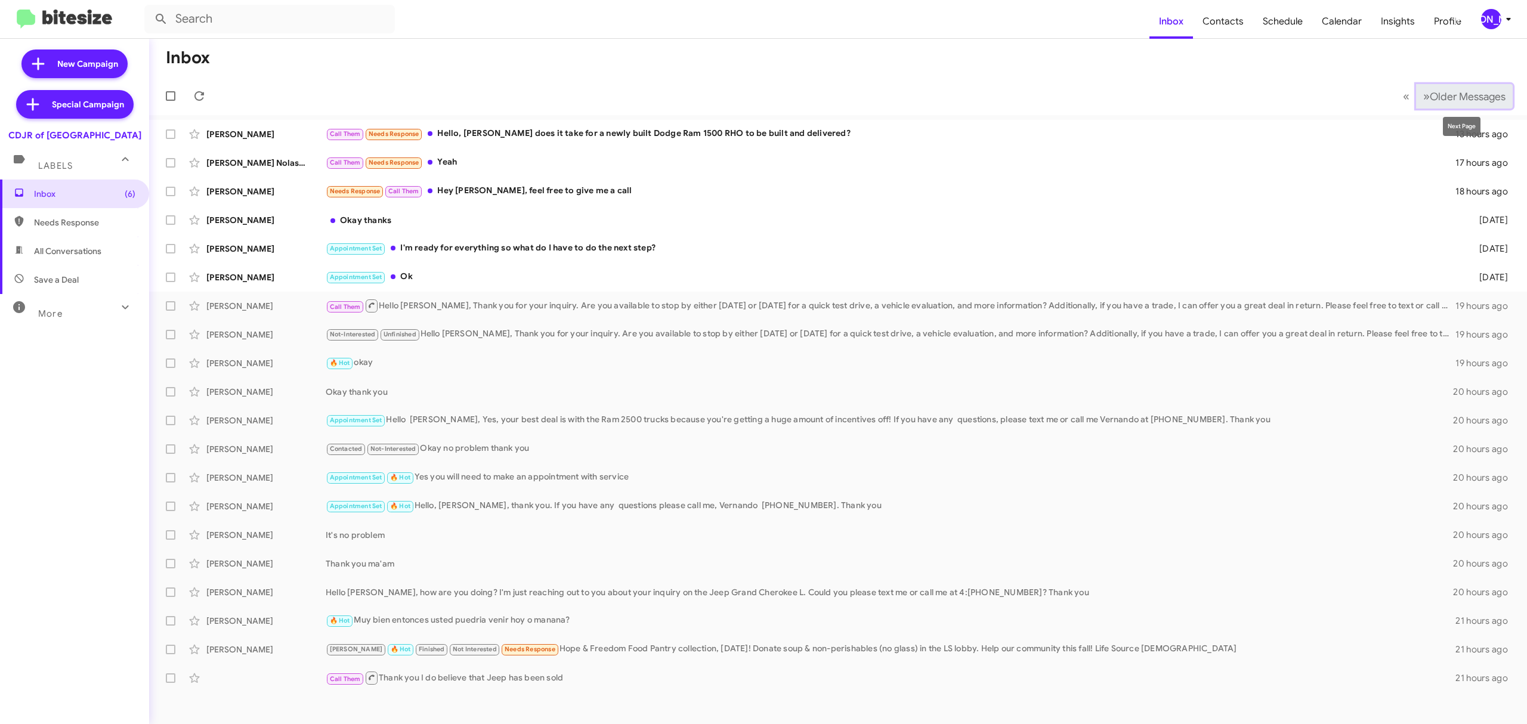
click at [1466, 94] on span "Older Messages" at bounding box center [1468, 96] width 76 height 13
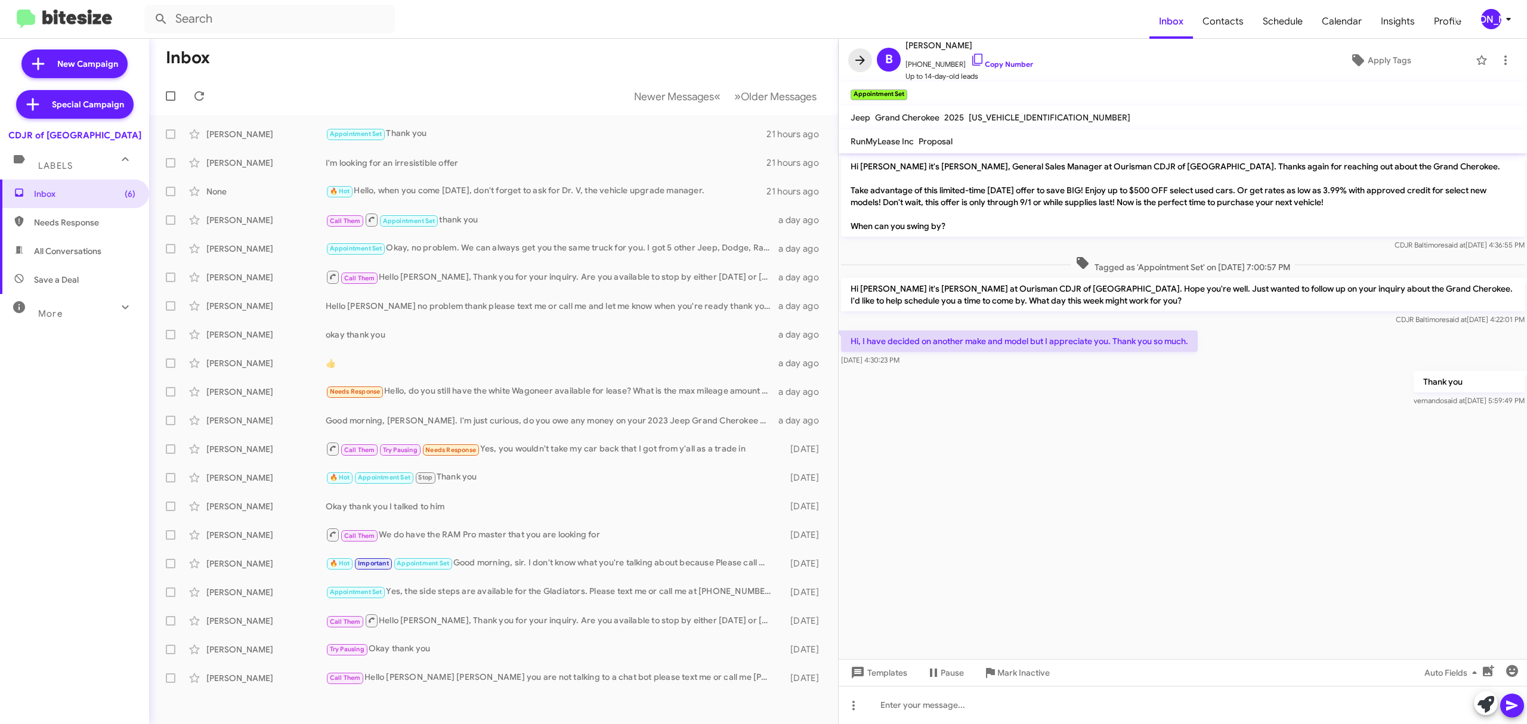
click at [864, 67] on icon at bounding box center [860, 60] width 14 height 14
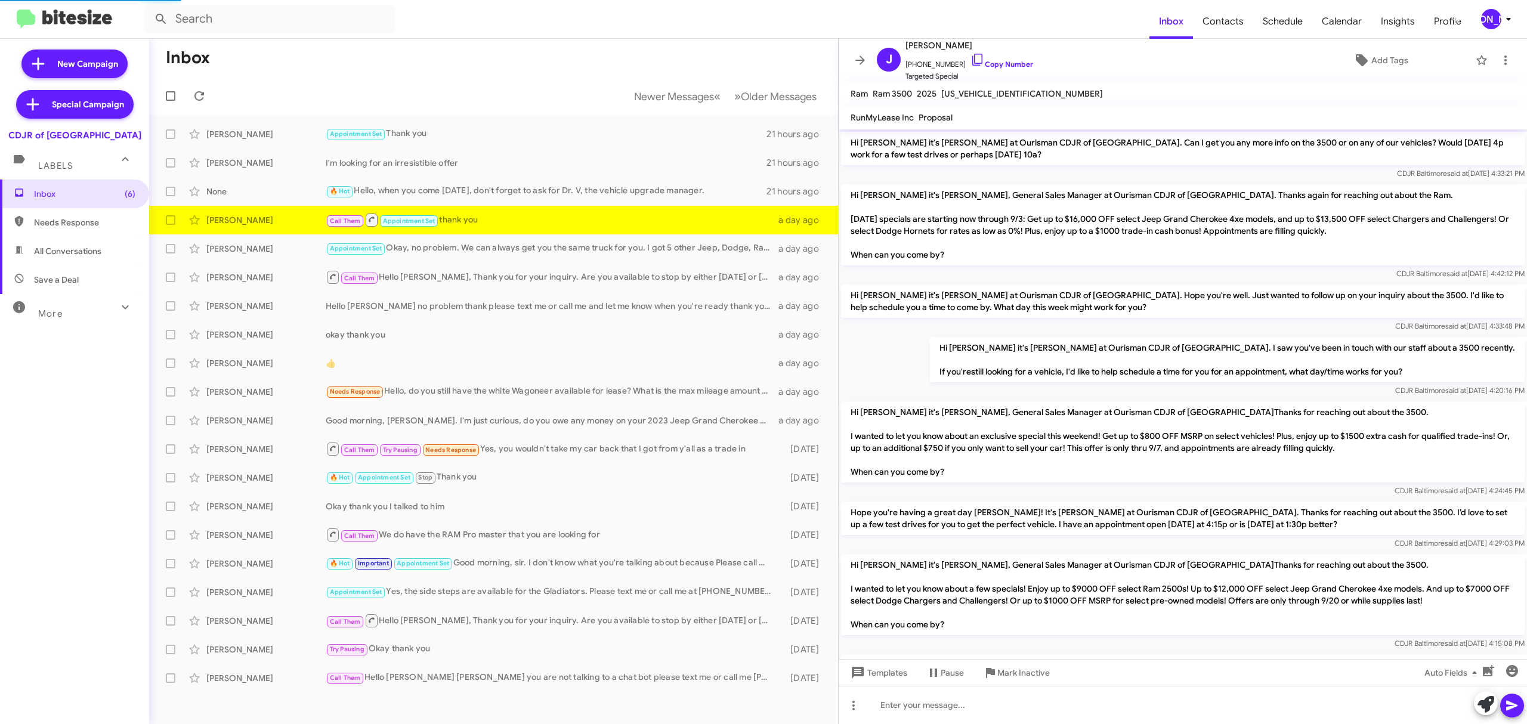
scroll to position [865, 0]
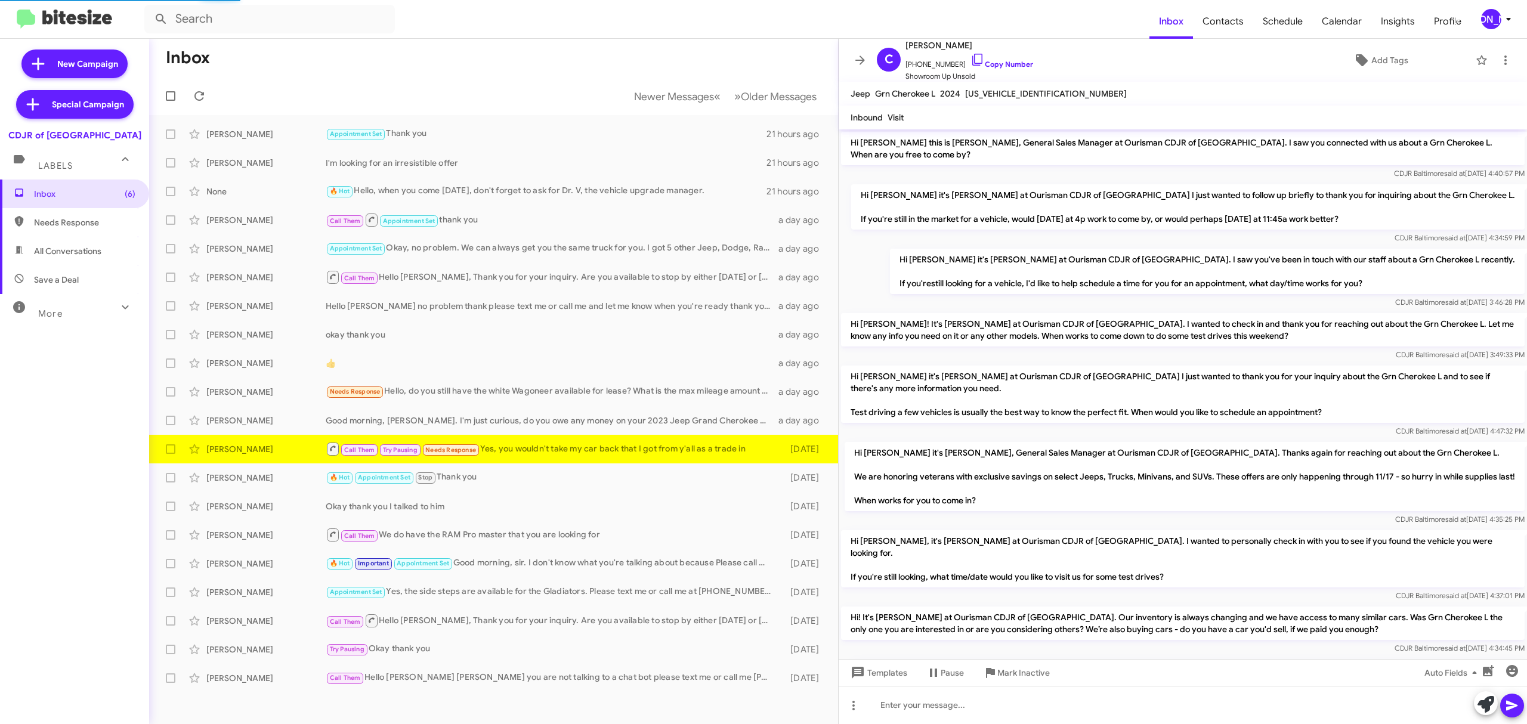
scroll to position [733, 0]
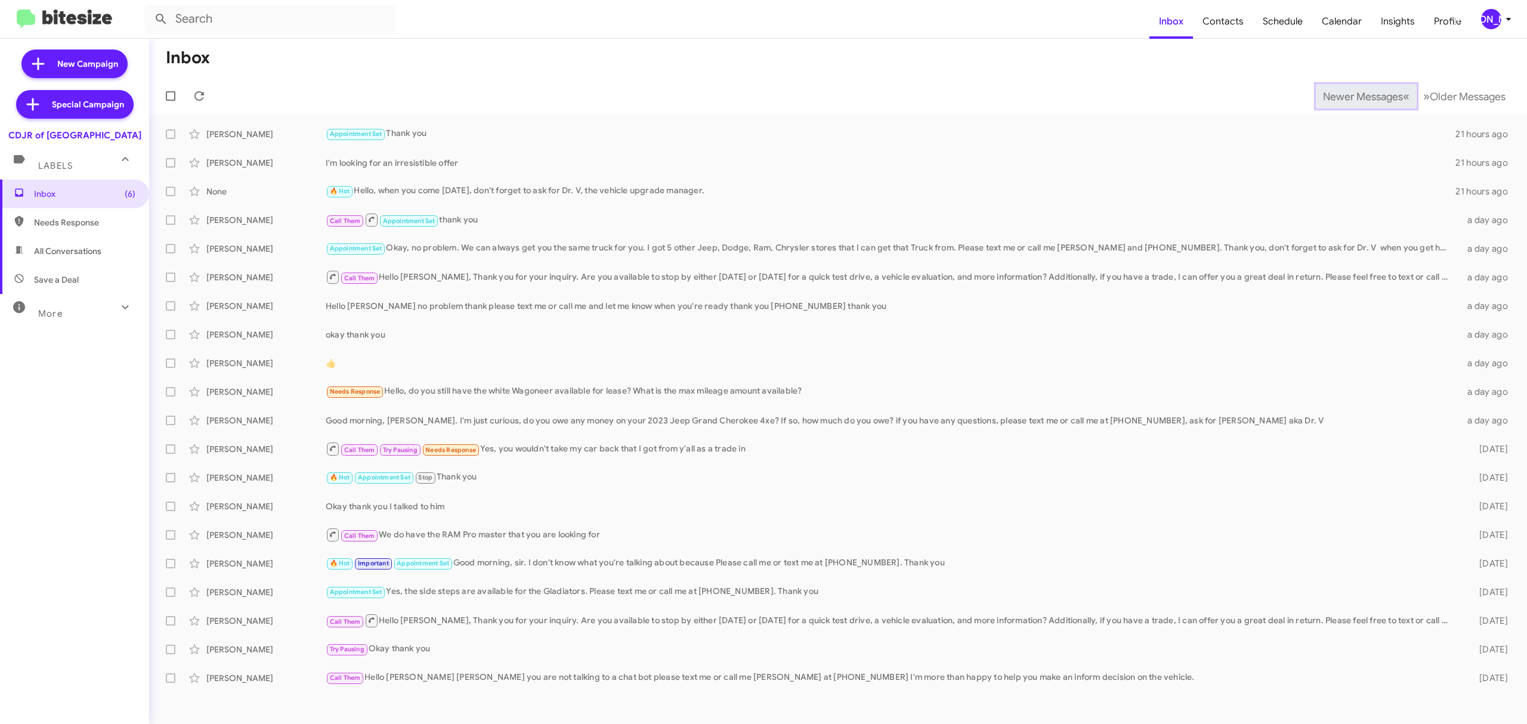
click at [1354, 95] on span "Newer Messages" at bounding box center [1363, 96] width 80 height 13
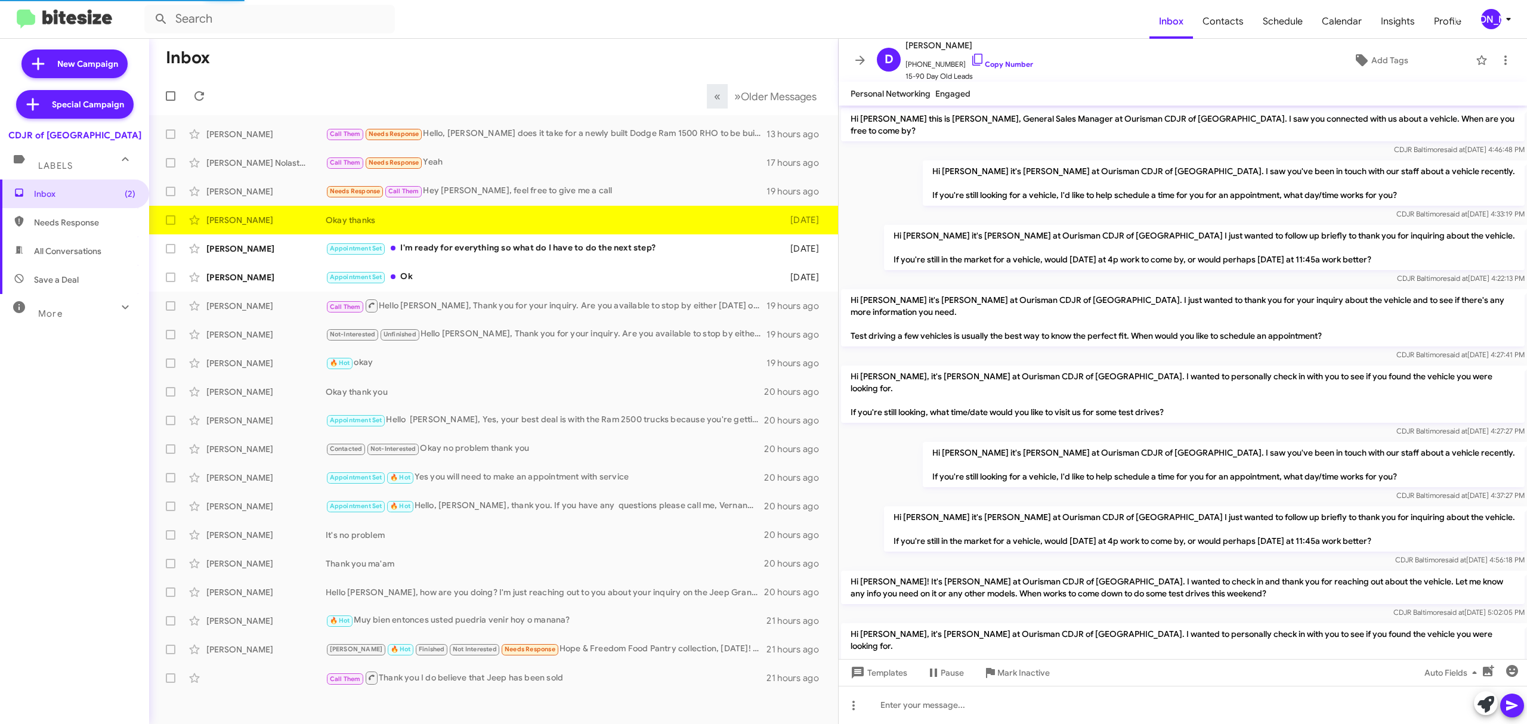
scroll to position [215, 0]
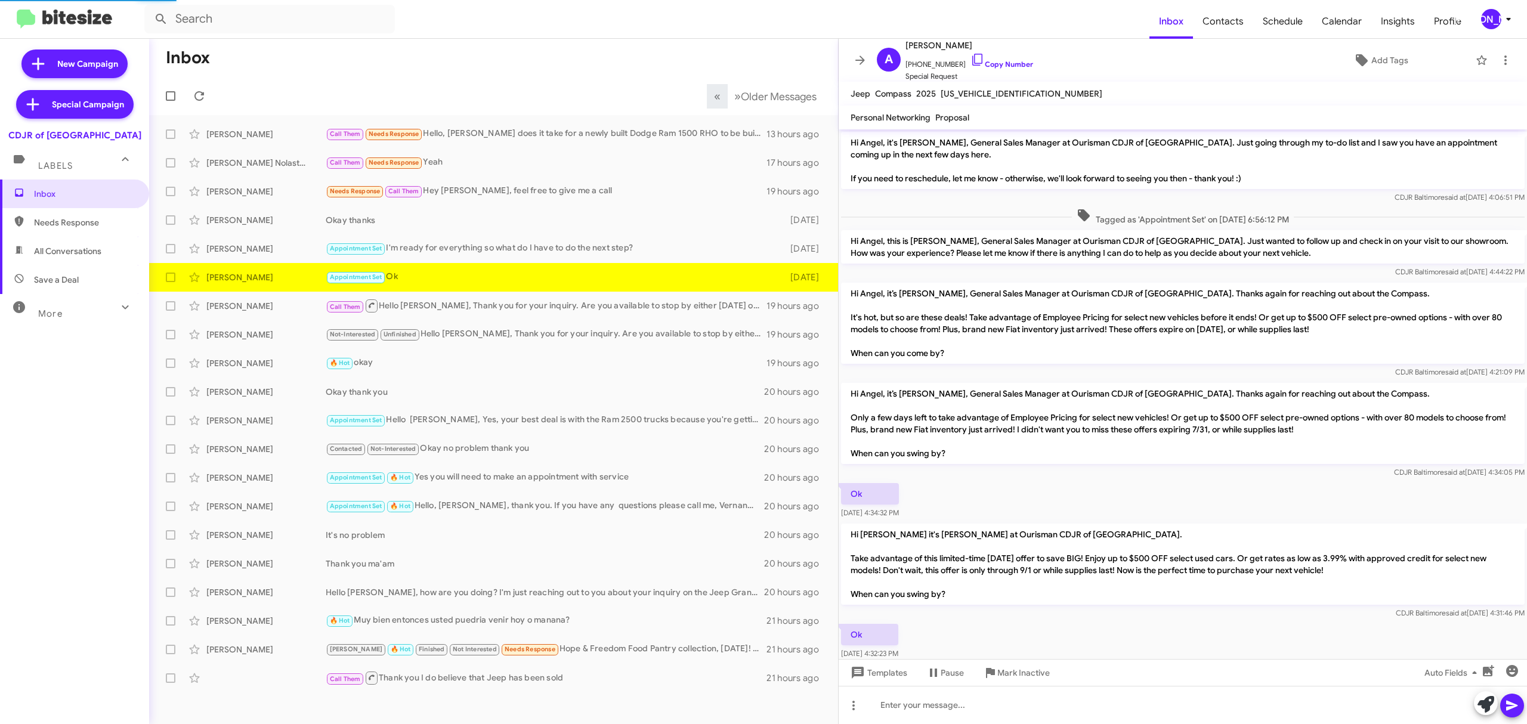
scroll to position [27, 0]
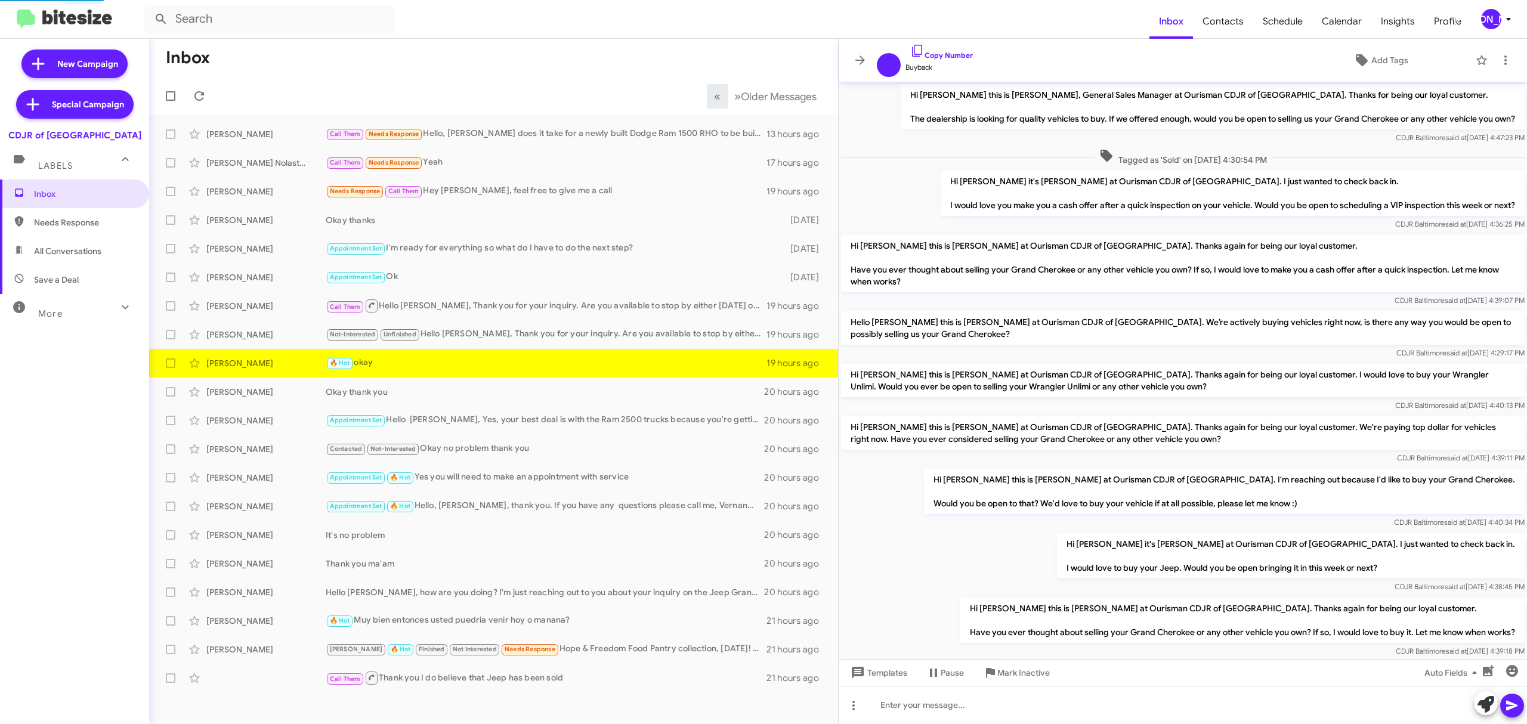
scroll to position [422, 0]
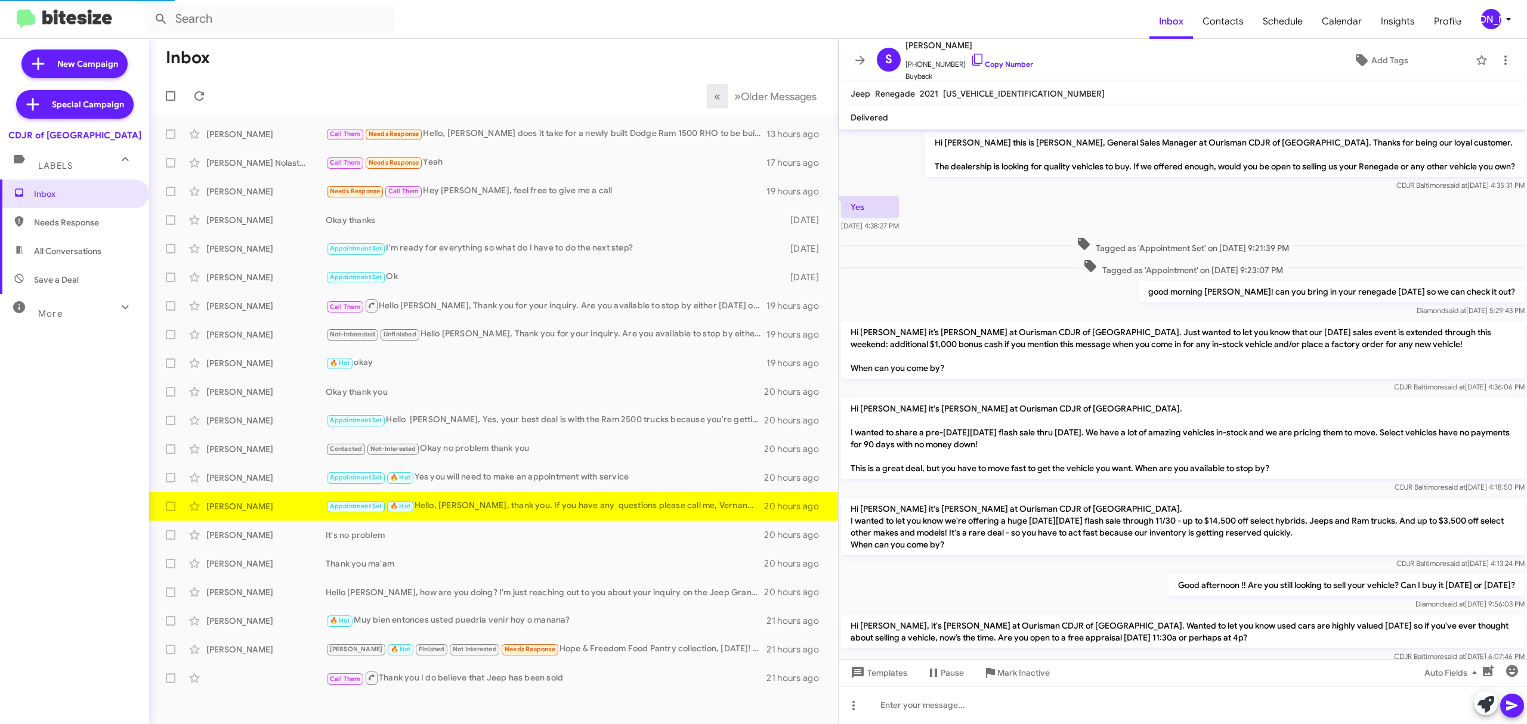
scroll to position [333, 0]
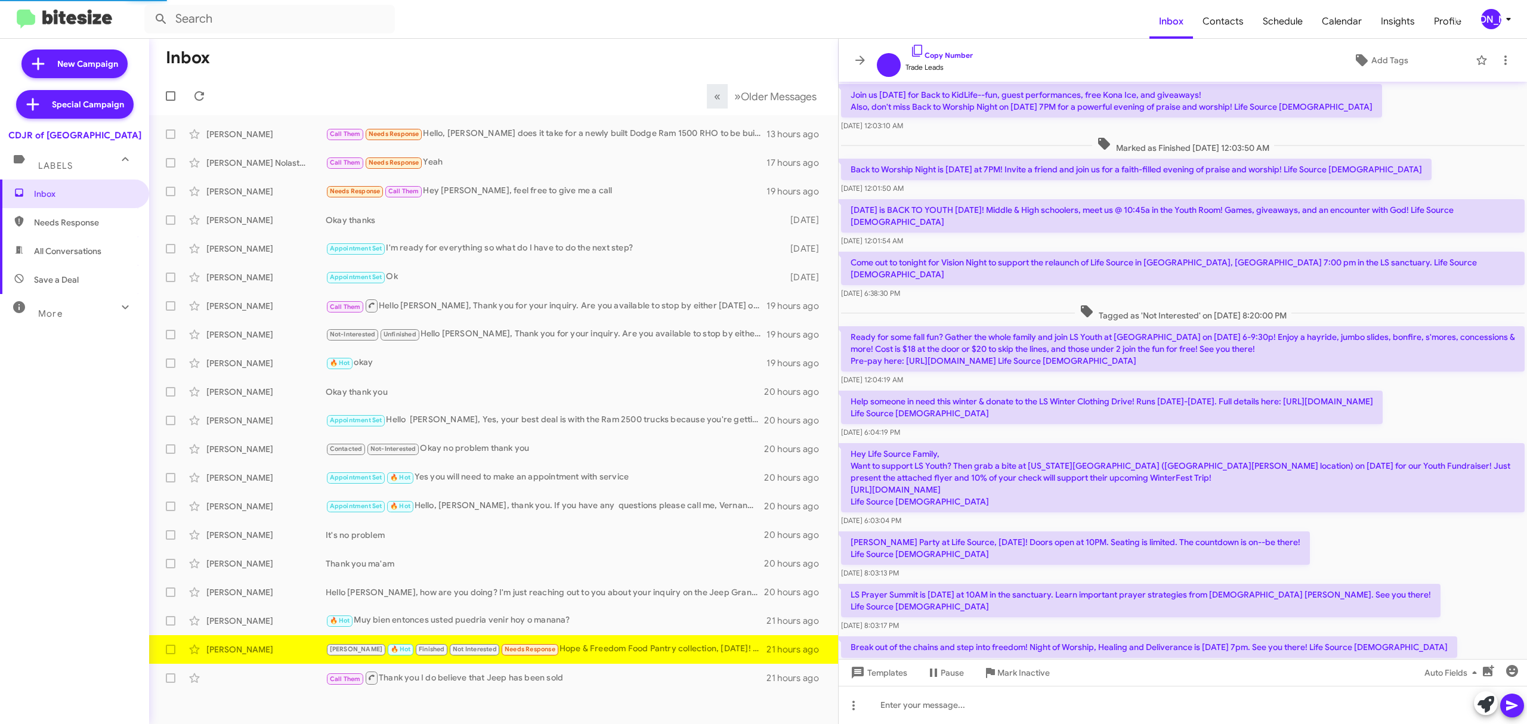
scroll to position [459, 0]
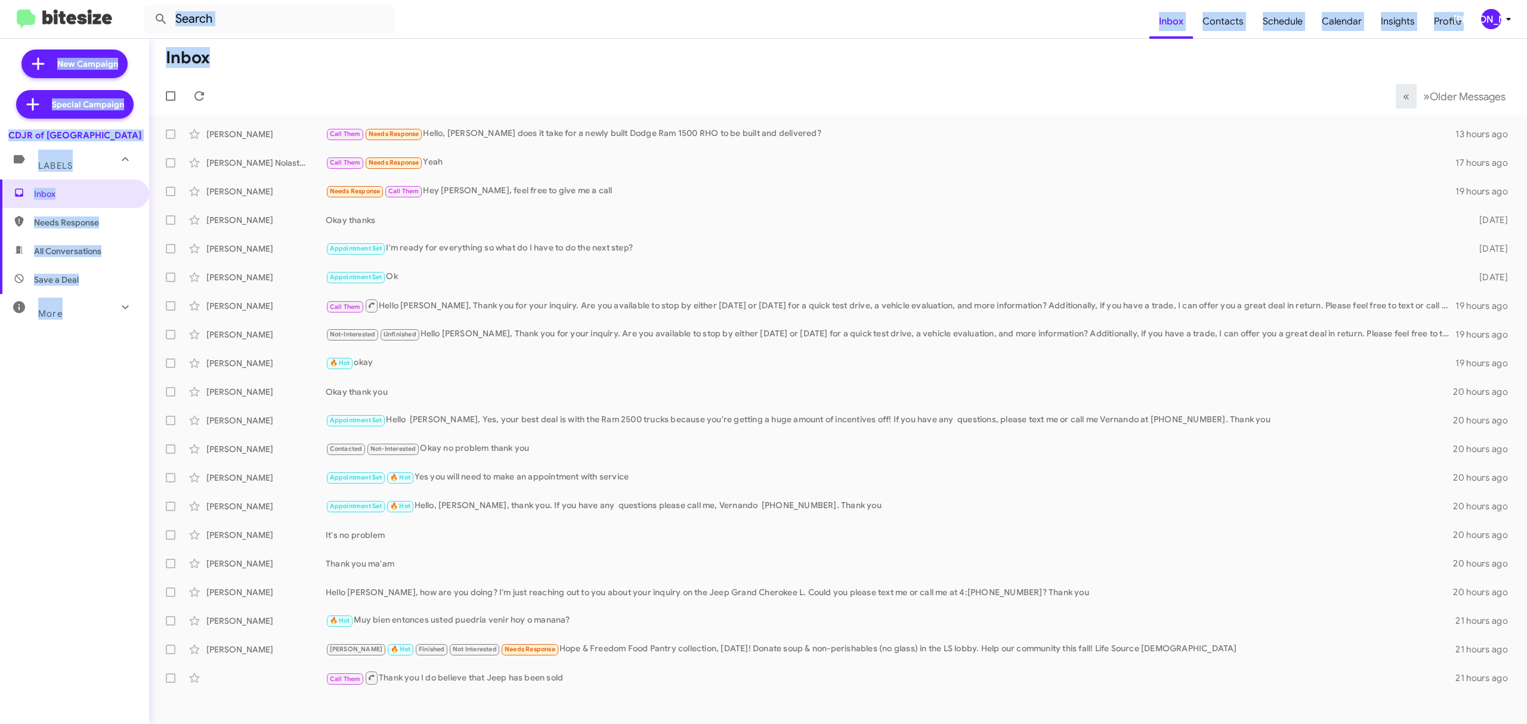
drag, startPoint x: 260, startPoint y: 87, endPoint x: 104, endPoint y: -97, distance: 241.2
click at [104, 0] on html "Inbox Contacts Schedule Calendar Insights Profile JA New Campaign Special Campa…" at bounding box center [763, 362] width 1527 height 724
click at [1292, 46] on mat-toolbar-row "Inbox" at bounding box center [838, 58] width 1378 height 38
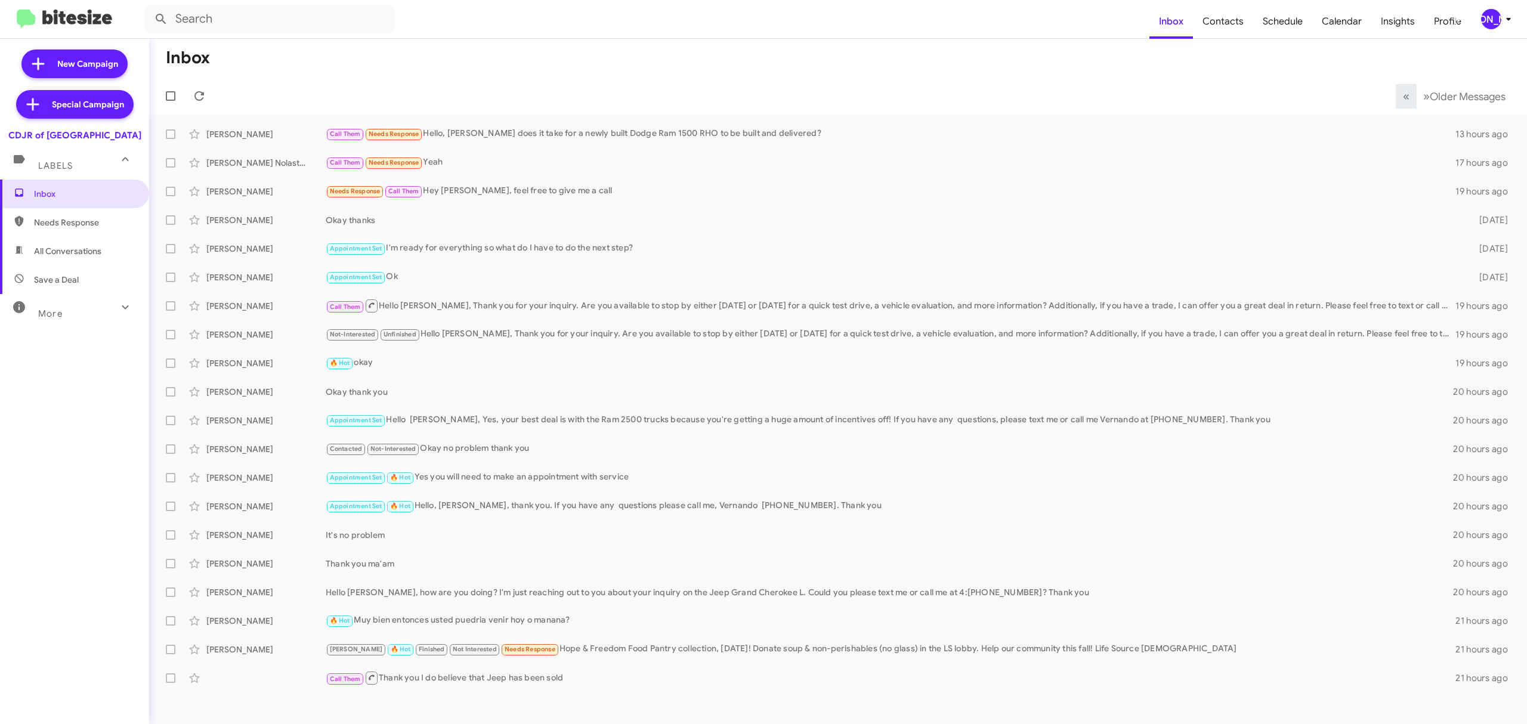
click at [1487, 27] on div "[PERSON_NAME]" at bounding box center [1491, 19] width 20 height 20
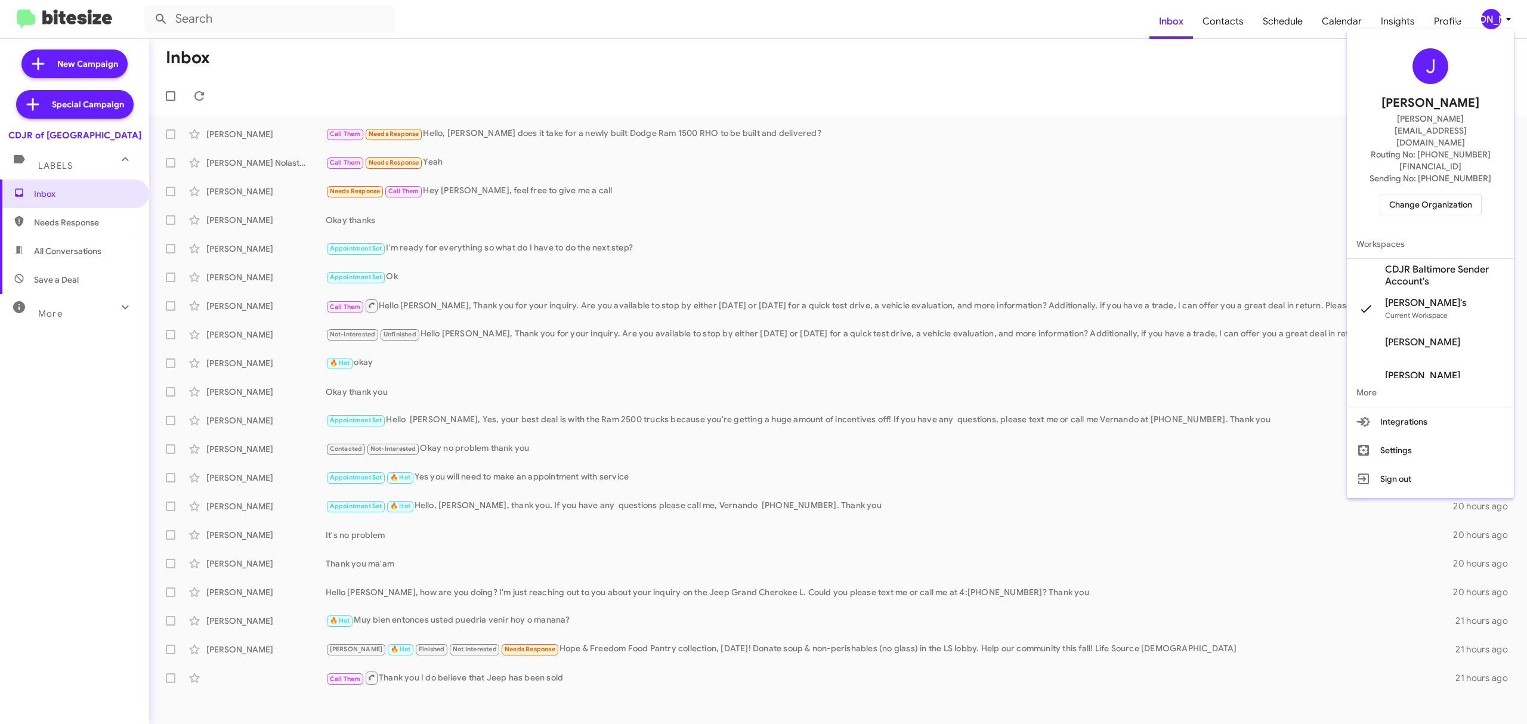
click at [165, 277] on div at bounding box center [763, 362] width 1527 height 724
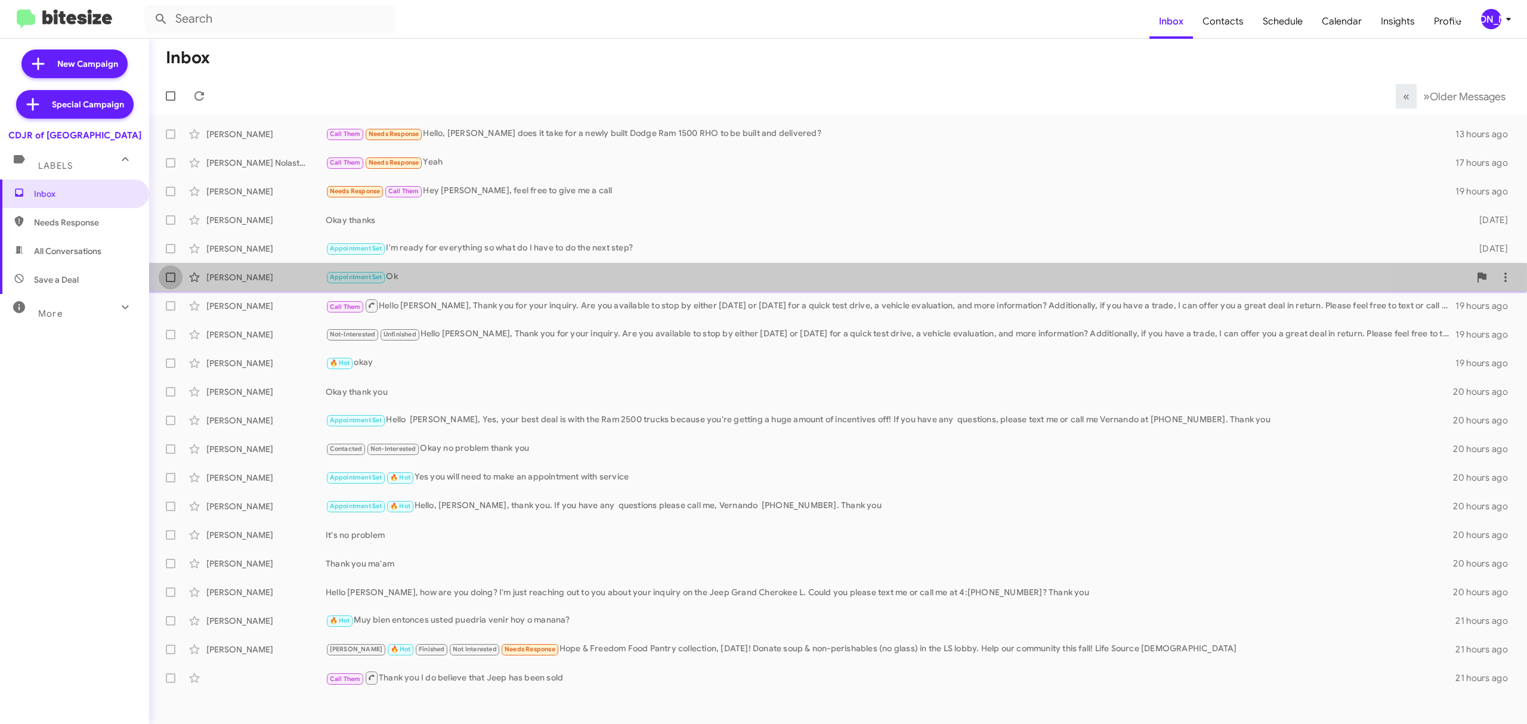
click at [172, 277] on span at bounding box center [171, 278] width 10 height 10
click at [171, 282] on input "checkbox" at bounding box center [170, 282] width 1 height 1
checkbox input "true"
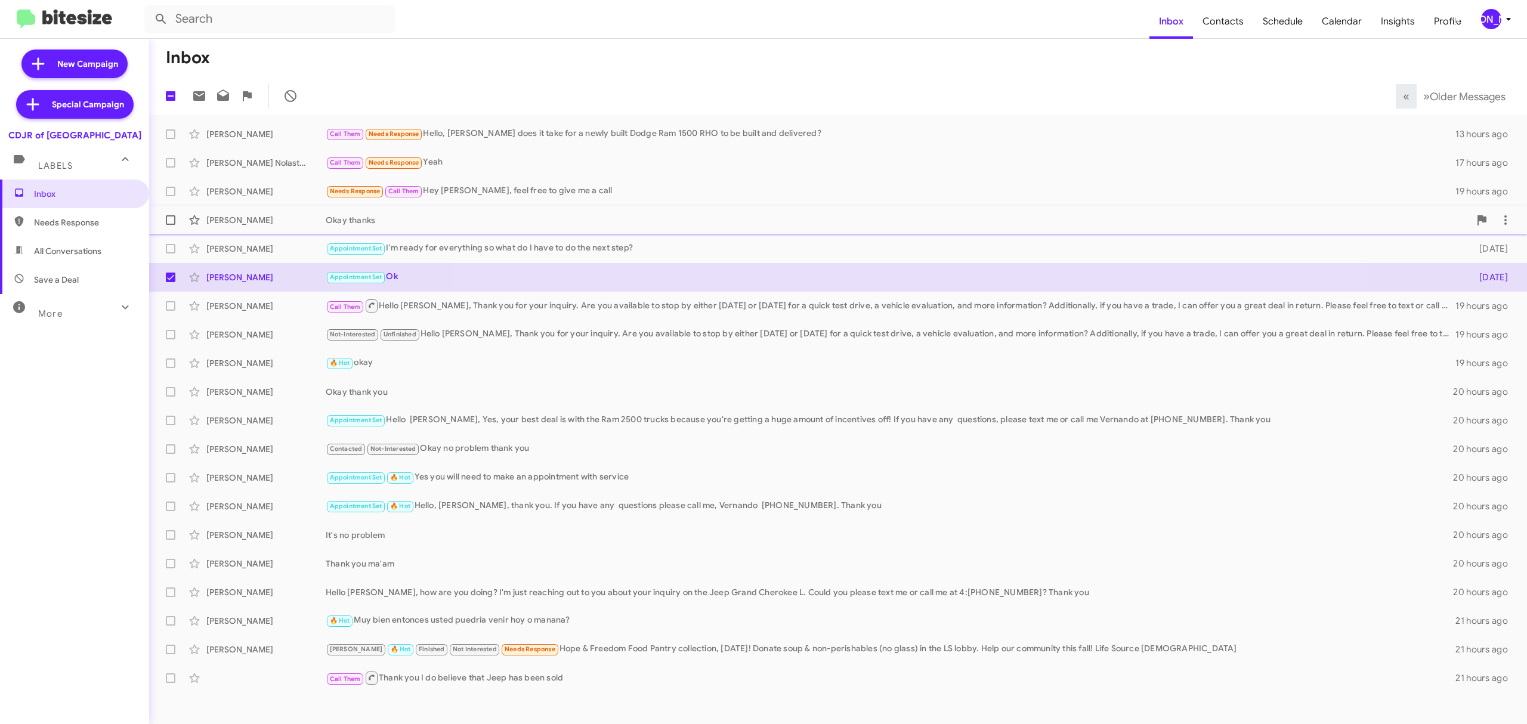
drag, startPoint x: 172, startPoint y: 253, endPoint x: 170, endPoint y: 215, distance: 38.2
click at [170, 215] on mat-action-list "Kevin S Call Them Needs Response Hello, Howard long does it take for a newly bu…" at bounding box center [838, 403] width 1378 height 577
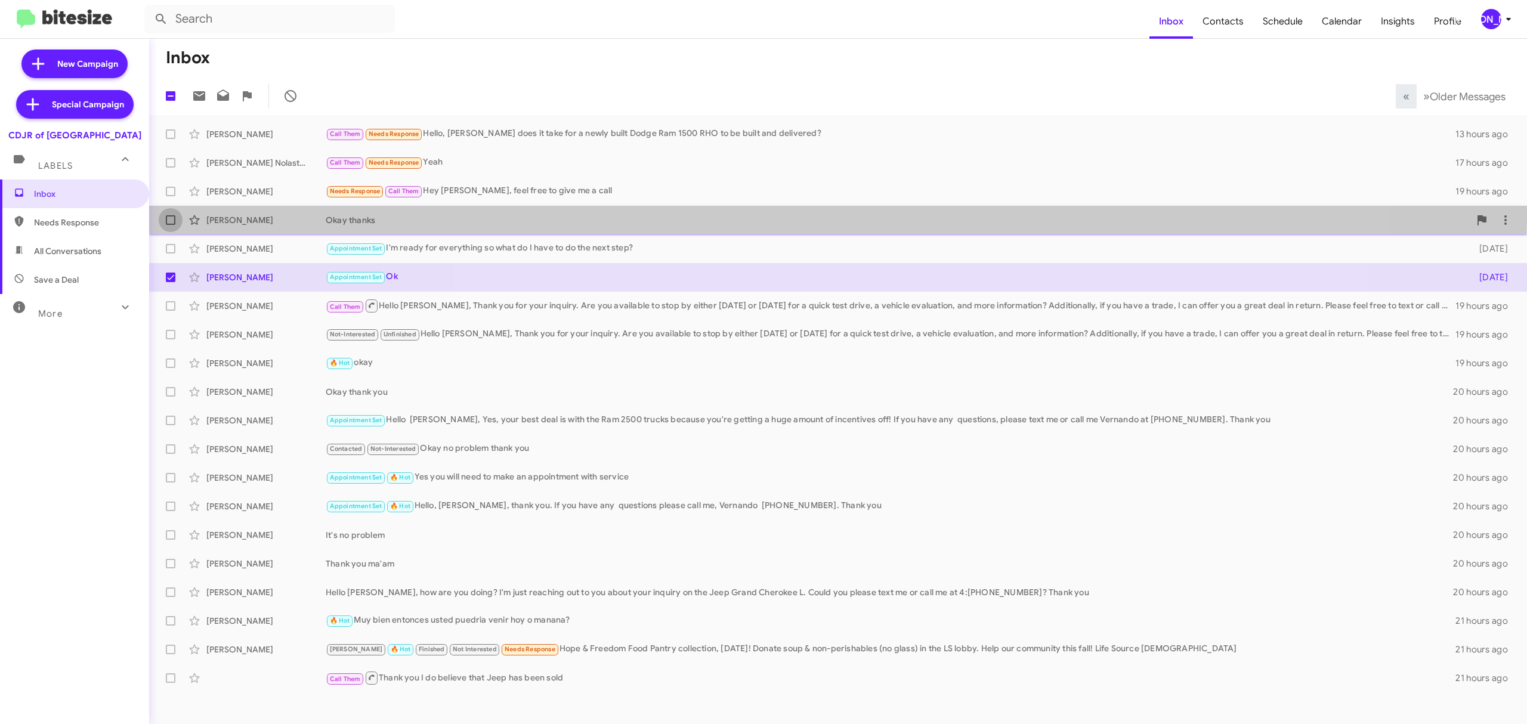
click at [170, 215] on label at bounding box center [171, 220] width 24 height 24
click at [170, 225] on input "checkbox" at bounding box center [170, 225] width 1 height 1
checkbox input "true"
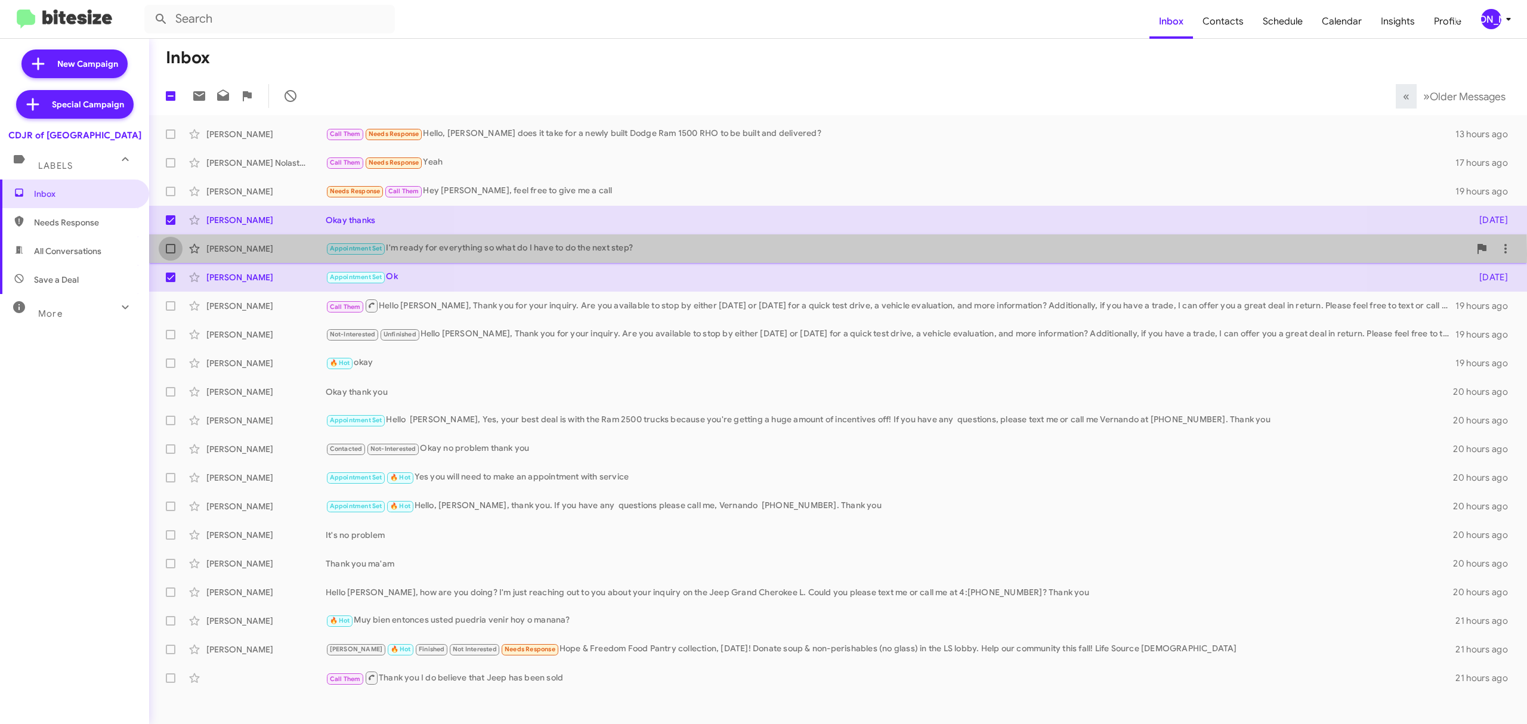
click at [165, 254] on label at bounding box center [171, 249] width 24 height 24
click at [170, 254] on input "checkbox" at bounding box center [170, 254] width 1 height 1
checkbox input "true"
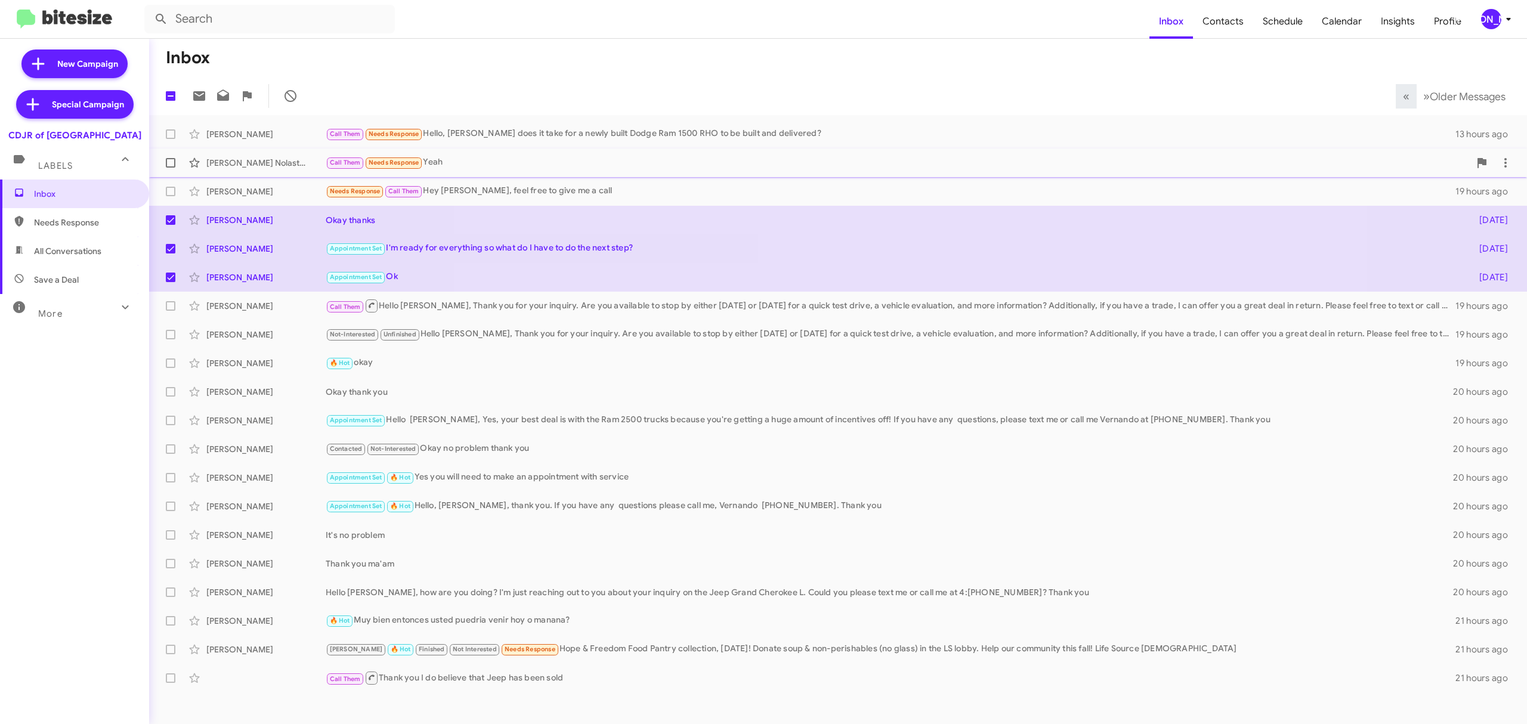
drag, startPoint x: 171, startPoint y: 190, endPoint x: 171, endPoint y: 158, distance: 31.6
click at [171, 158] on mat-action-list "Kevin S Call Them Needs Response Hello, Howard long does it take for a newly bu…" at bounding box center [838, 403] width 1378 height 577
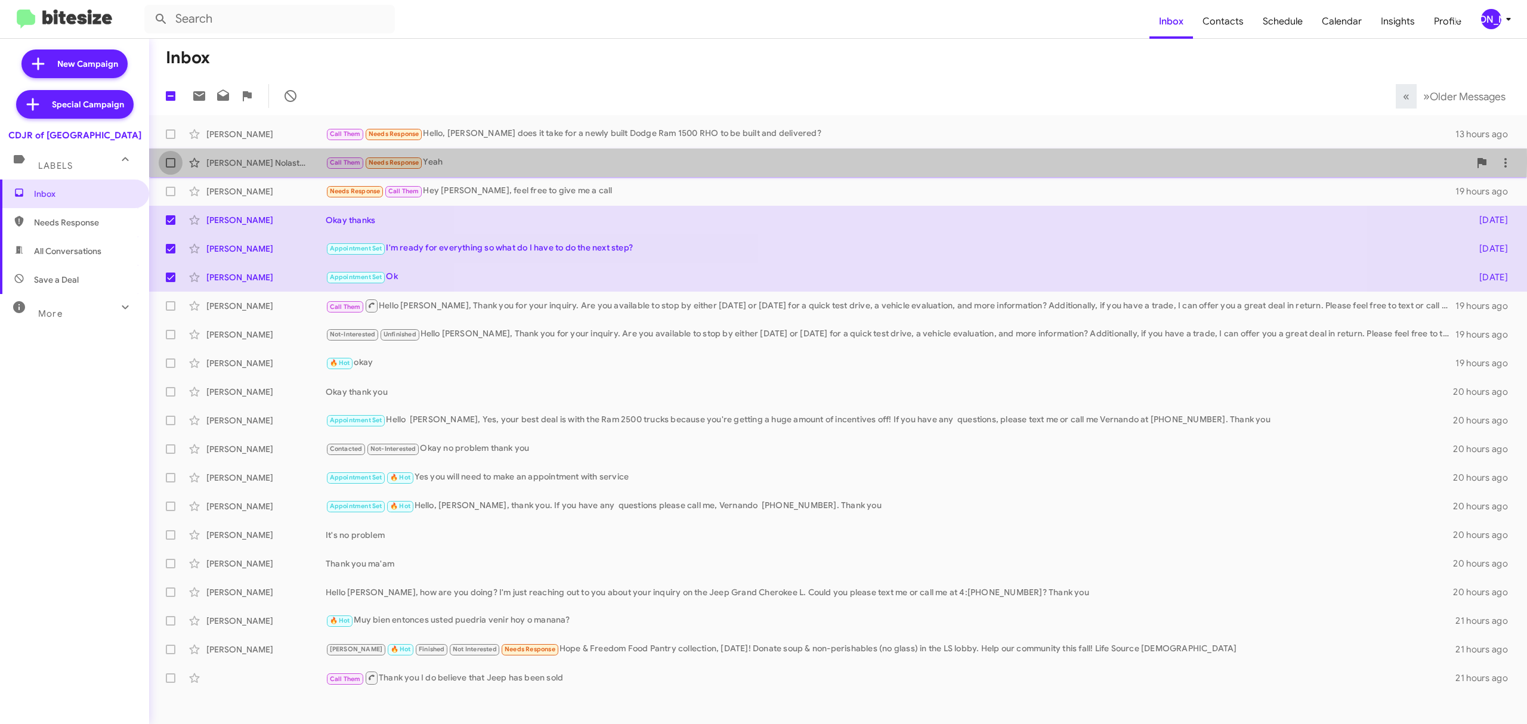
click at [171, 158] on span at bounding box center [171, 163] width 10 height 10
click at [171, 168] on input "checkbox" at bounding box center [170, 168] width 1 height 1
checkbox input "true"
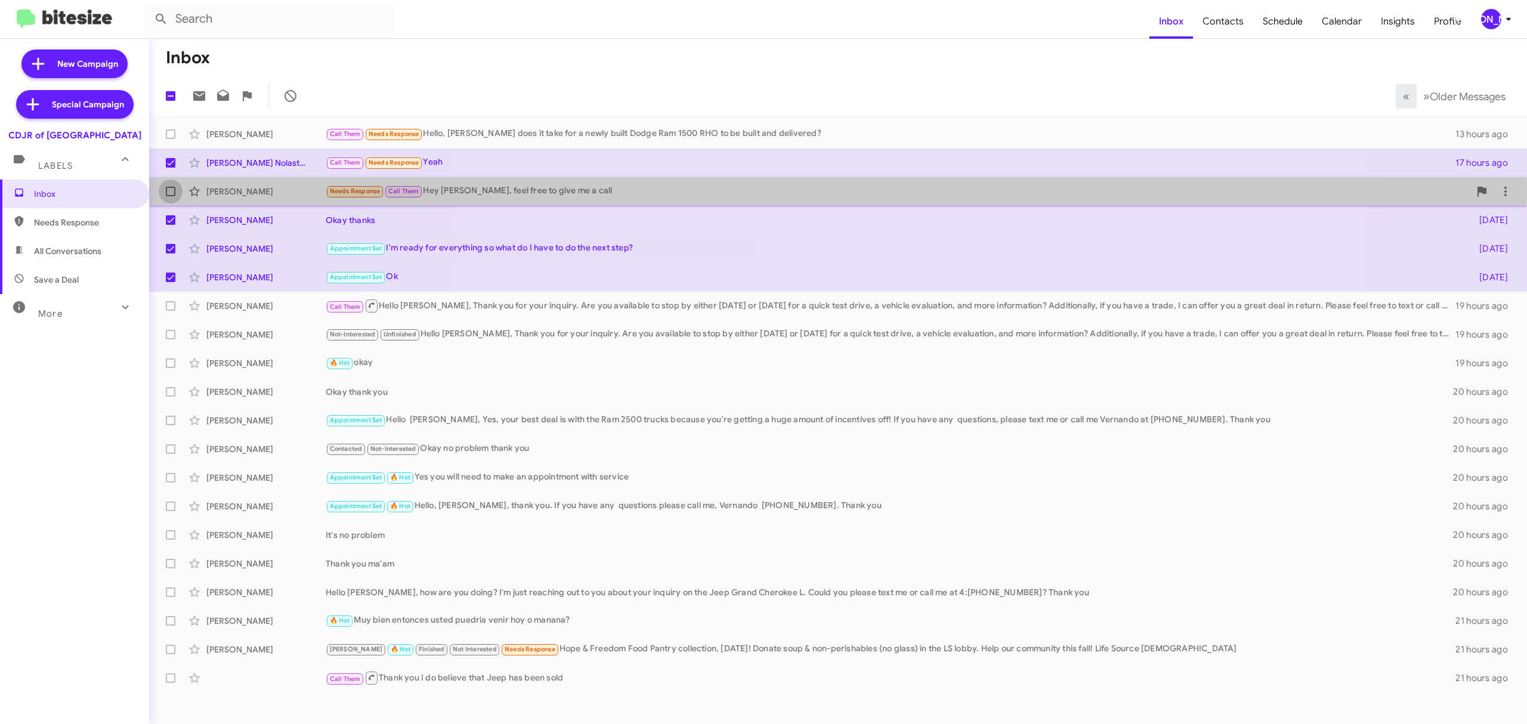
click at [168, 190] on span at bounding box center [171, 192] width 10 height 10
click at [170, 196] on input "checkbox" at bounding box center [170, 196] width 1 height 1
checkbox input "true"
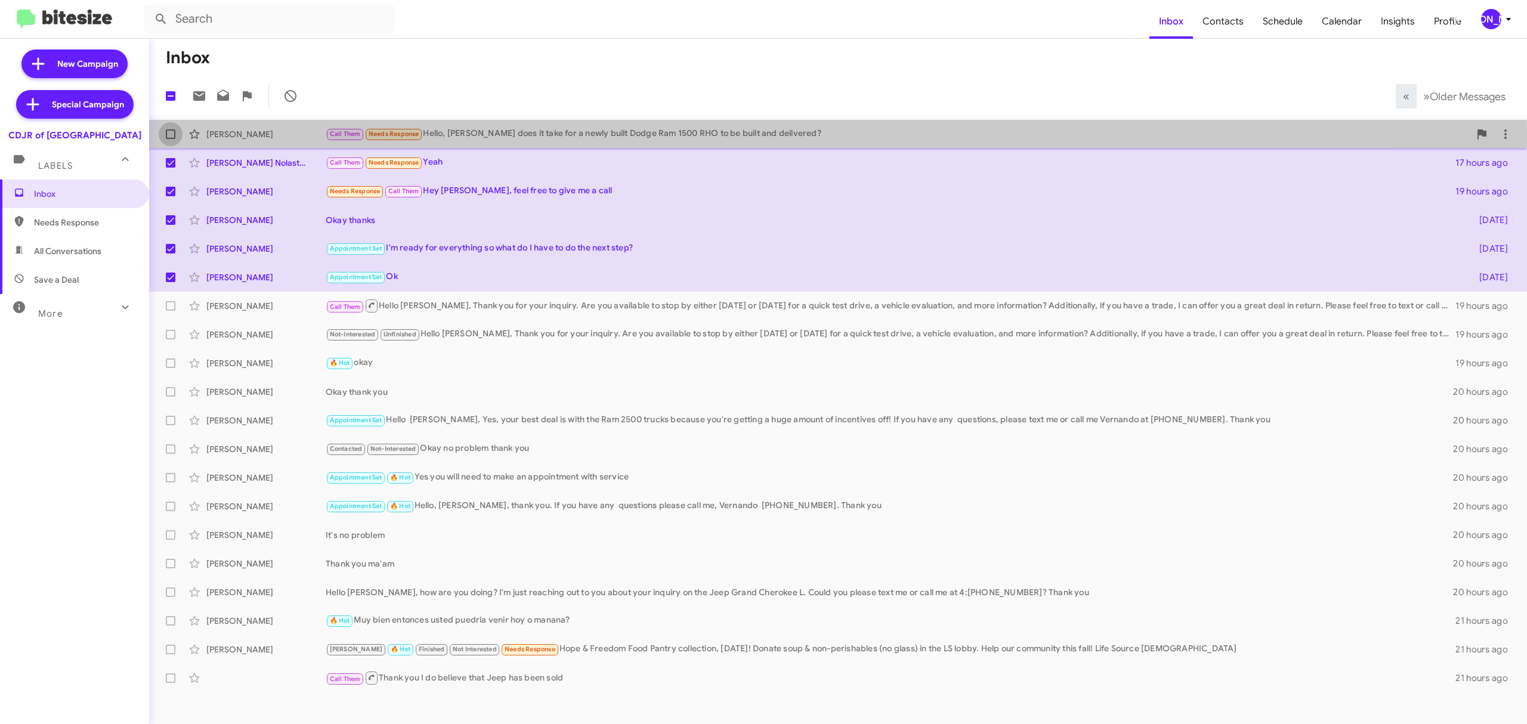
click at [169, 134] on span at bounding box center [171, 134] width 10 height 10
click at [170, 139] on input "checkbox" at bounding box center [170, 139] width 1 height 1
checkbox input "true"
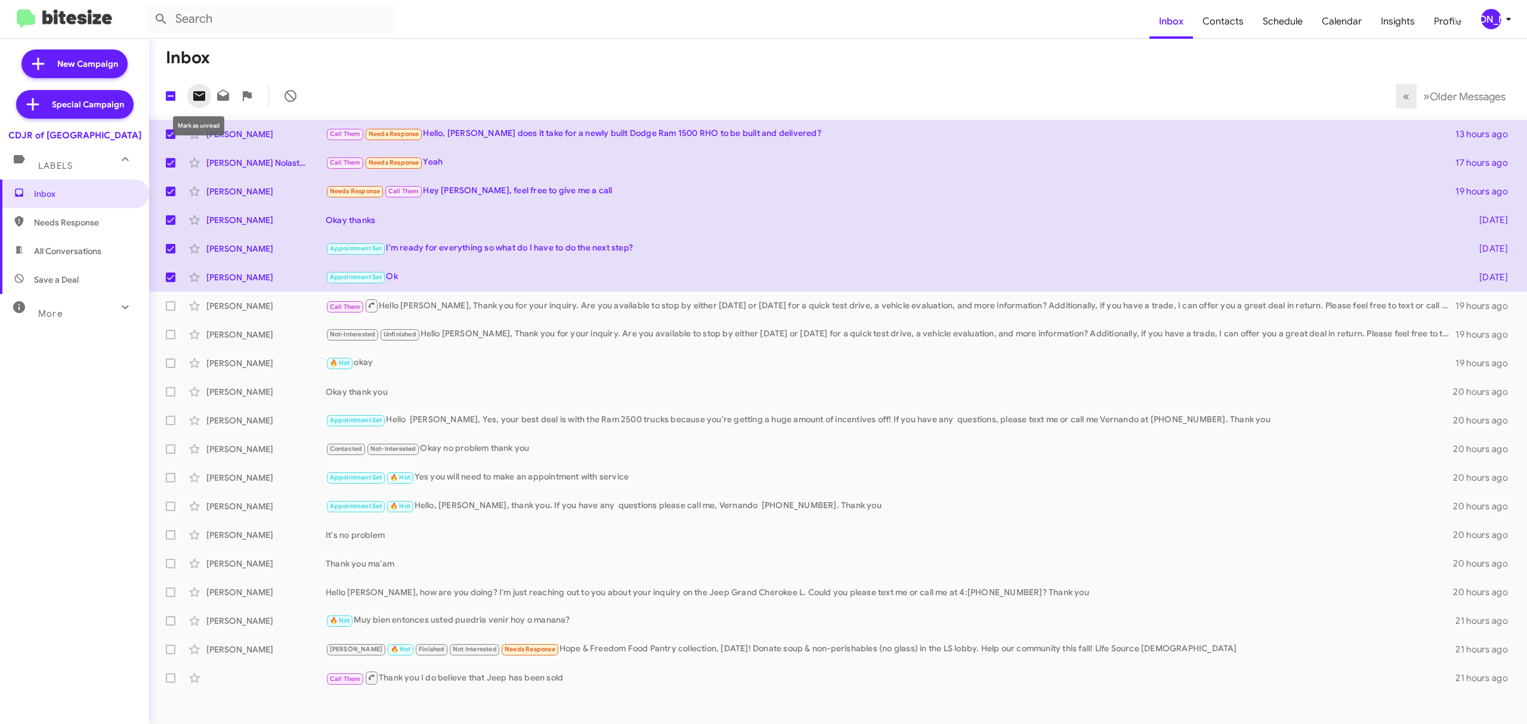
click at [194, 95] on icon at bounding box center [199, 96] width 12 height 10
click at [1500, 11] on span "[PERSON_NAME]" at bounding box center [1499, 19] width 36 height 20
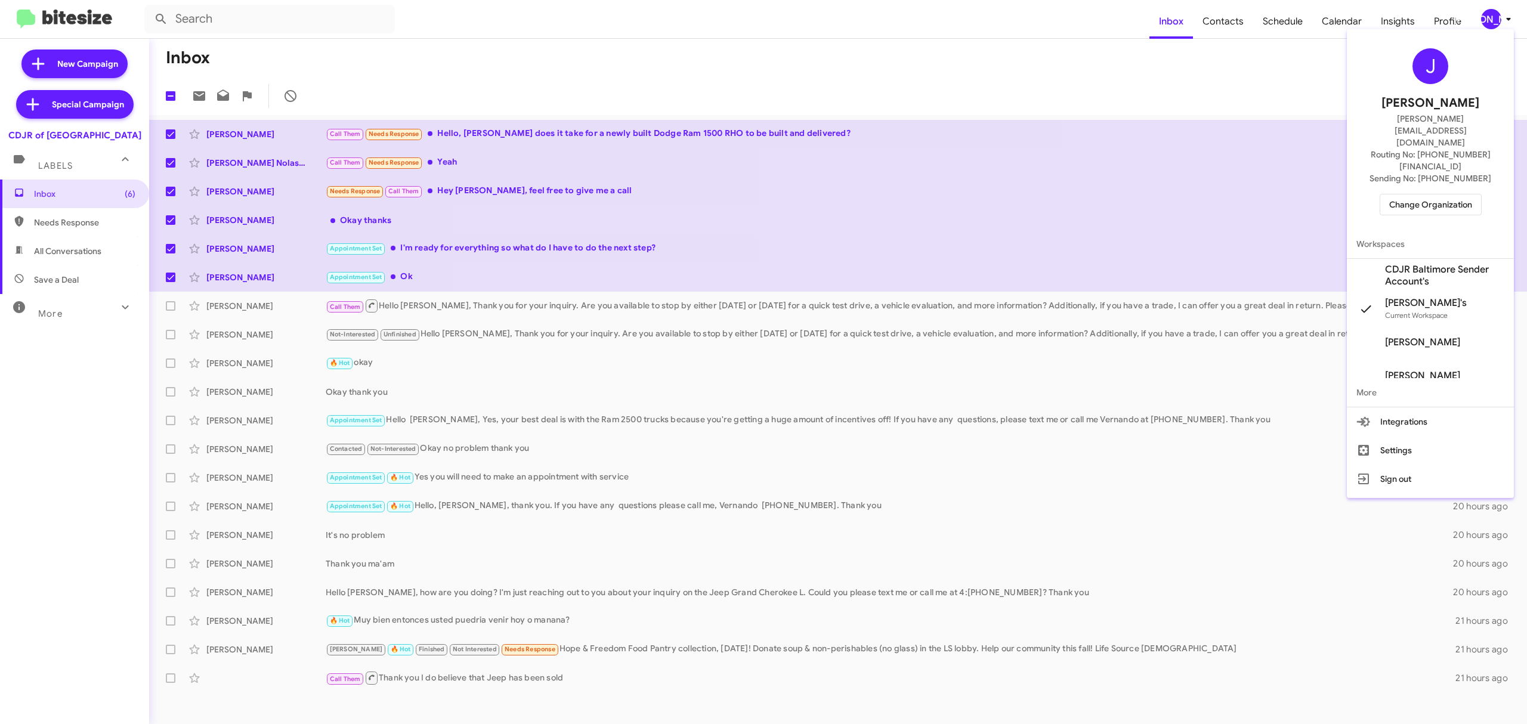
click at [1438, 194] on span "Change Organization" at bounding box center [1430, 204] width 83 height 20
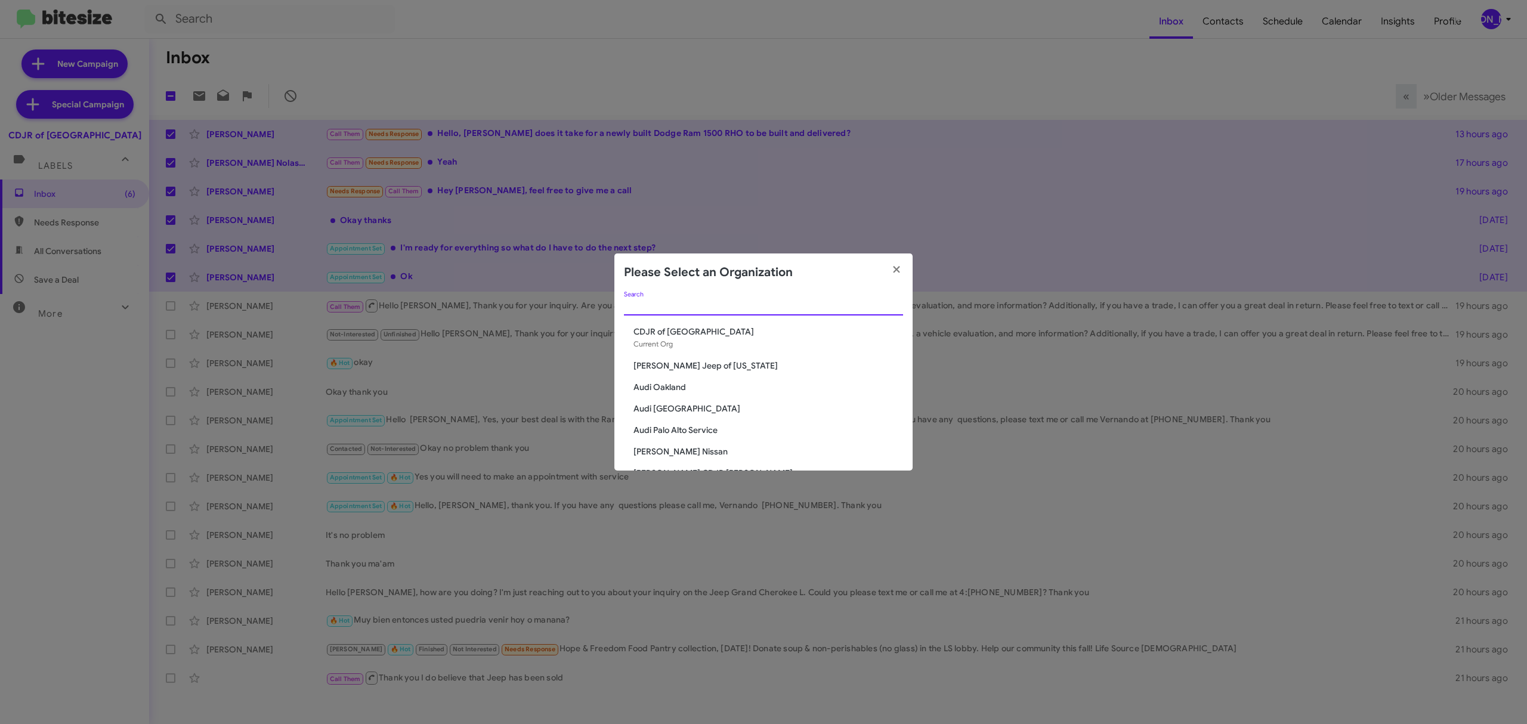
click at [790, 302] on input "Search" at bounding box center [763, 307] width 279 height 10
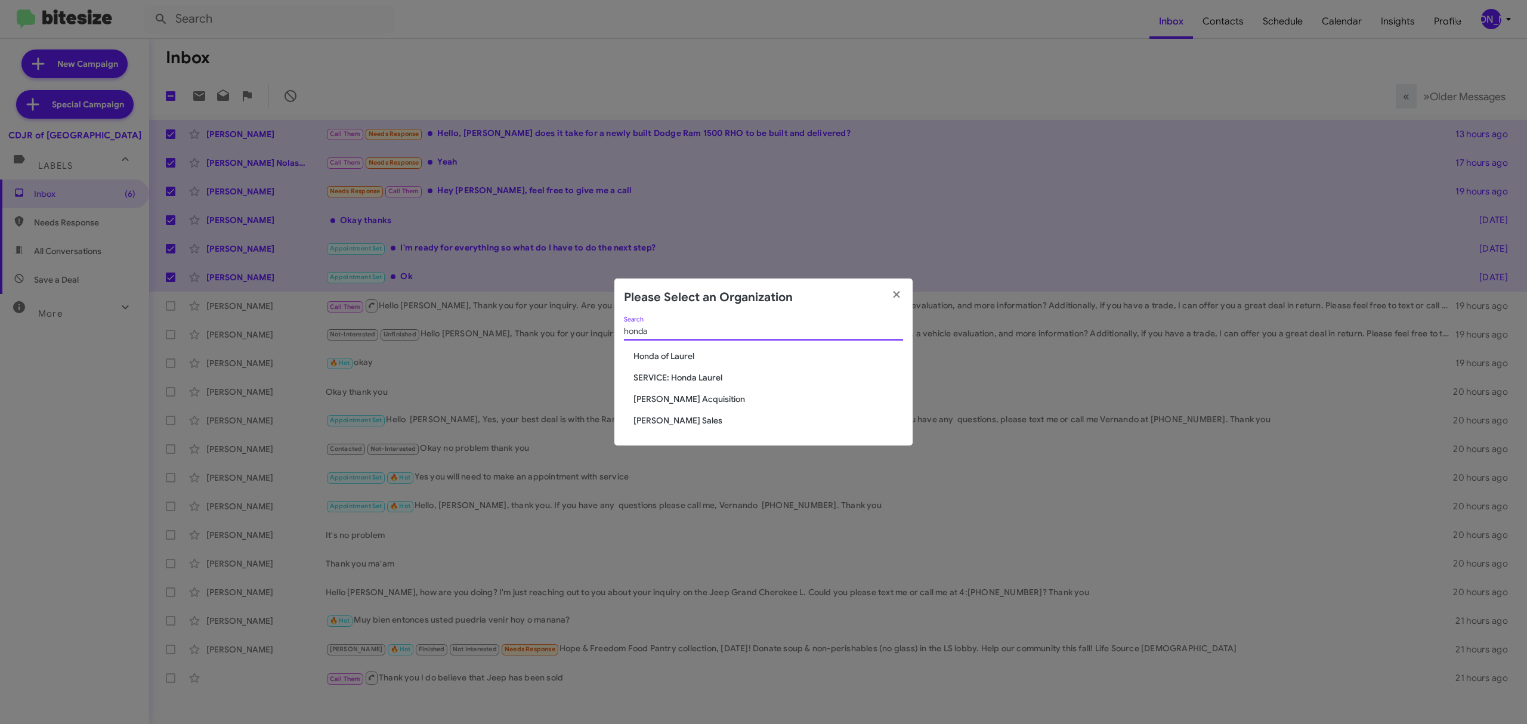
type input "honda"
click at [676, 357] on span "Honda of Laurel" at bounding box center [769, 356] width 270 height 12
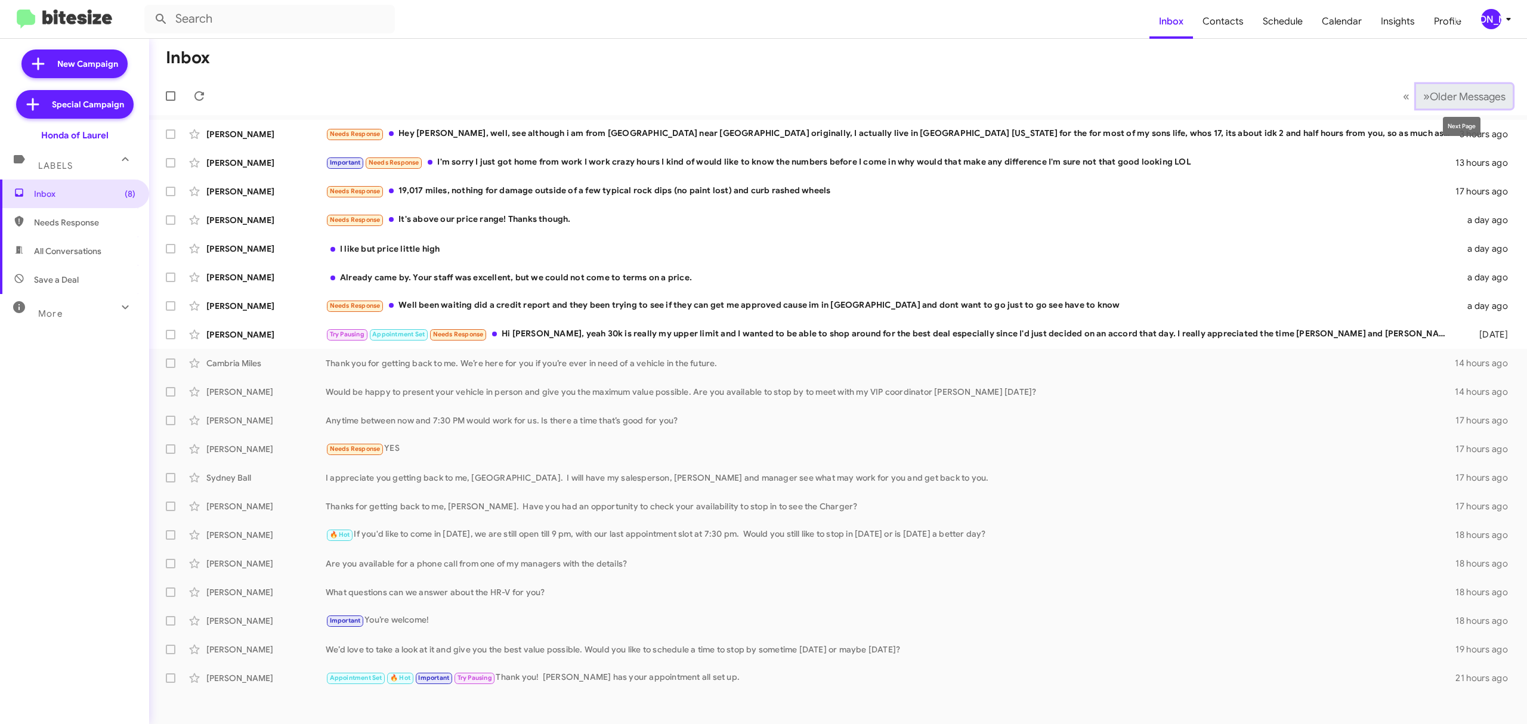
click at [1462, 86] on button "» Next Older Messages" at bounding box center [1464, 96] width 97 height 24
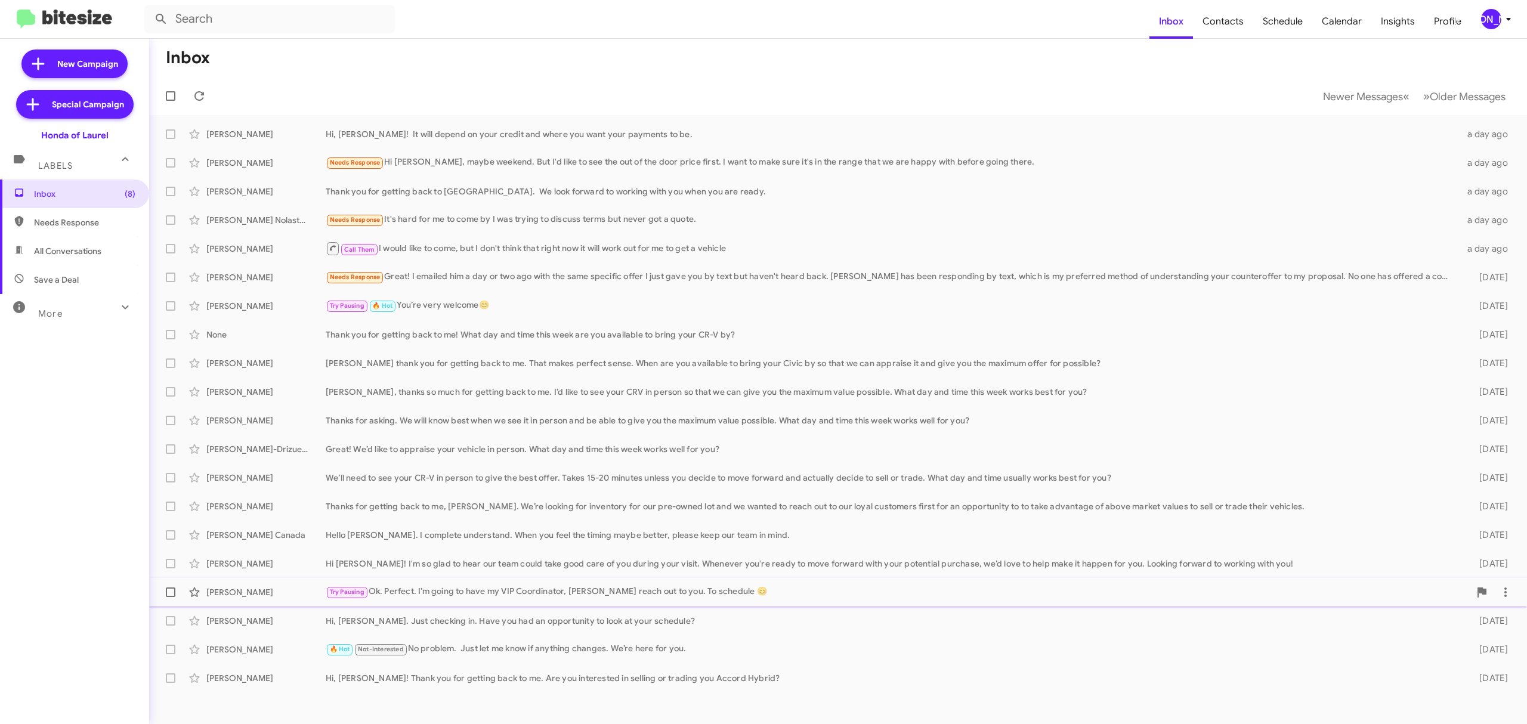
drag, startPoint x: 601, startPoint y: 571, endPoint x: 360, endPoint y: 605, distance: 243.4
click at [360, 605] on mat-action-list "[PERSON_NAME] Hi, [PERSON_NAME]! It will depend on your credit and where you wa…" at bounding box center [838, 403] width 1378 height 577
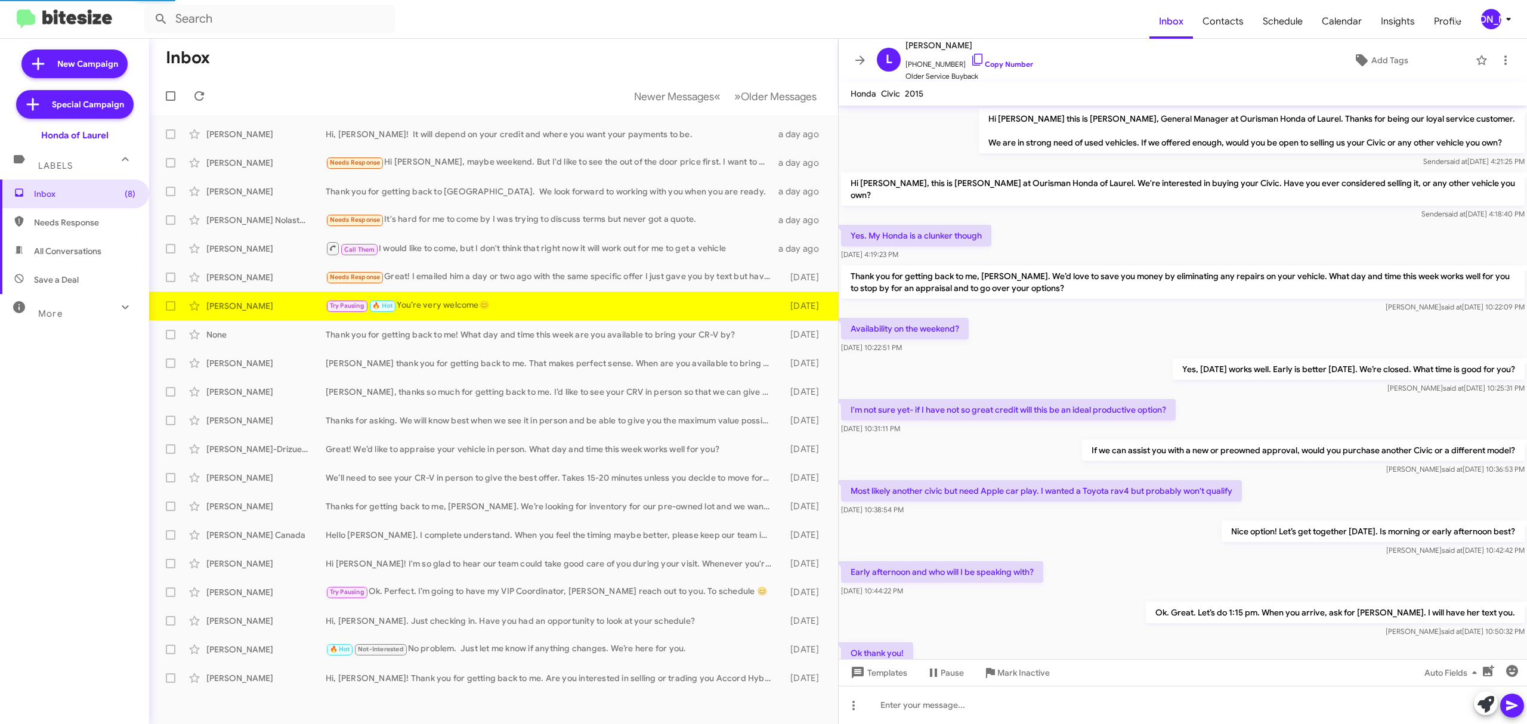
scroll to position [92, 0]
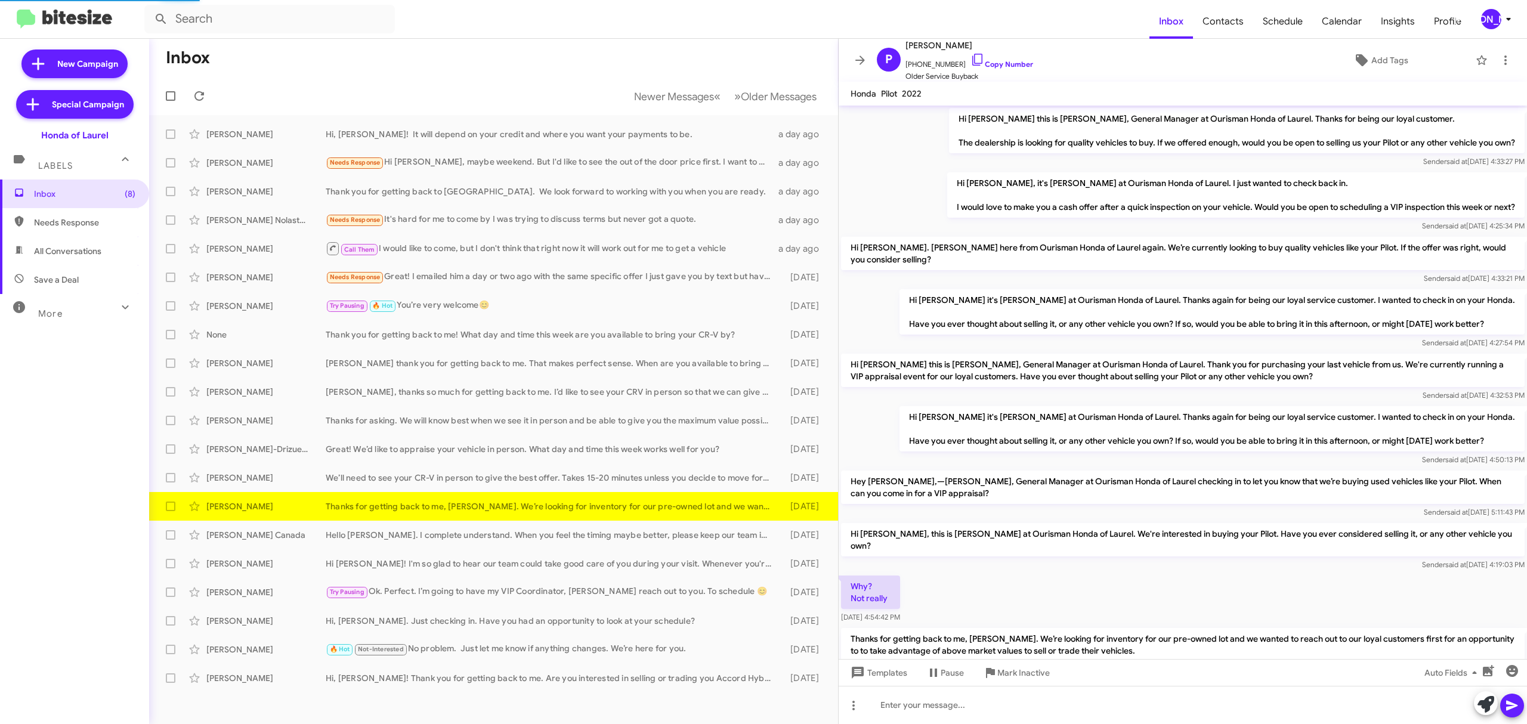
scroll to position [37, 0]
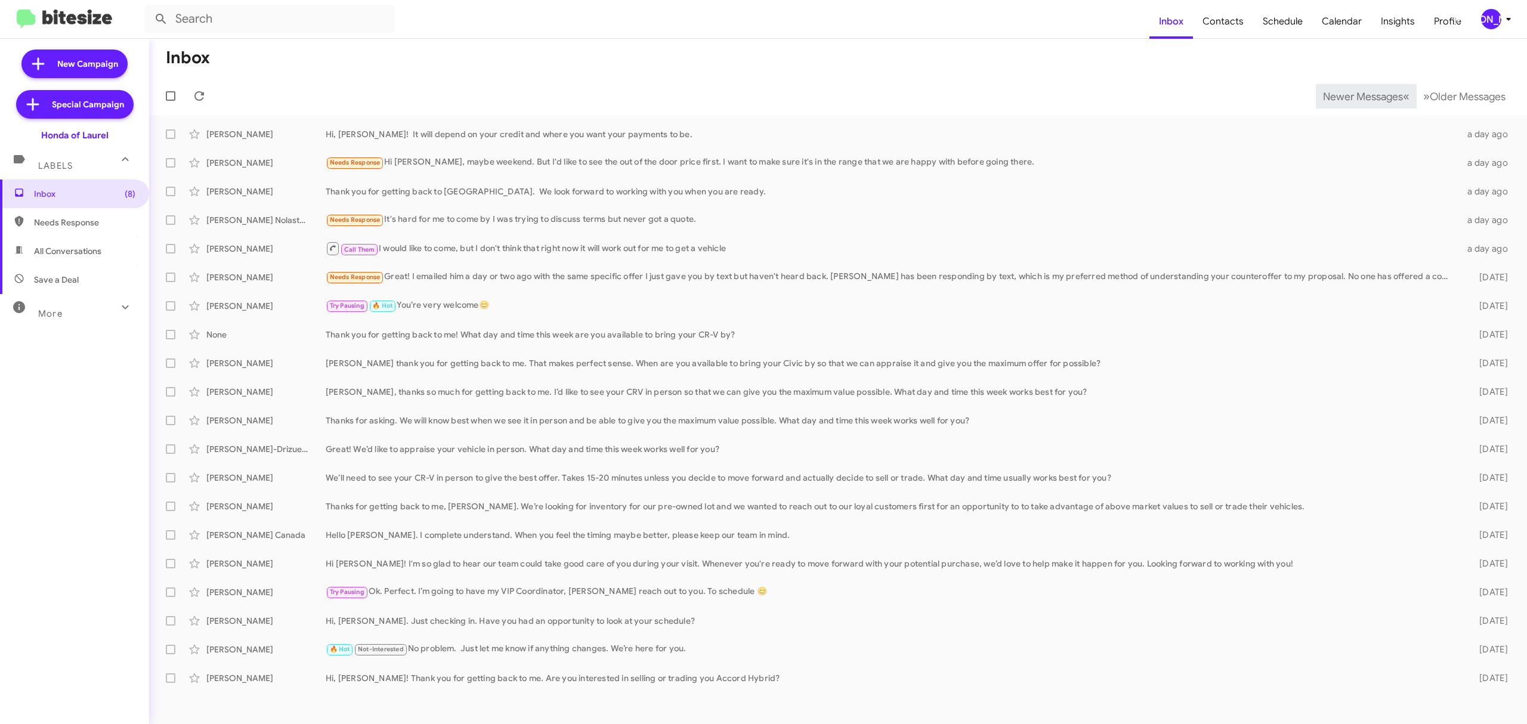
click at [1354, 95] on span "Newer Messages" at bounding box center [1363, 96] width 80 height 13
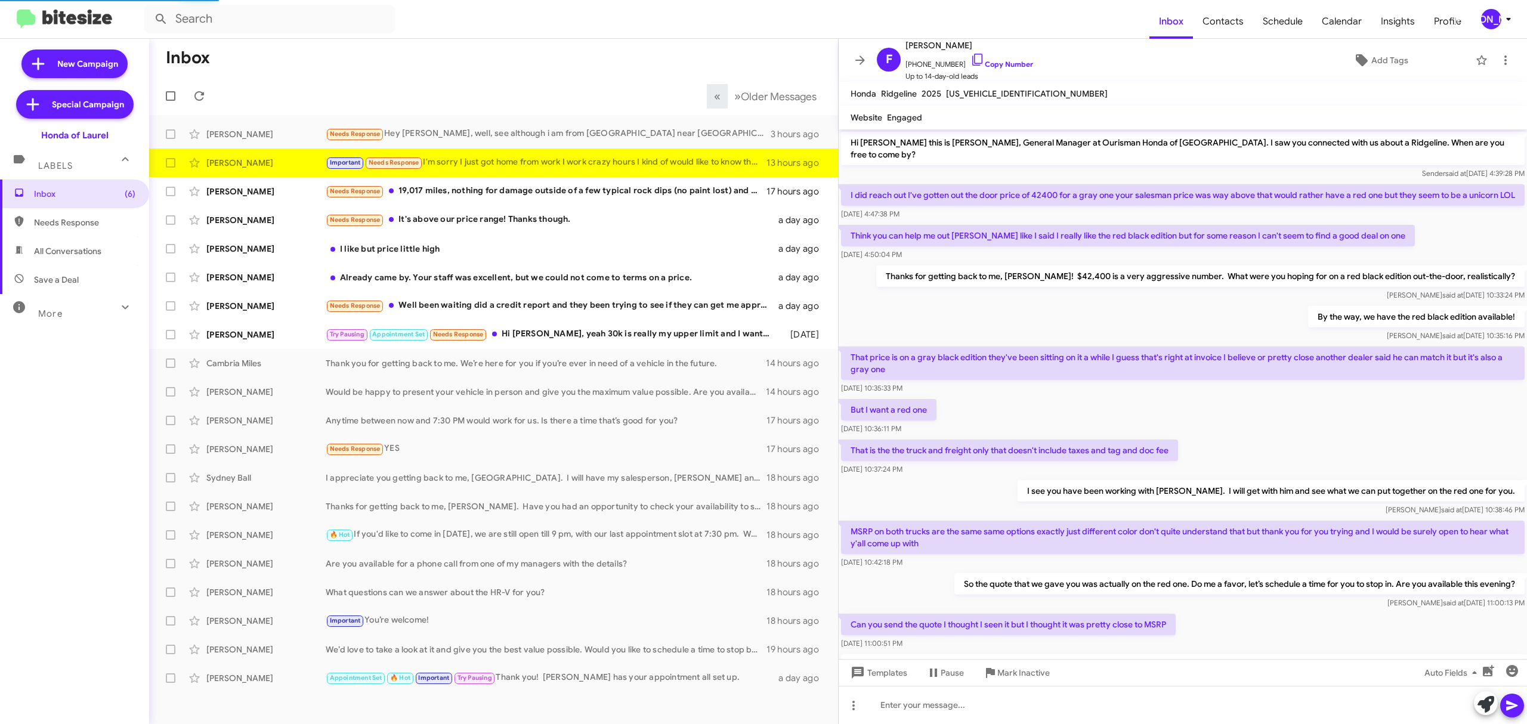
scroll to position [140, 0]
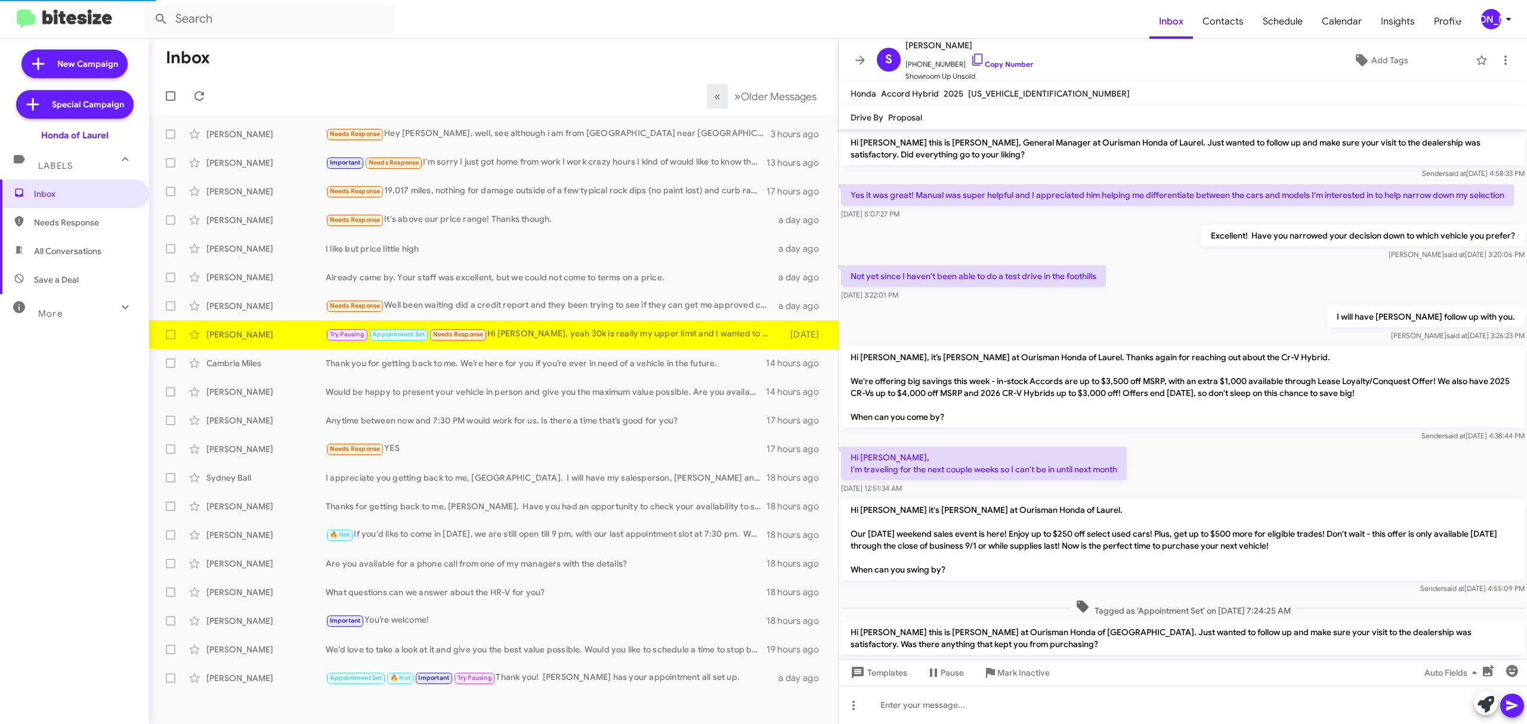
scroll to position [110, 0]
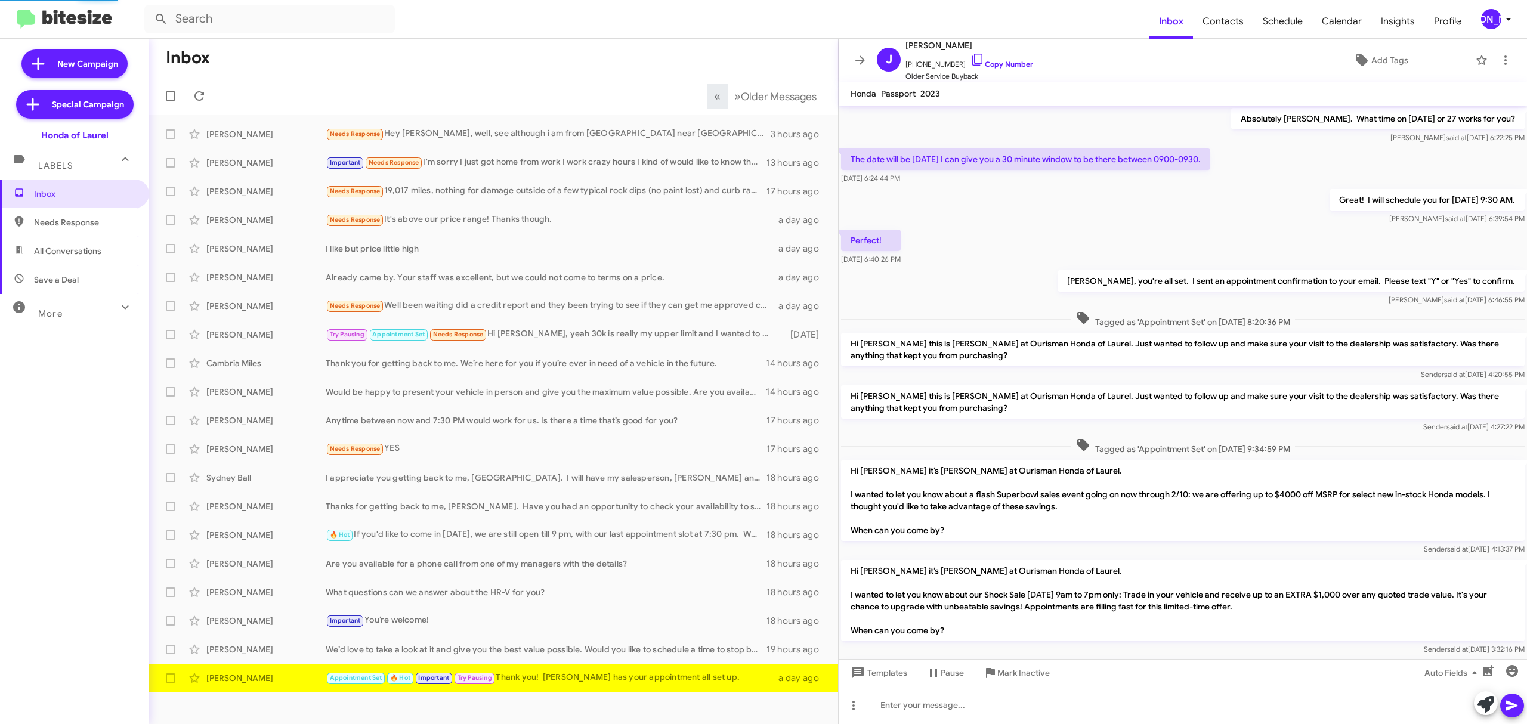
scroll to position [477, 0]
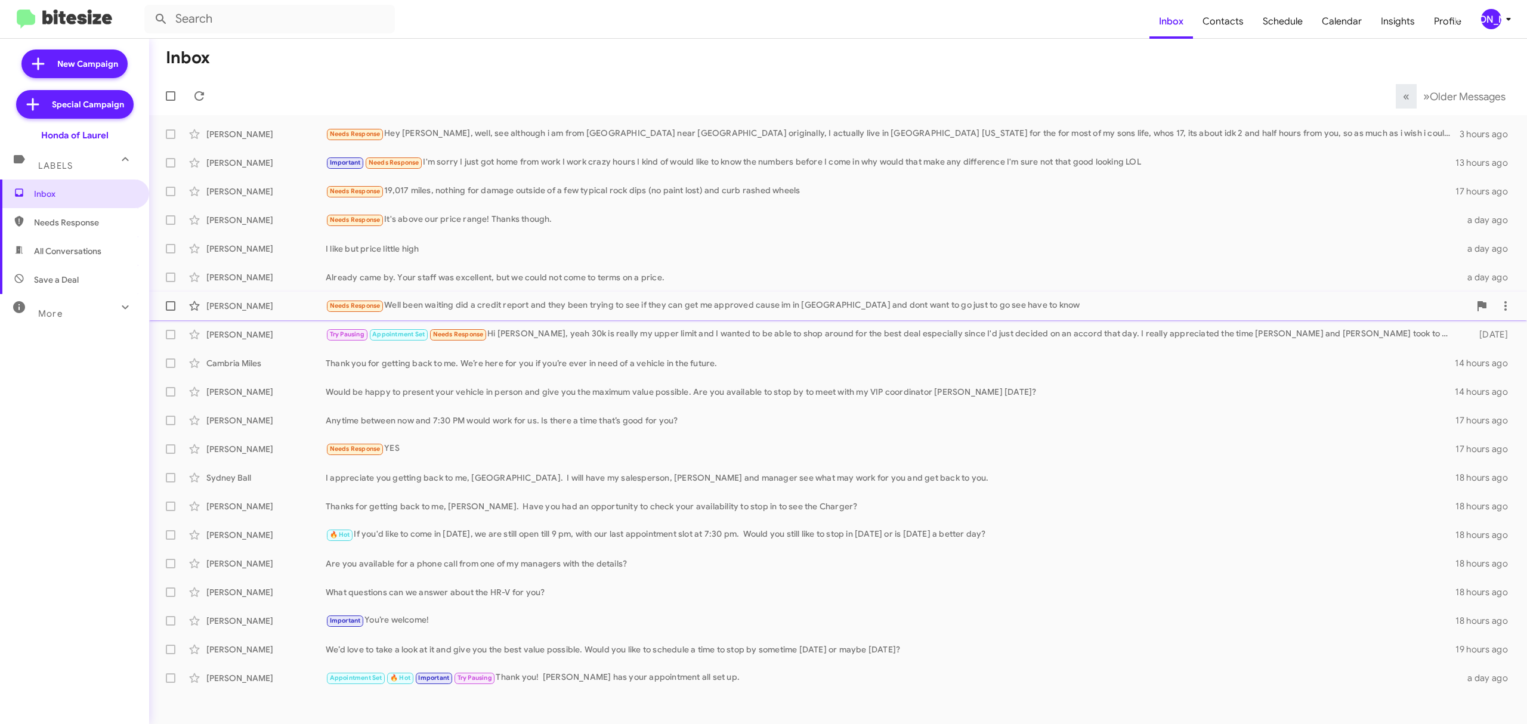
drag, startPoint x: 167, startPoint y: 339, endPoint x: 171, endPoint y: 302, distance: 37.2
click at [171, 302] on mat-action-list "Brian Baione Needs Response Hey Adam, well, see although i am from Riverdale Pa…" at bounding box center [838, 403] width 1378 height 577
click at [171, 302] on span at bounding box center [171, 306] width 10 height 10
click at [171, 311] on input "checkbox" at bounding box center [170, 311] width 1 height 1
checkbox input "true"
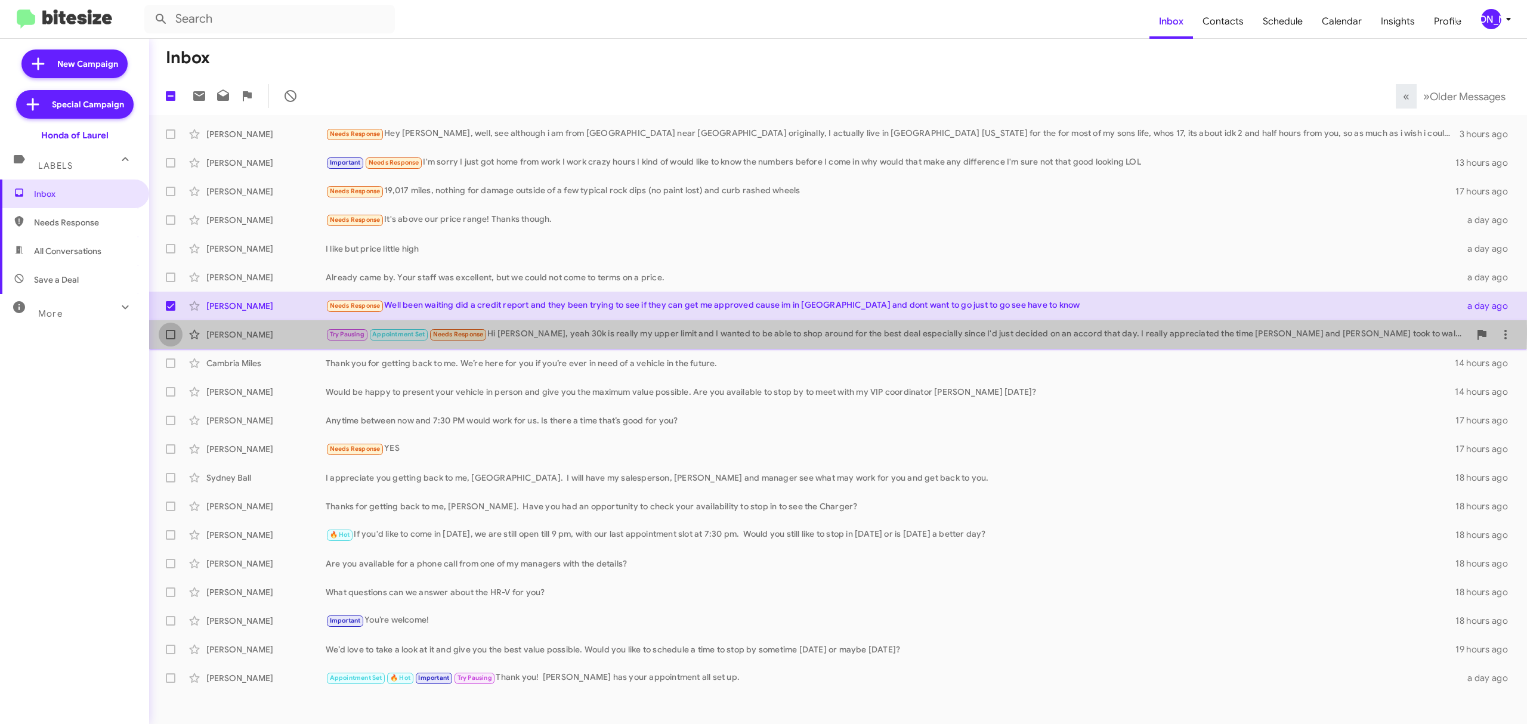
click at [171, 329] on label at bounding box center [171, 335] width 24 height 24
click at [171, 339] on input "checkbox" at bounding box center [170, 339] width 1 height 1
checkbox input "true"
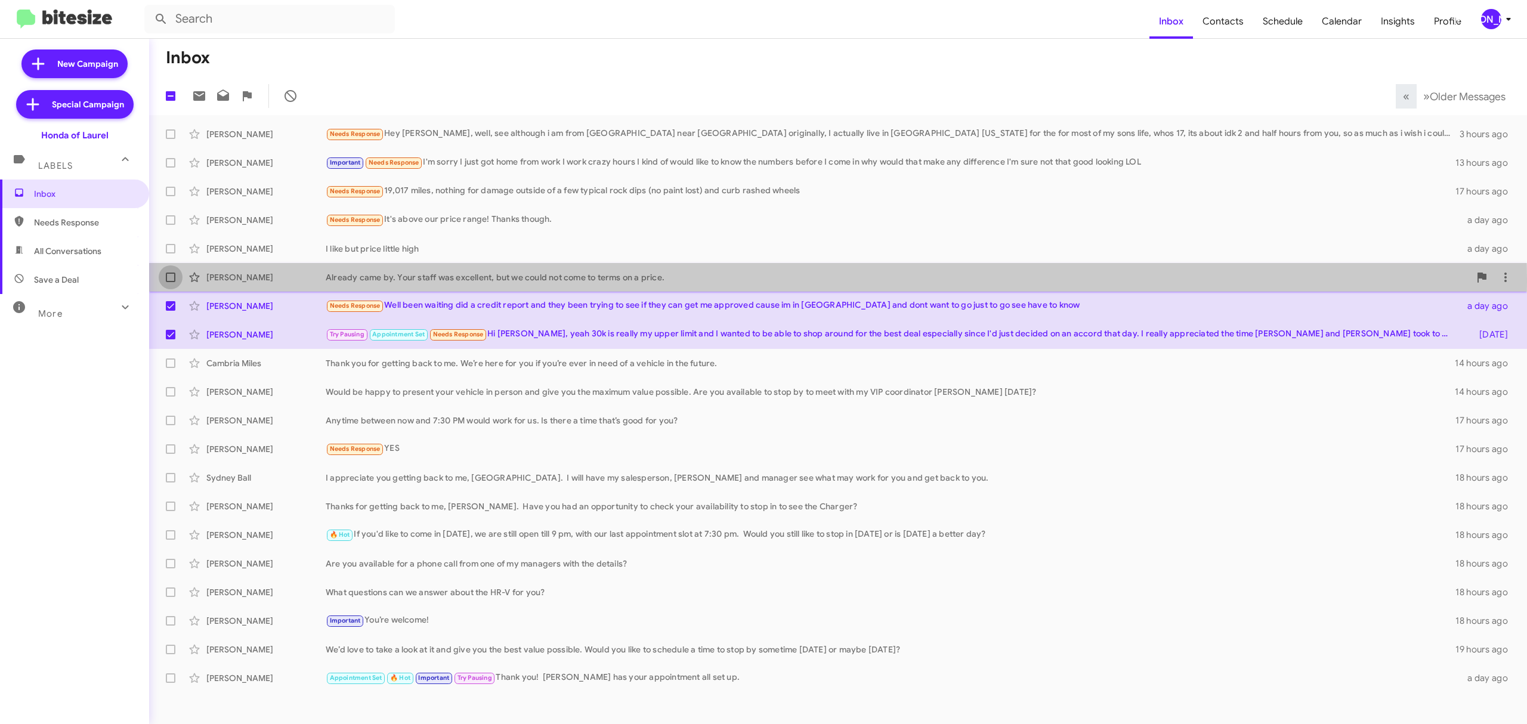
click at [171, 278] on span at bounding box center [171, 278] width 10 height 10
click at [171, 282] on input "checkbox" at bounding box center [170, 282] width 1 height 1
checkbox input "true"
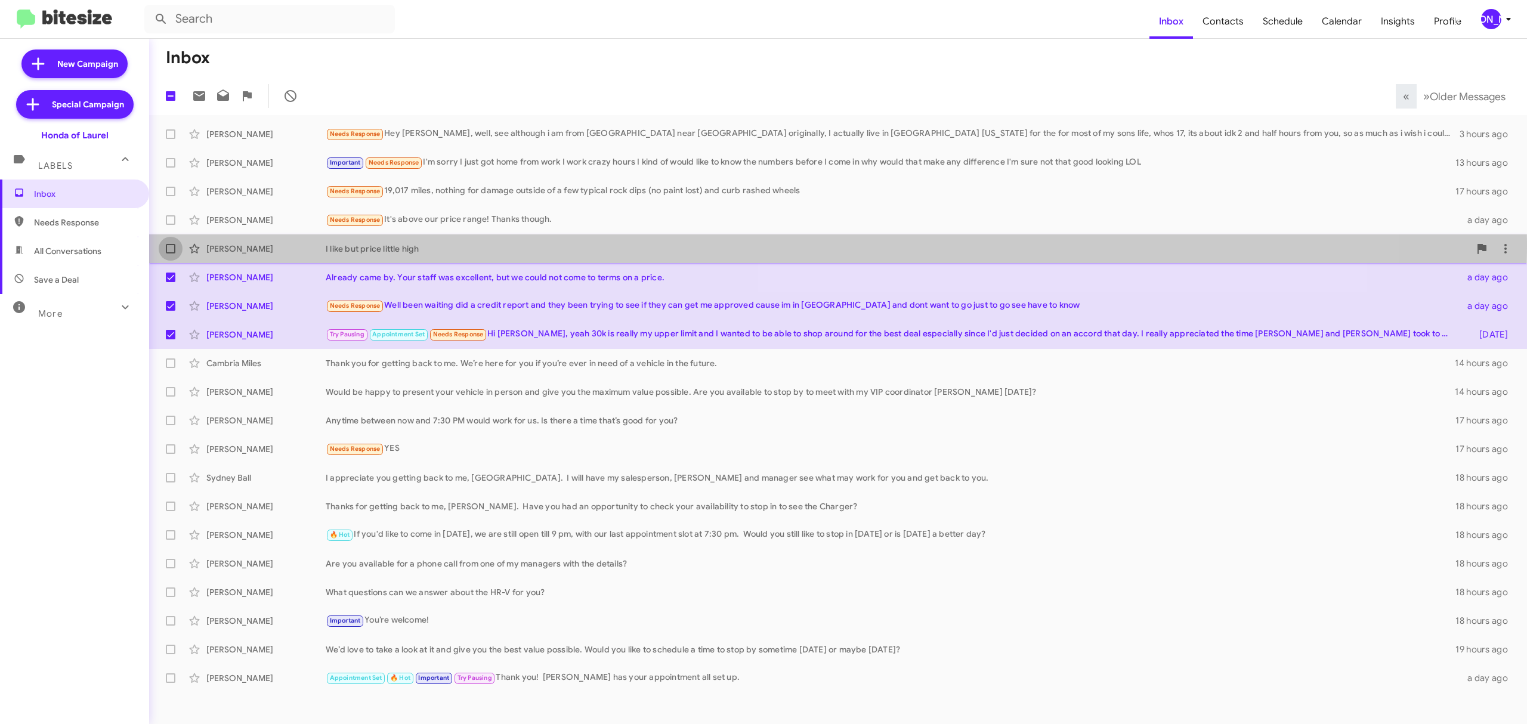
click at [175, 242] on label at bounding box center [171, 249] width 24 height 24
click at [171, 254] on input "checkbox" at bounding box center [170, 254] width 1 height 1
checkbox input "true"
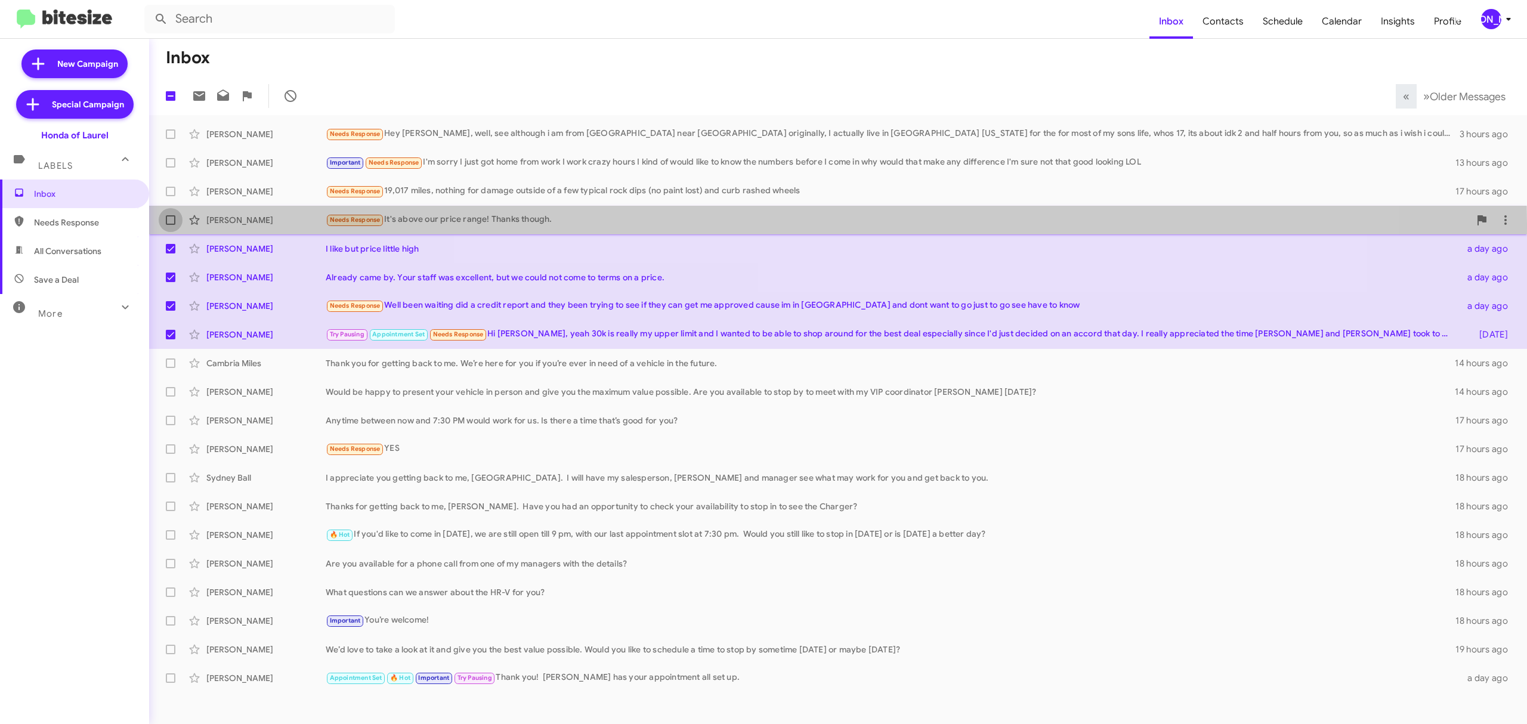
click at [175, 224] on span at bounding box center [171, 220] width 10 height 10
click at [171, 225] on input "checkbox" at bounding box center [170, 225] width 1 height 1
checkbox input "true"
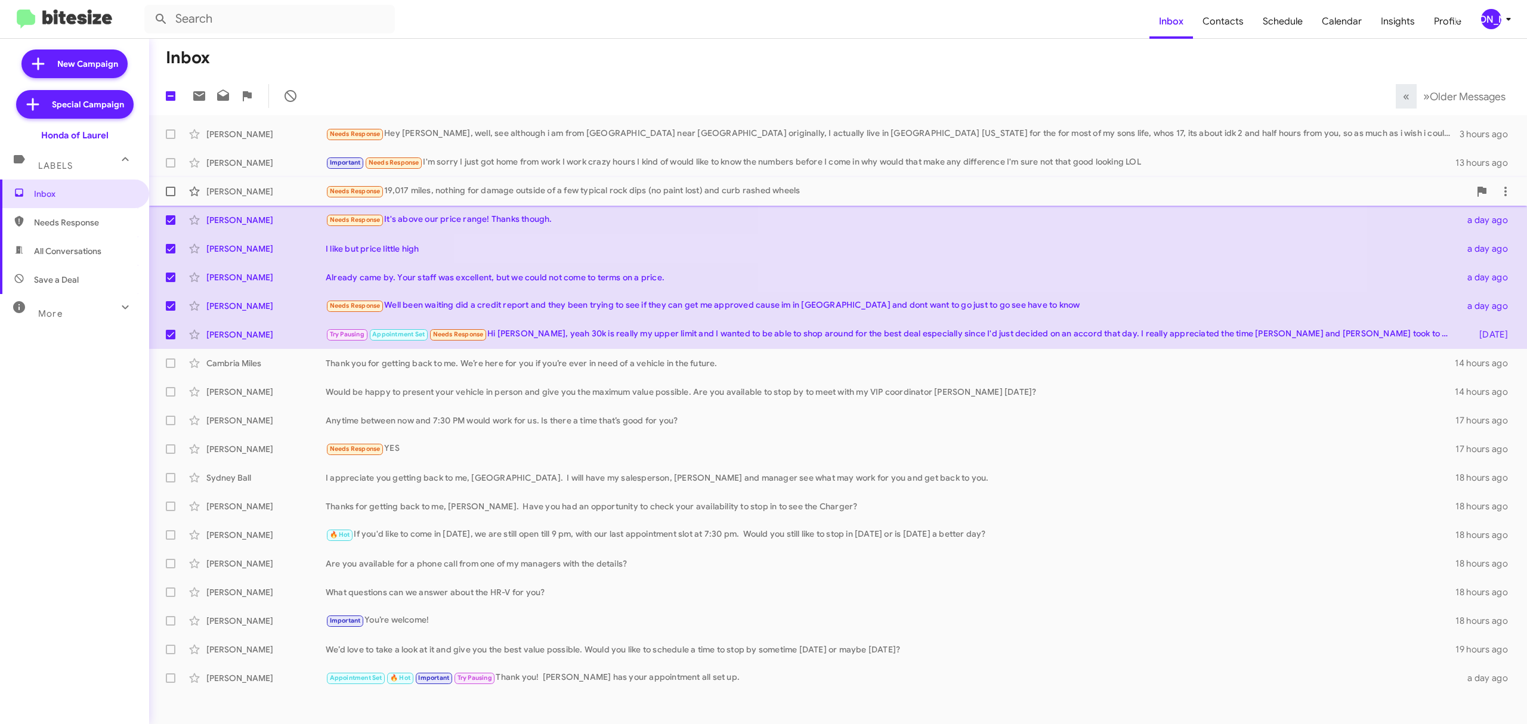
click at [166, 196] on label at bounding box center [171, 192] width 24 height 24
click at [170, 196] on input "checkbox" at bounding box center [170, 196] width 1 height 1
checkbox input "true"
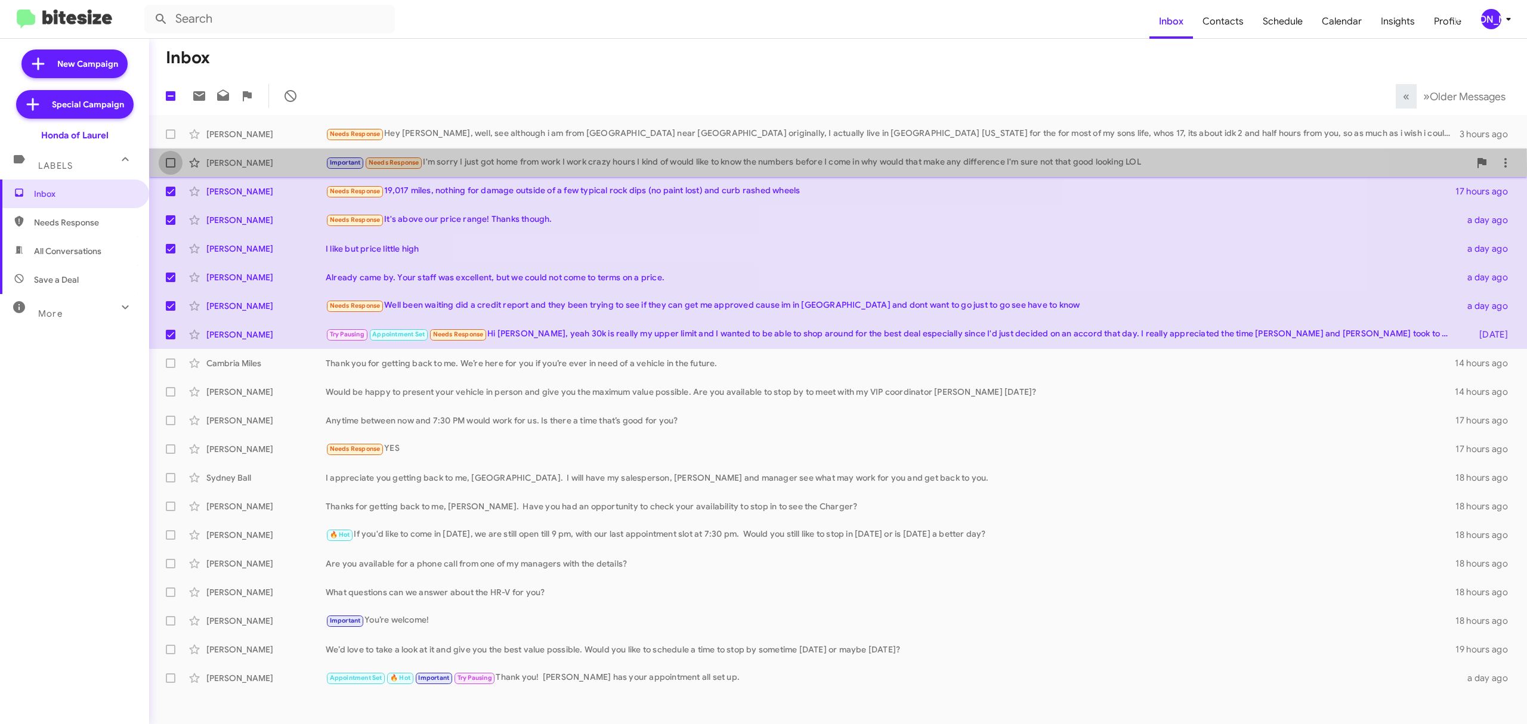
click at [168, 168] on label at bounding box center [171, 163] width 24 height 24
click at [170, 168] on input "checkbox" at bounding box center [170, 168] width 1 height 1
checkbox input "true"
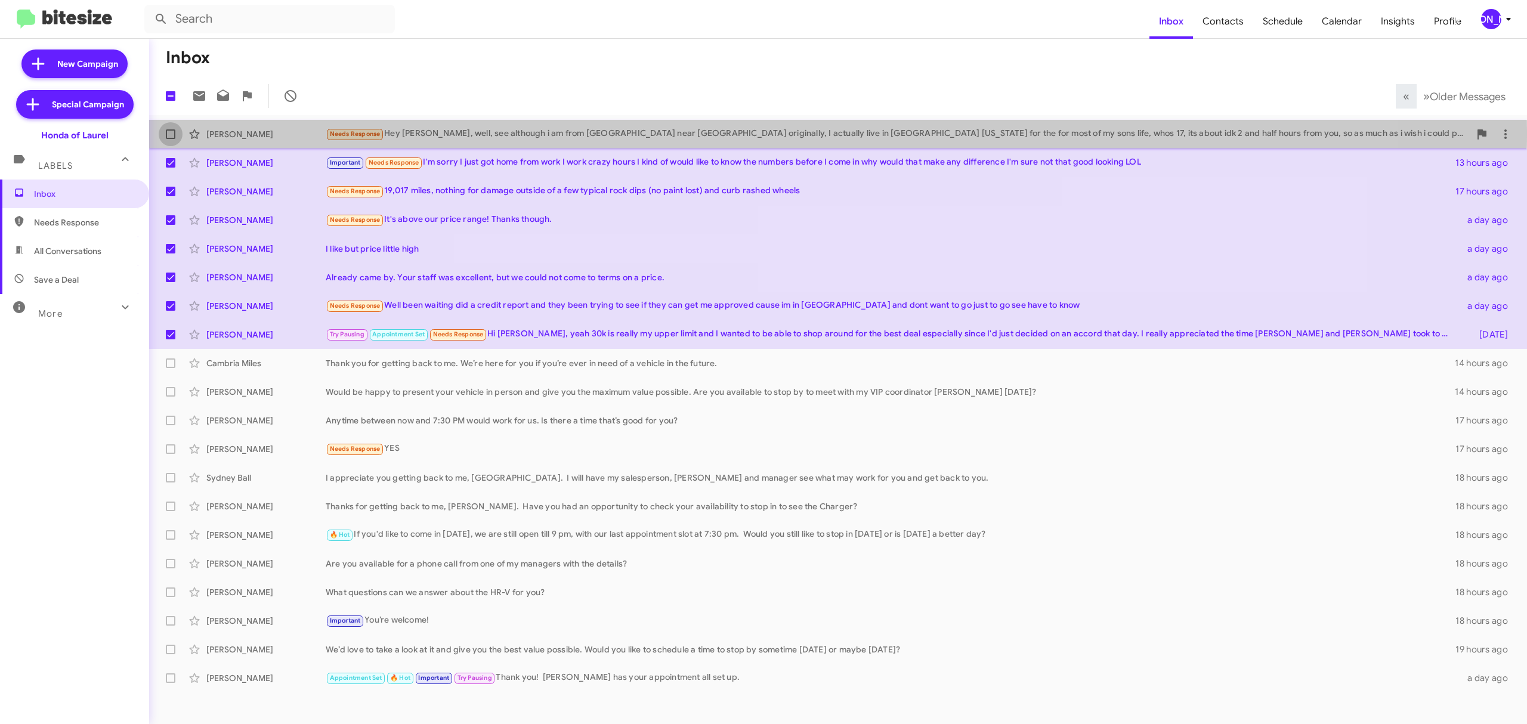
click at [174, 131] on span at bounding box center [171, 134] width 10 height 10
click at [171, 139] on input "checkbox" at bounding box center [170, 139] width 1 height 1
checkbox input "true"
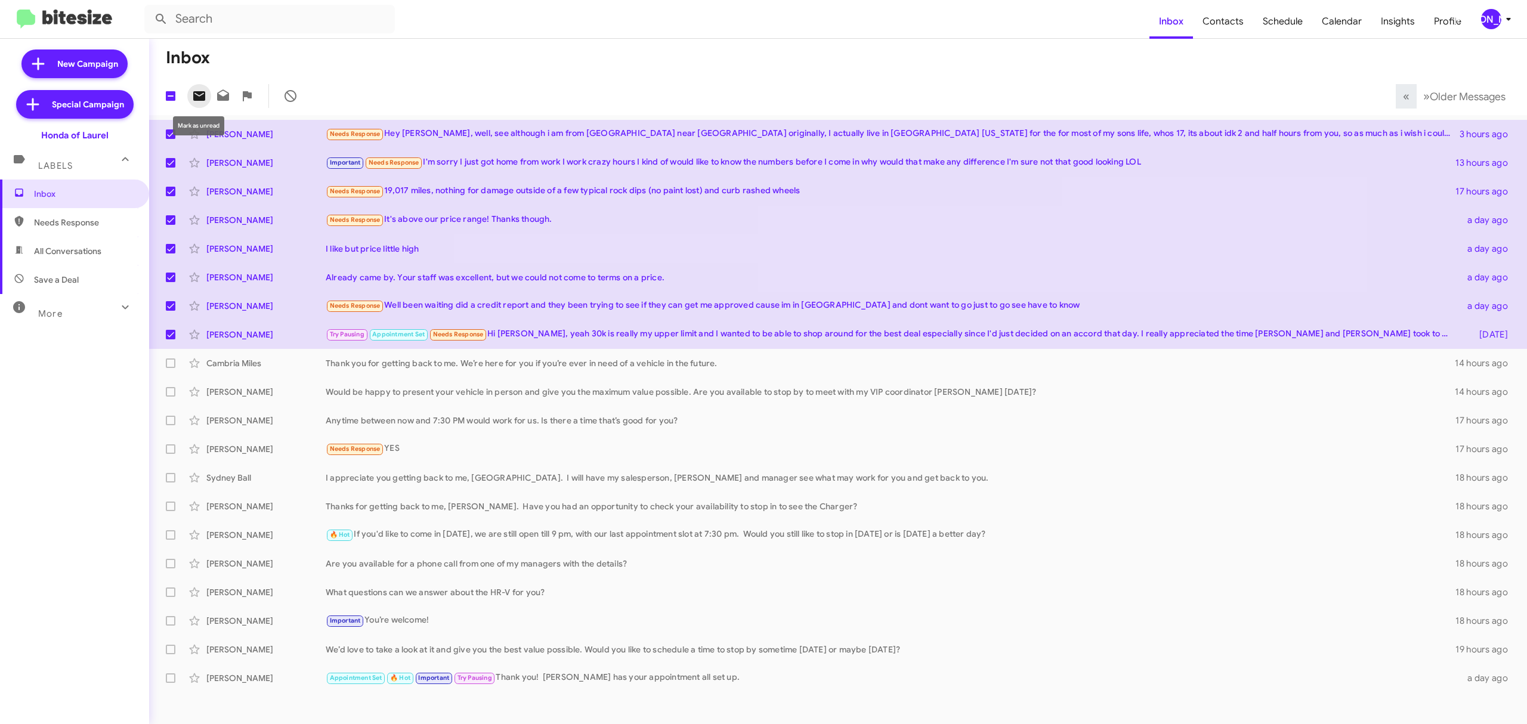
click at [203, 98] on icon at bounding box center [199, 96] width 12 height 10
click at [1496, 17] on div "[PERSON_NAME]" at bounding box center [1491, 19] width 20 height 20
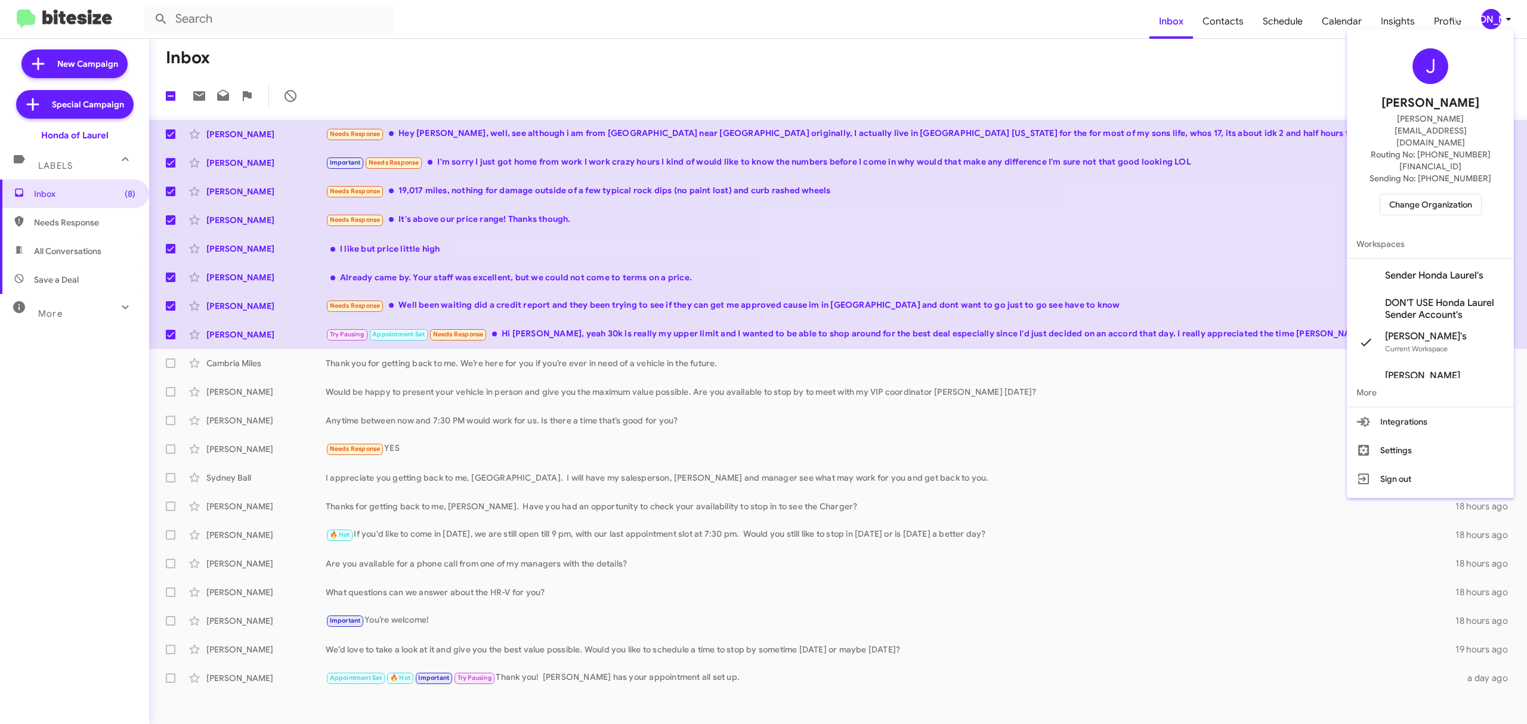
click at [1407, 194] on span "Change Organization" at bounding box center [1430, 204] width 83 height 20
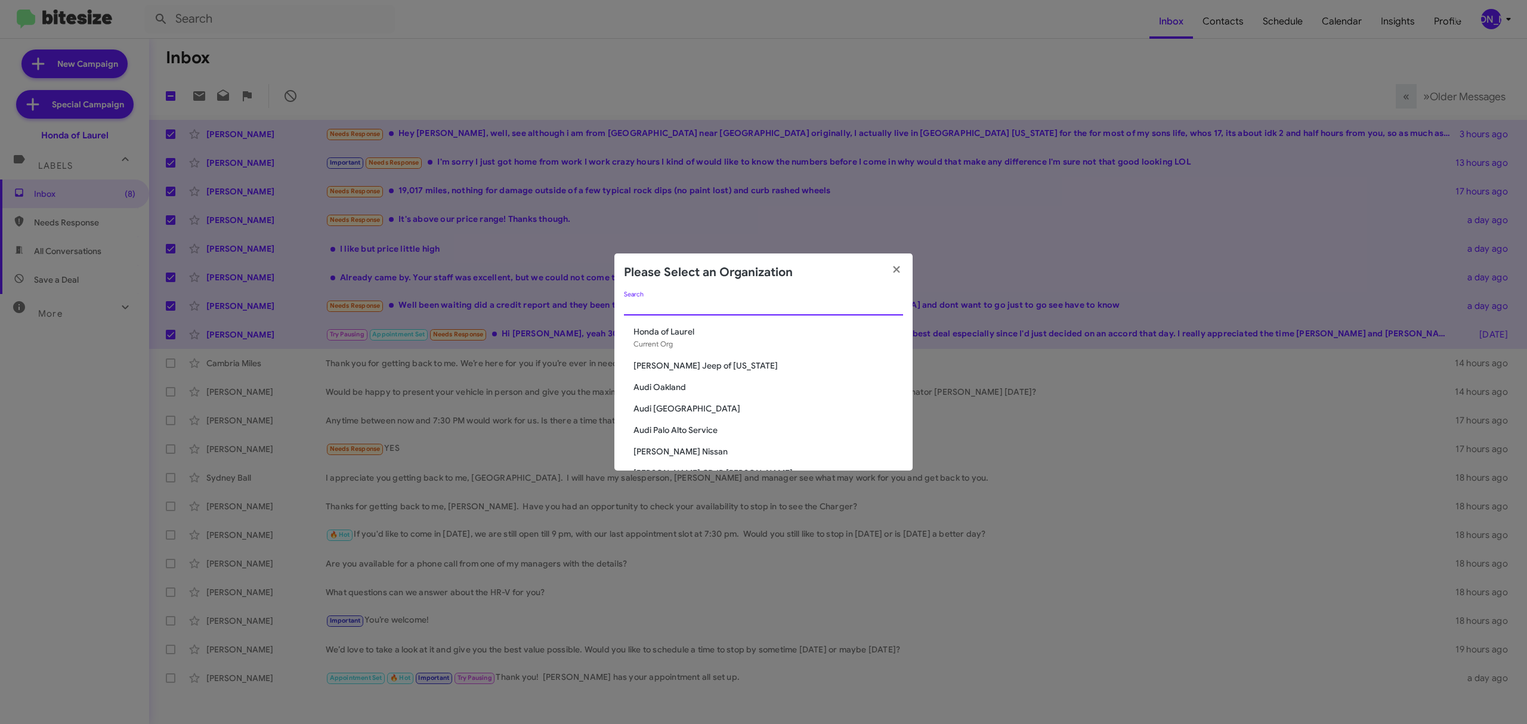
click at [736, 309] on input "Search" at bounding box center [763, 307] width 279 height 10
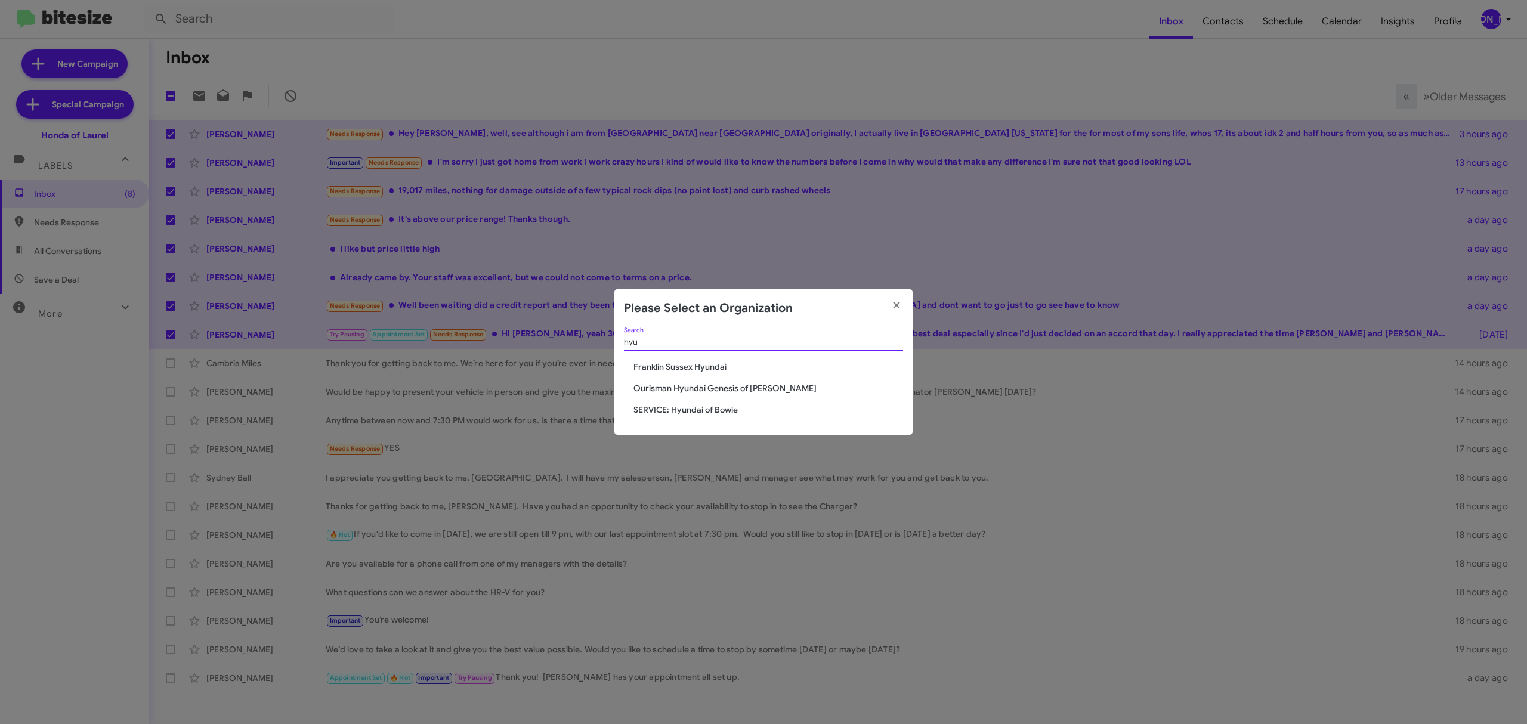
type input "hyu"
click at [712, 394] on span "Ourisman Hyundai Genesis of [PERSON_NAME]" at bounding box center [769, 388] width 270 height 12
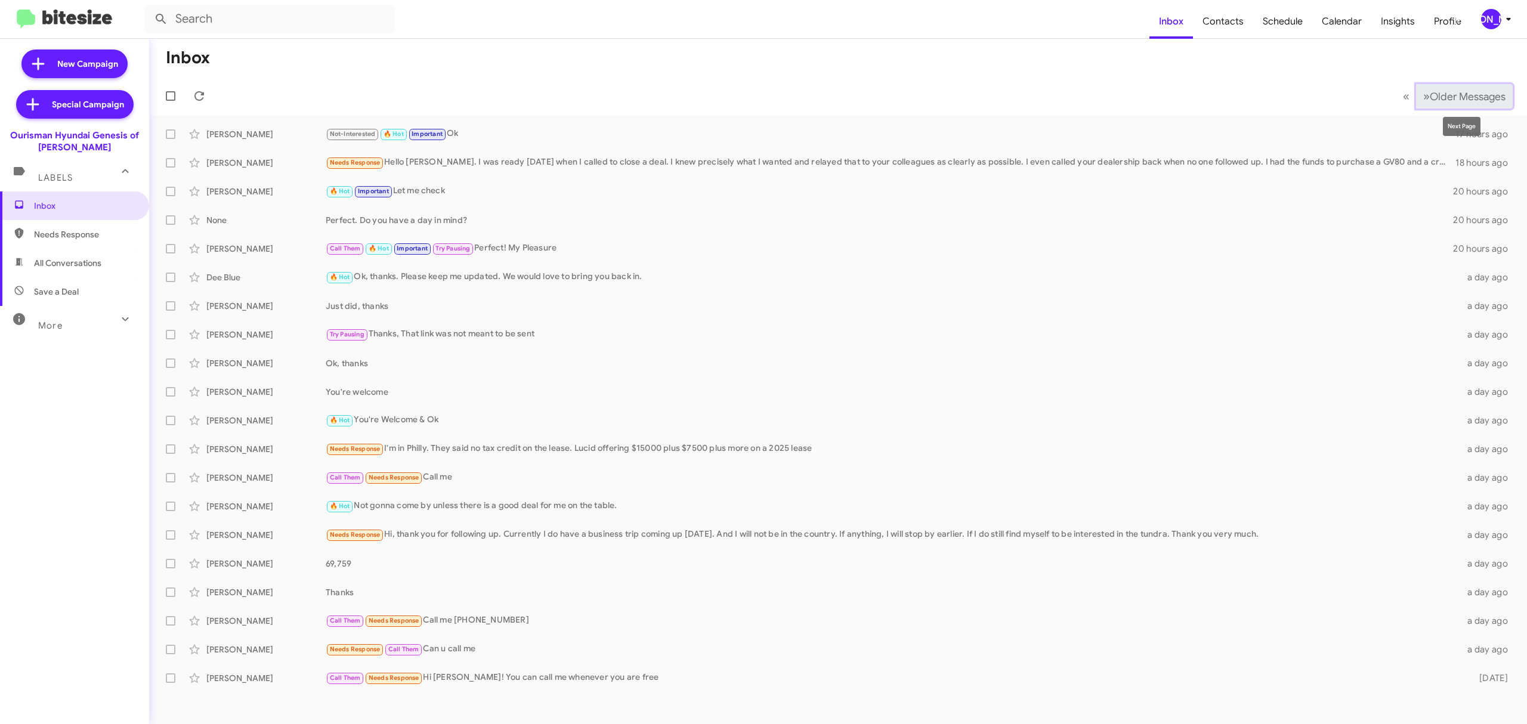
click at [1444, 100] on span "Older Messages" at bounding box center [1468, 96] width 76 height 13
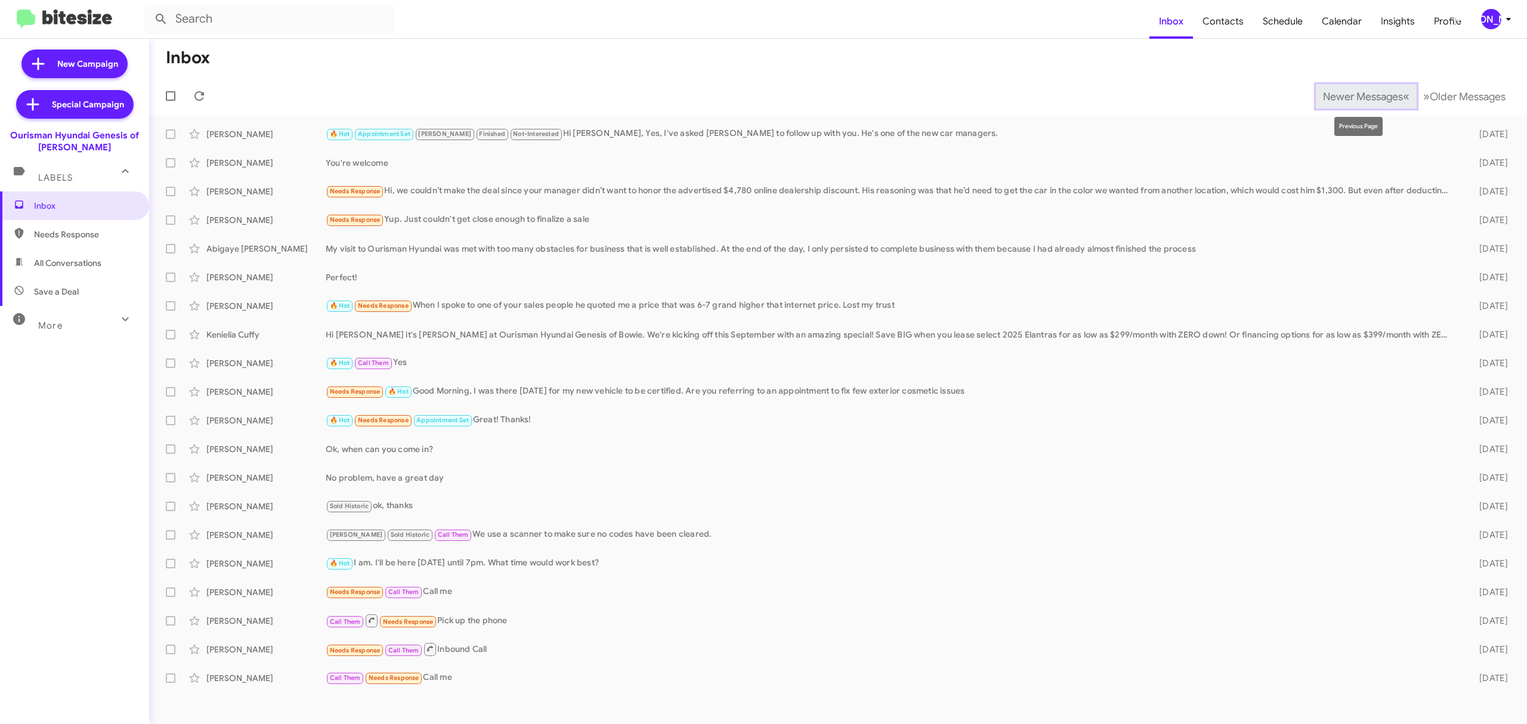
click at [1342, 84] on button "Newer Messages « Previous" at bounding box center [1366, 96] width 101 height 24
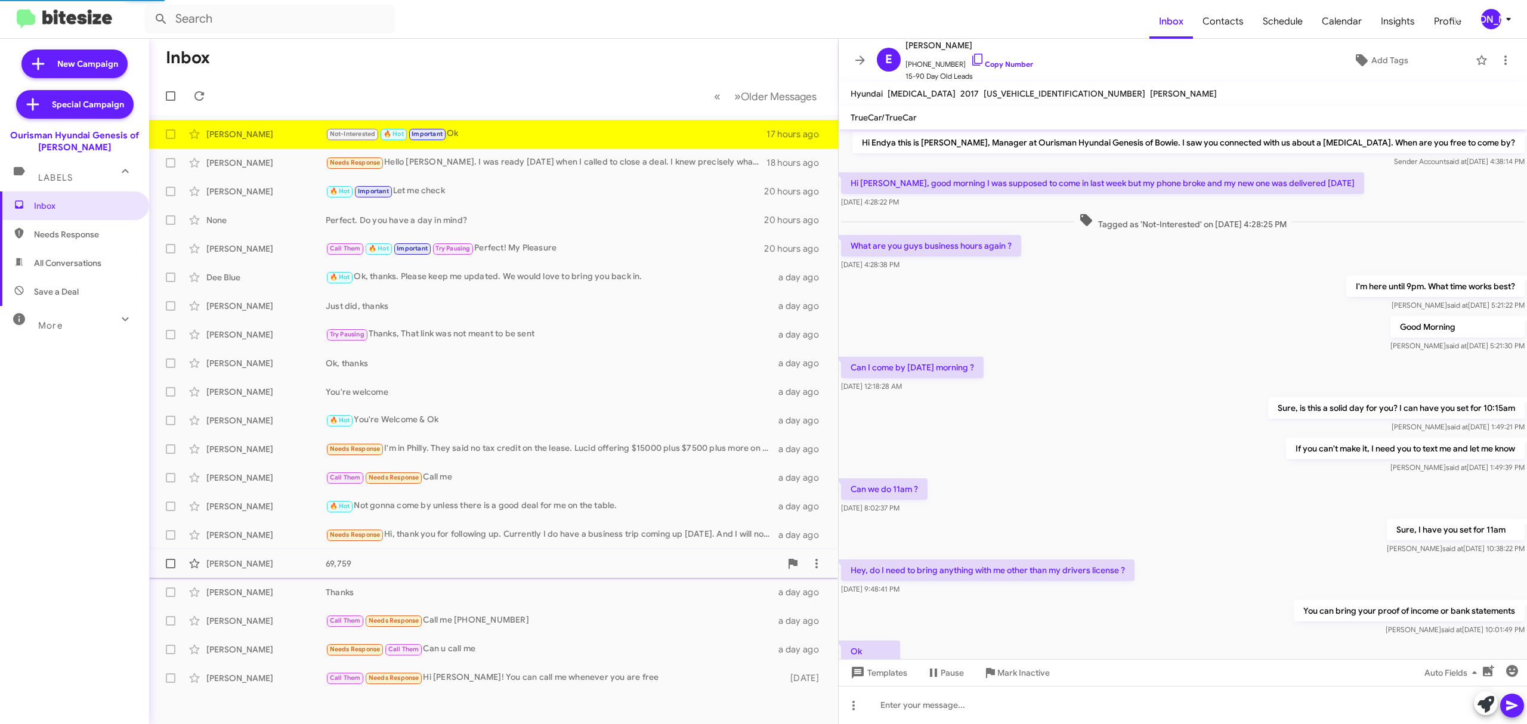
scroll to position [61, 0]
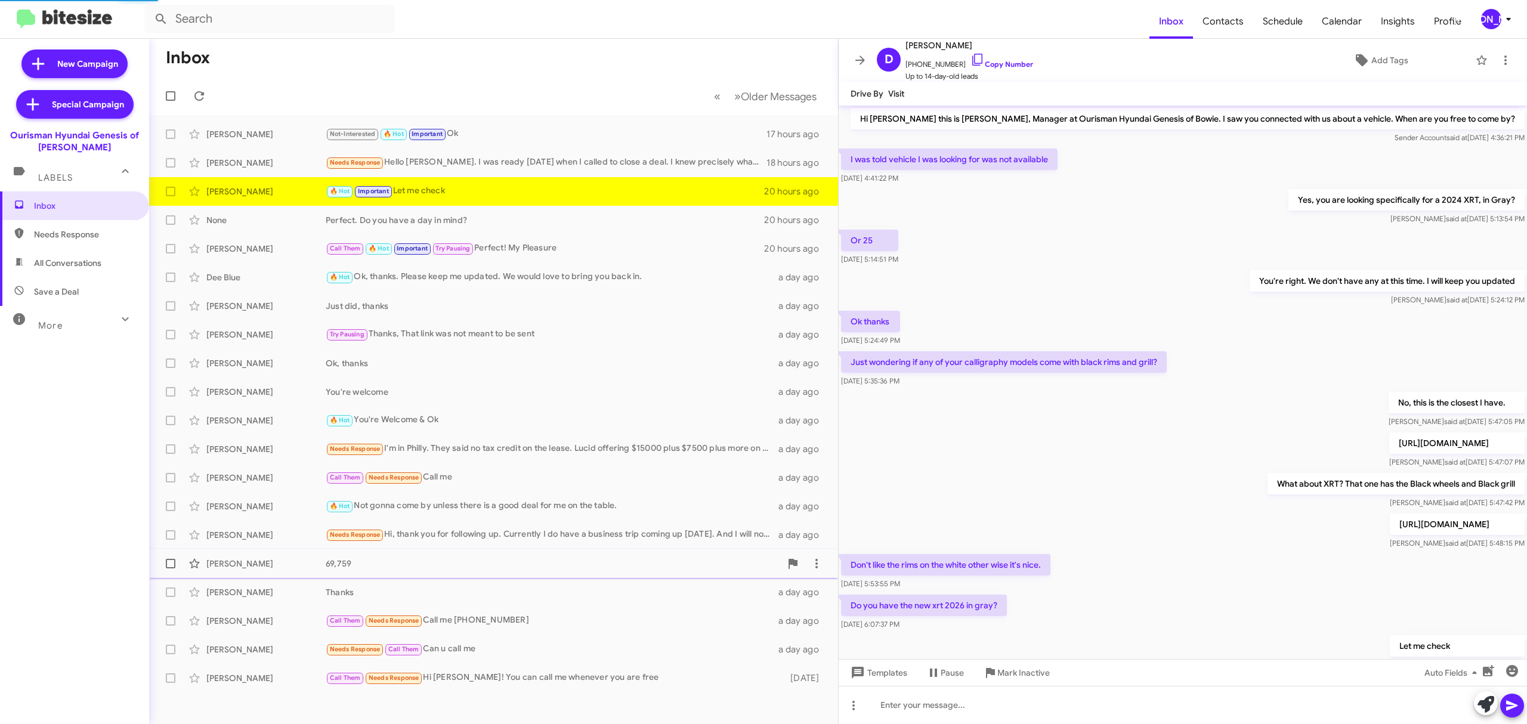
scroll to position [56, 0]
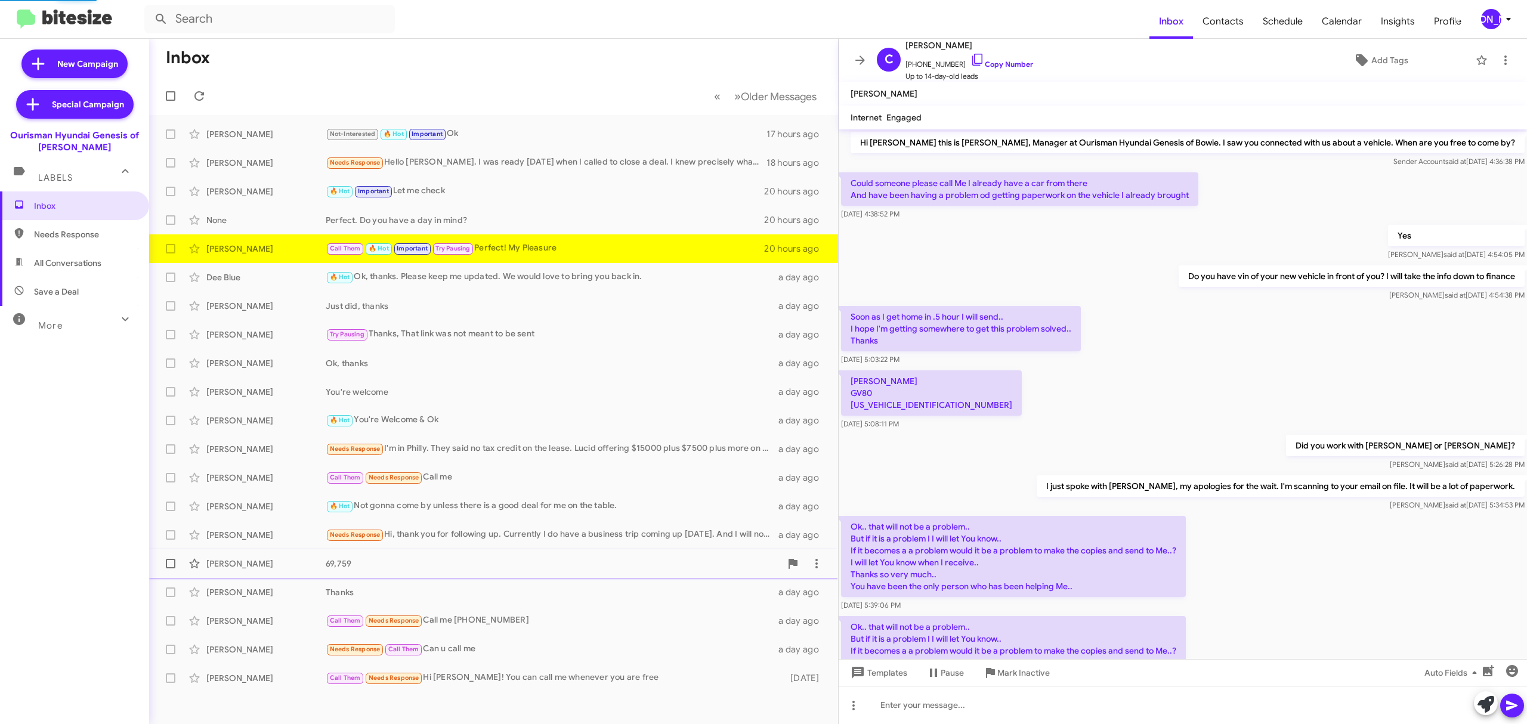
scroll to position [338, 0]
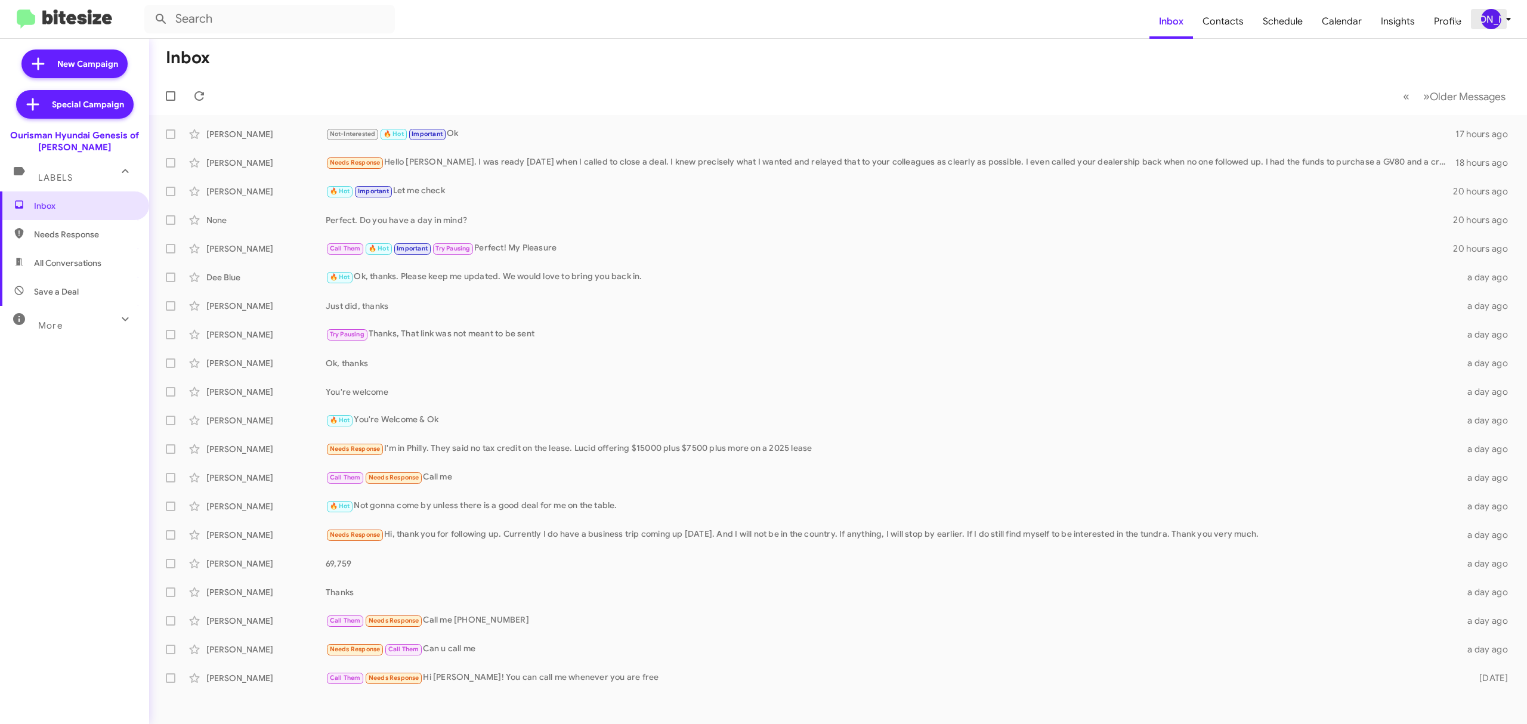
click at [1485, 11] on div "[PERSON_NAME]" at bounding box center [1491, 19] width 20 height 20
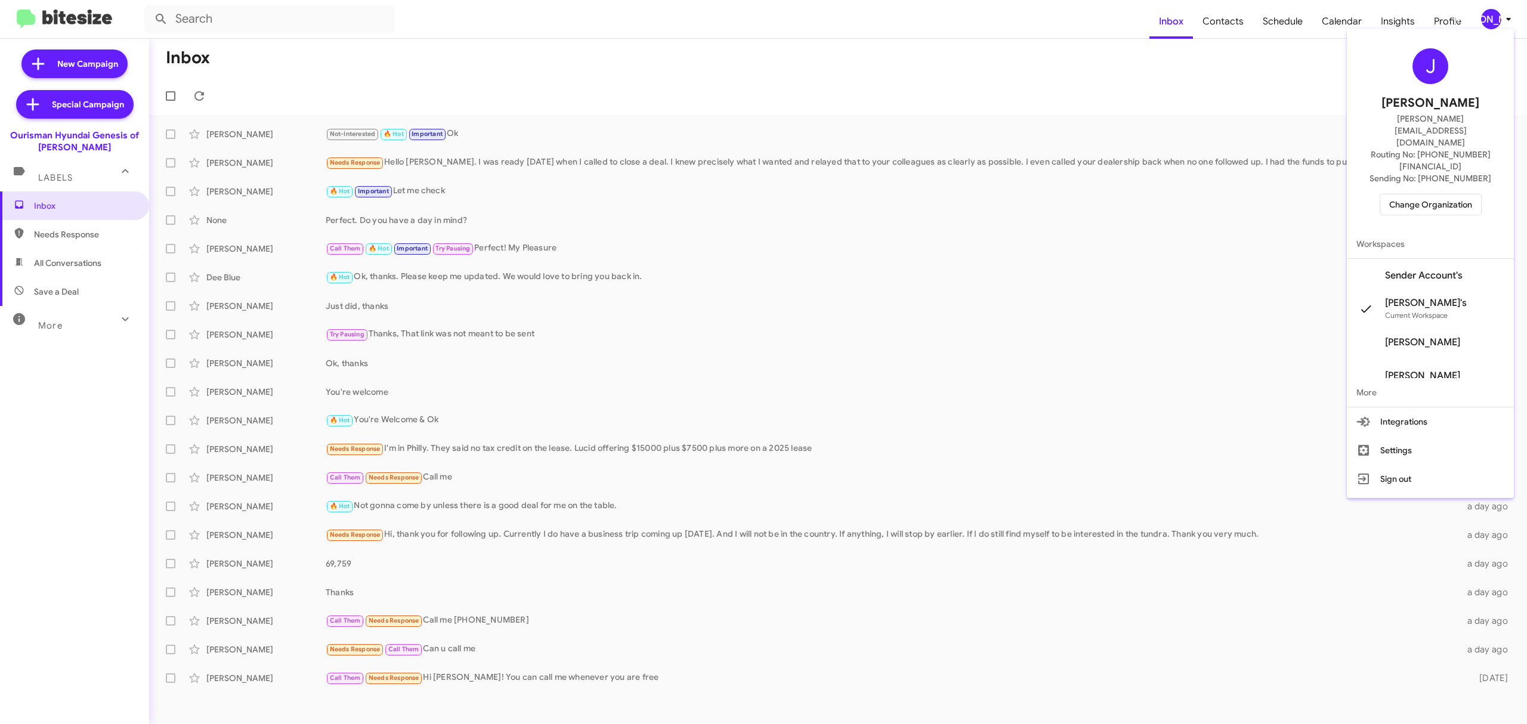
click at [1414, 194] on span "Change Organization" at bounding box center [1430, 204] width 83 height 20
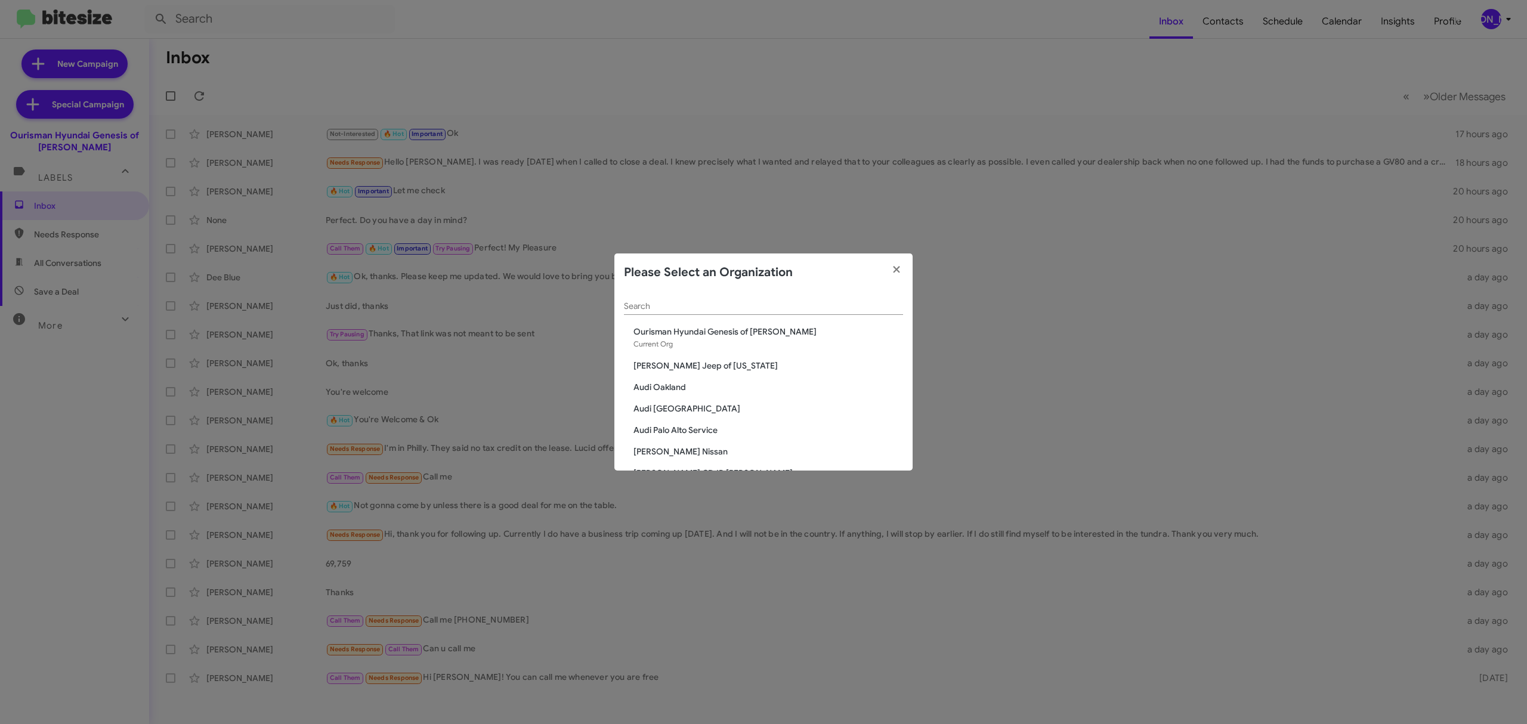
click at [793, 298] on div "Search" at bounding box center [763, 303] width 279 height 23
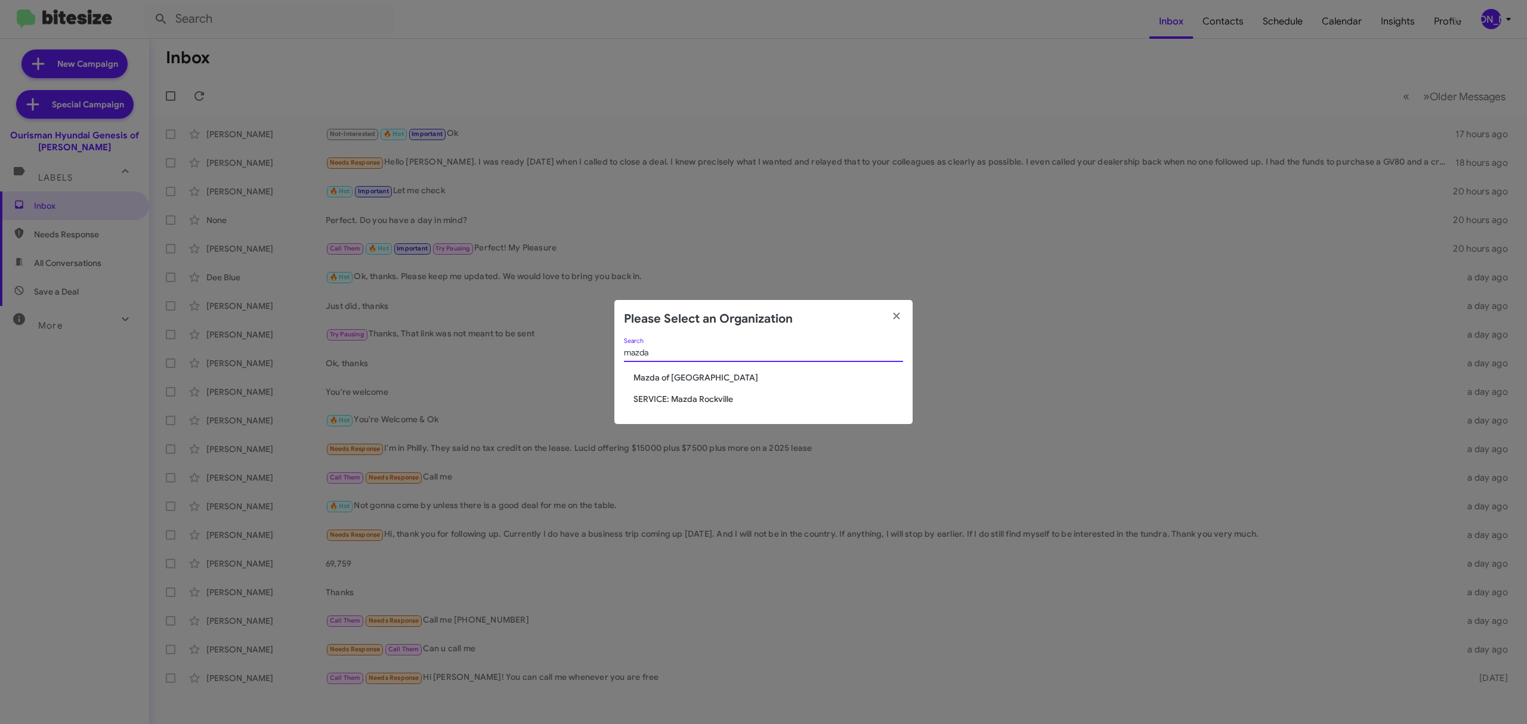
type input "mazda"
click at [682, 378] on span "Mazda of [GEOGRAPHIC_DATA]" at bounding box center [769, 378] width 270 height 12
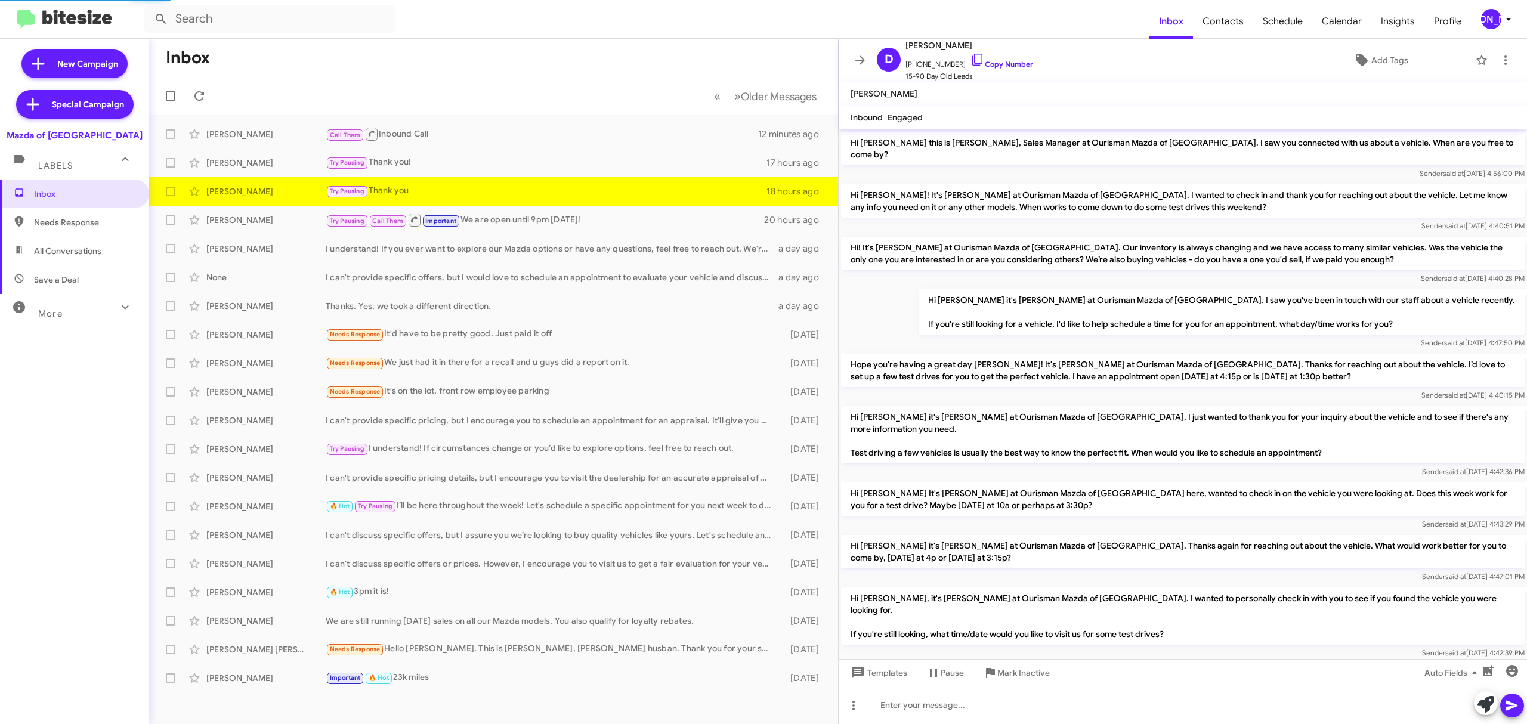
scroll to position [148, 0]
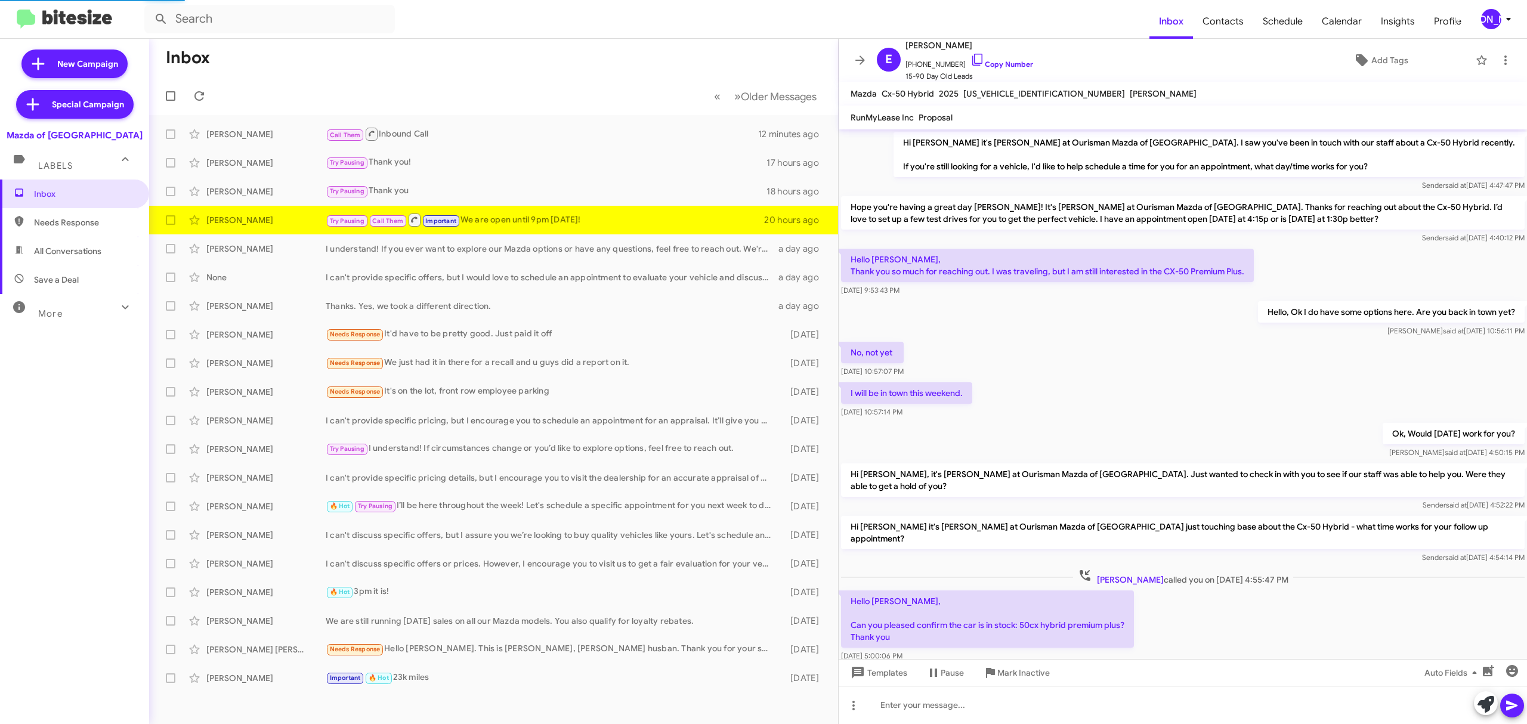
scroll to position [430, 0]
